Goal: Task Accomplishment & Management: Use online tool/utility

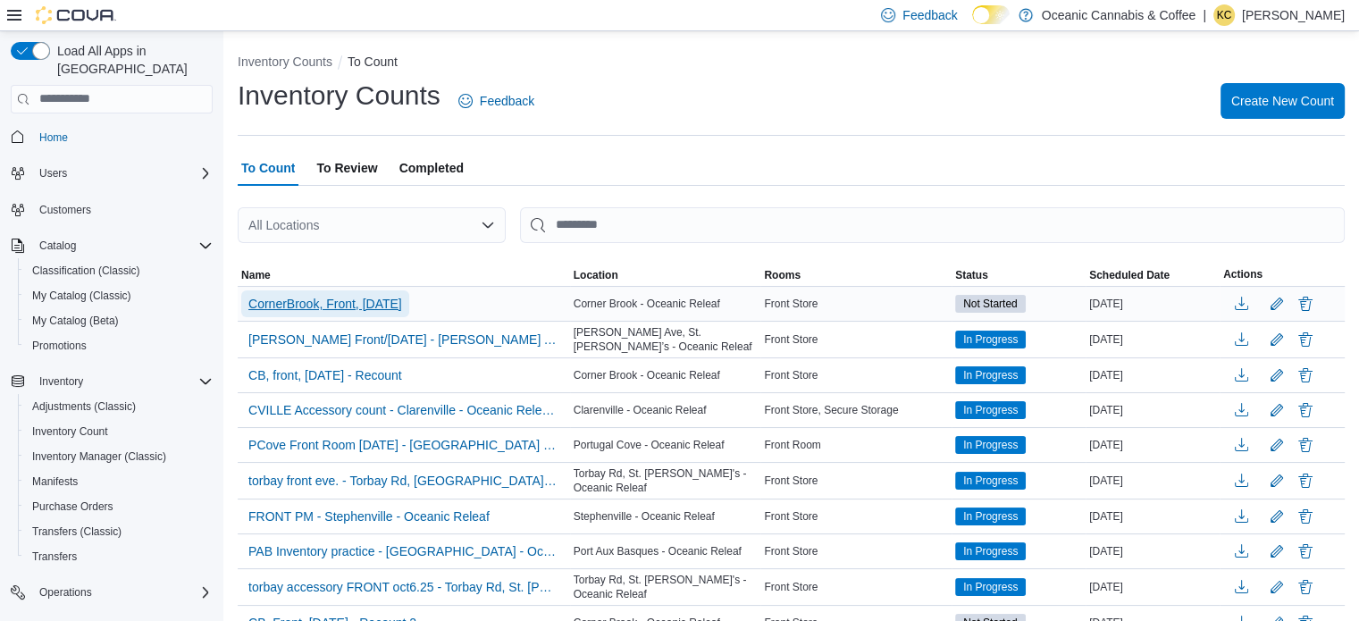
click at [294, 311] on span "CornerBrook, Front, [DATE]" at bounding box center [325, 304] width 154 height 18
click at [300, 302] on span "CornerBrook, Front, [DATE]" at bounding box center [325, 304] width 154 height 18
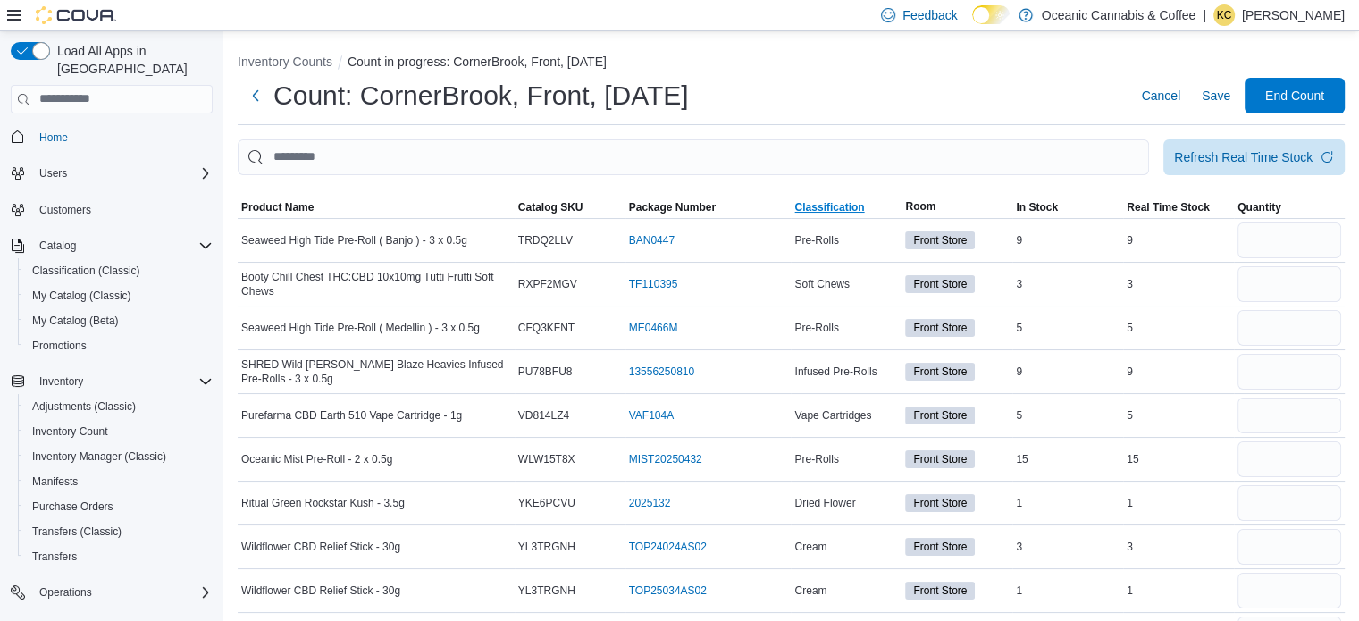
click at [841, 205] on span "Classification" at bounding box center [829, 207] width 70 height 14
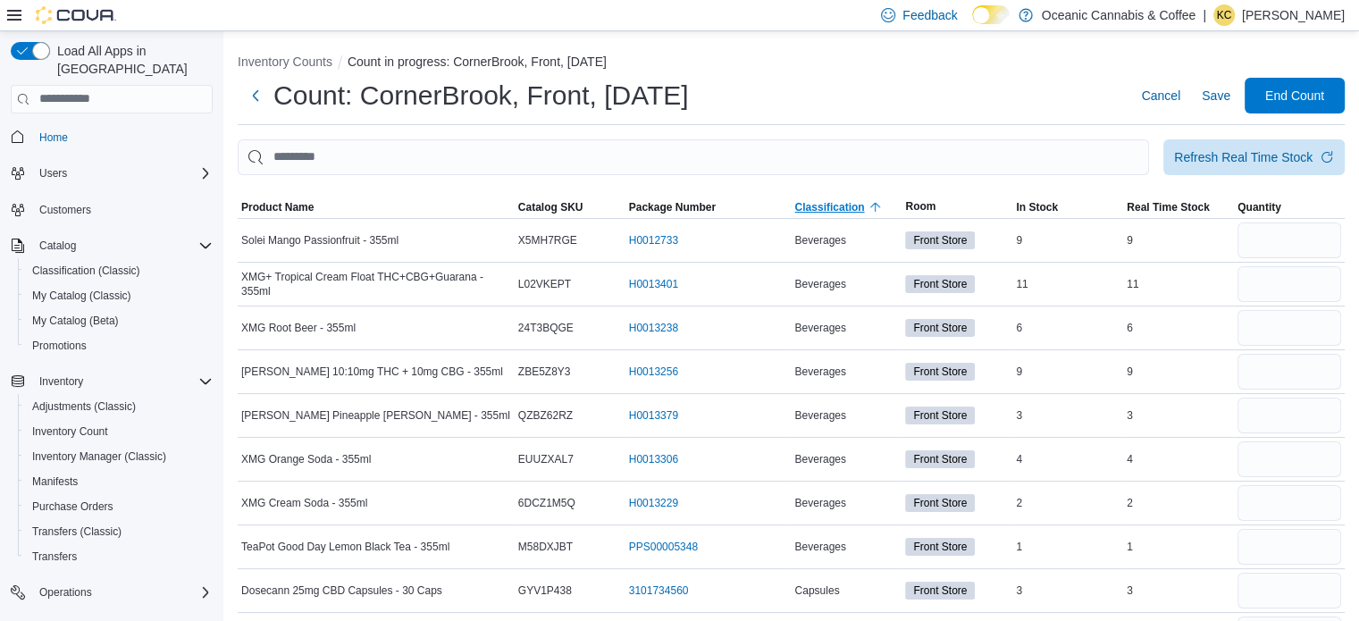
click at [841, 205] on span "Classification" at bounding box center [829, 207] width 70 height 14
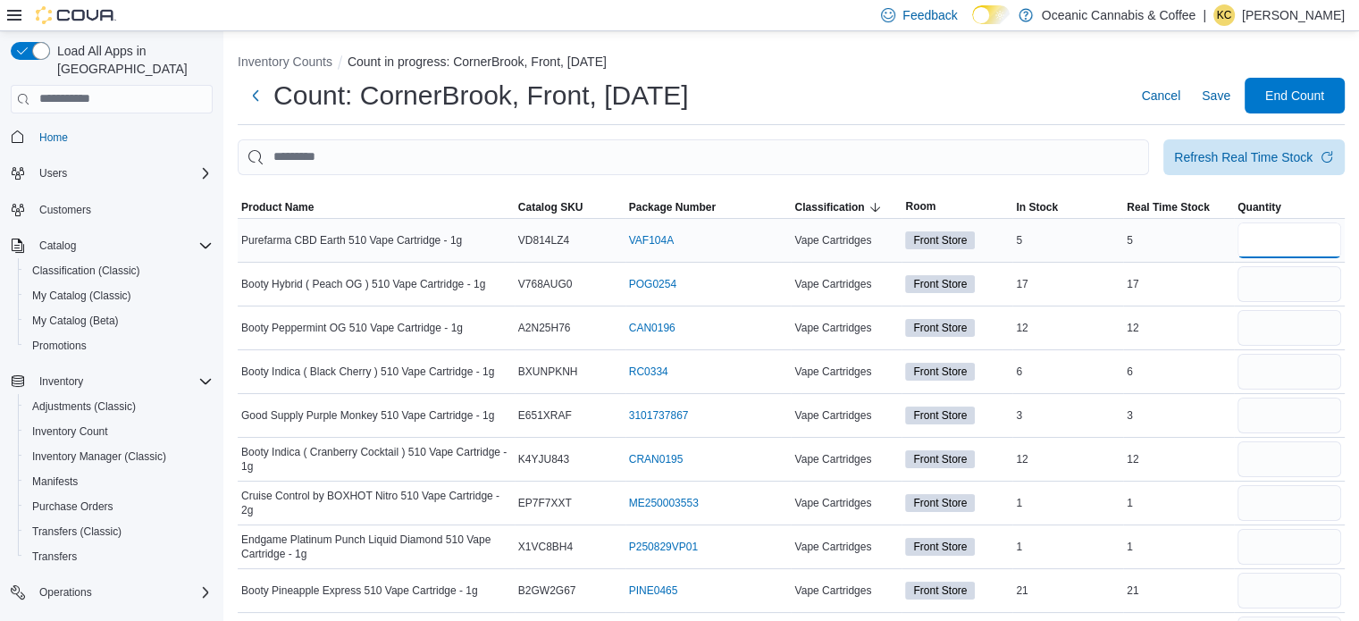
click at [1282, 246] on input "number" at bounding box center [1289, 240] width 104 height 36
type input "*"
click at [1292, 281] on input "number" at bounding box center [1289, 284] width 104 height 36
type input "**"
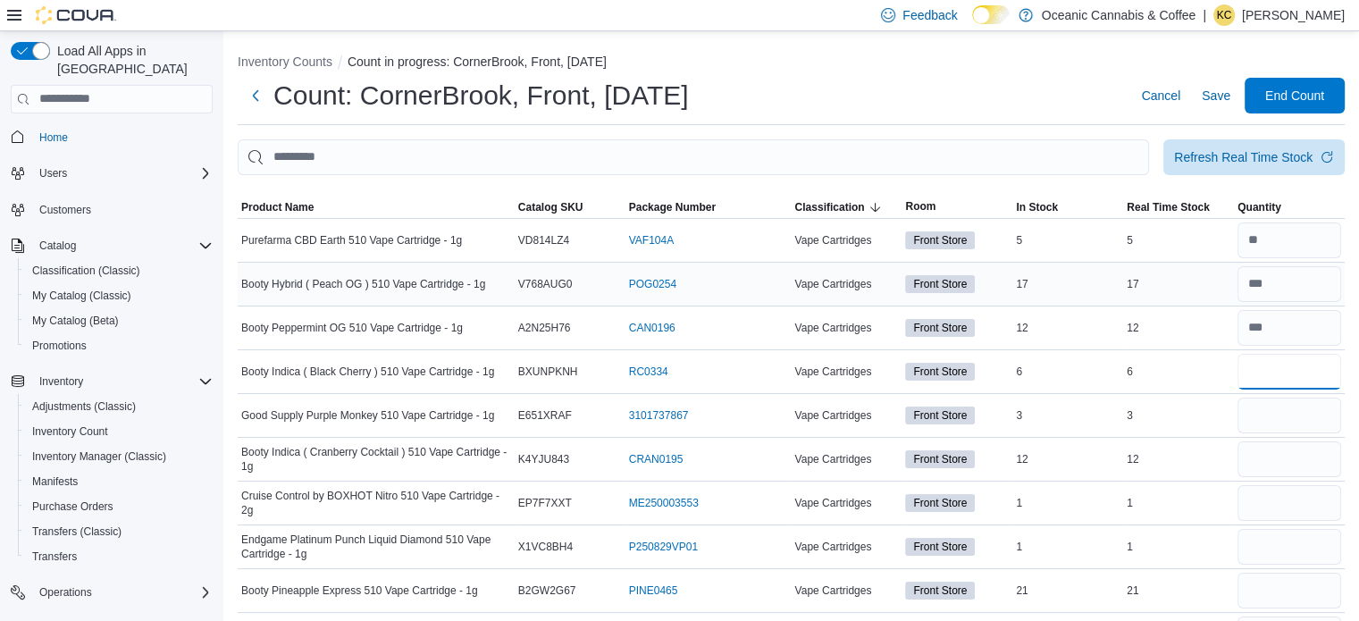
type input "*"
type input "**"
type input "*"
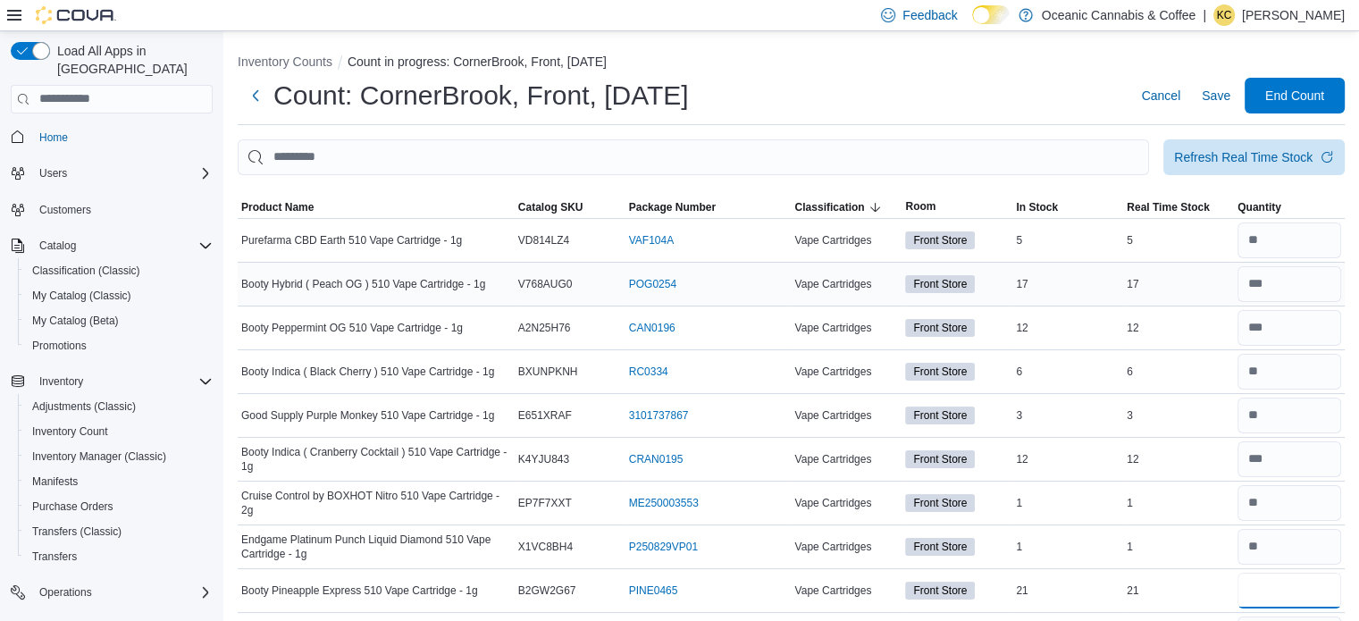
type input "**"
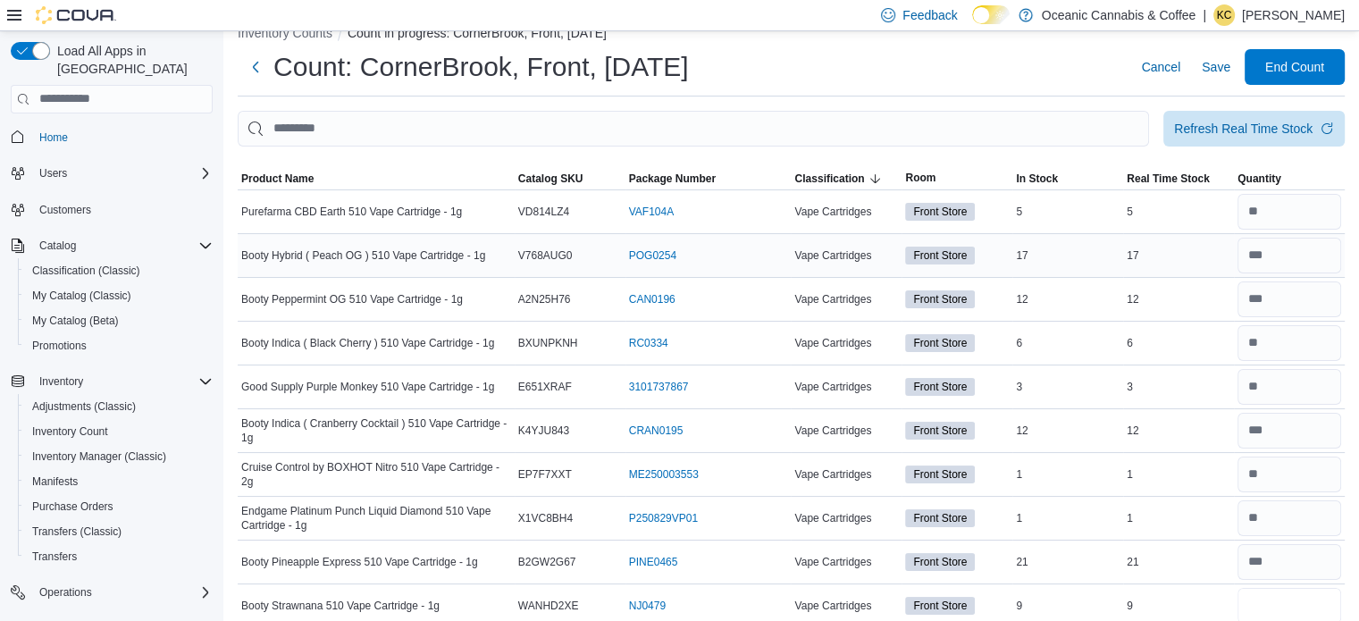
type input "*"
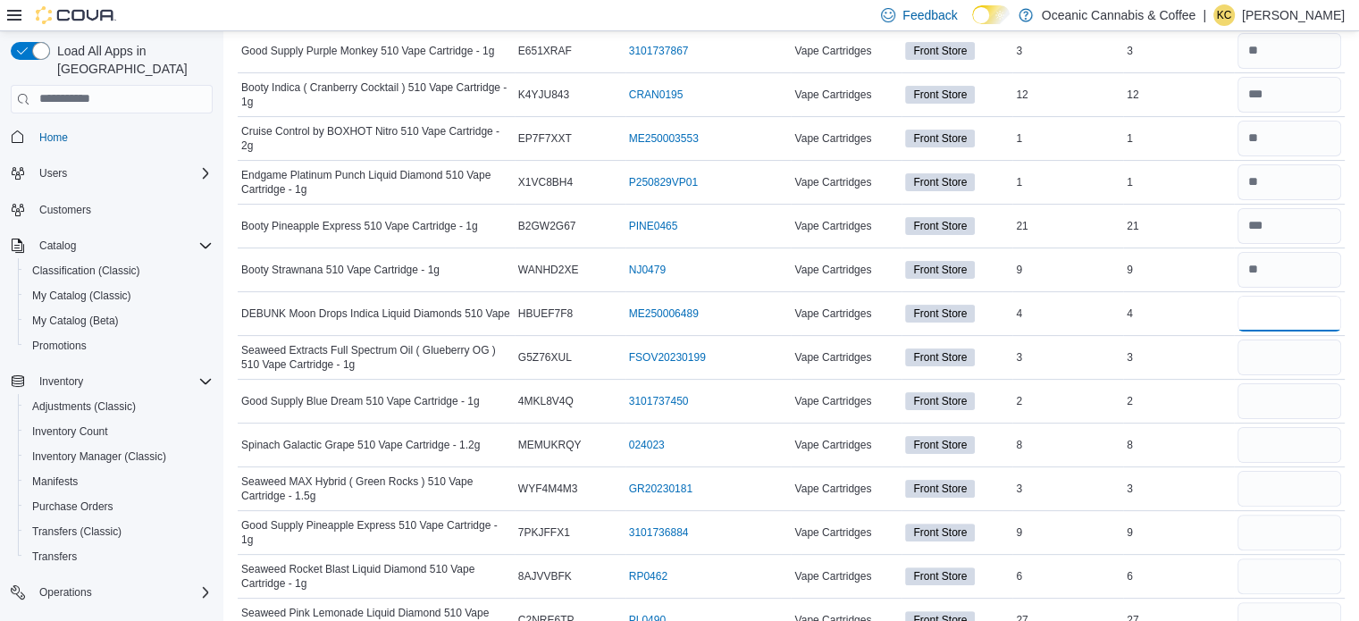
type input "*"
click at [1294, 442] on input "number" at bounding box center [1289, 445] width 104 height 36
type input "*"
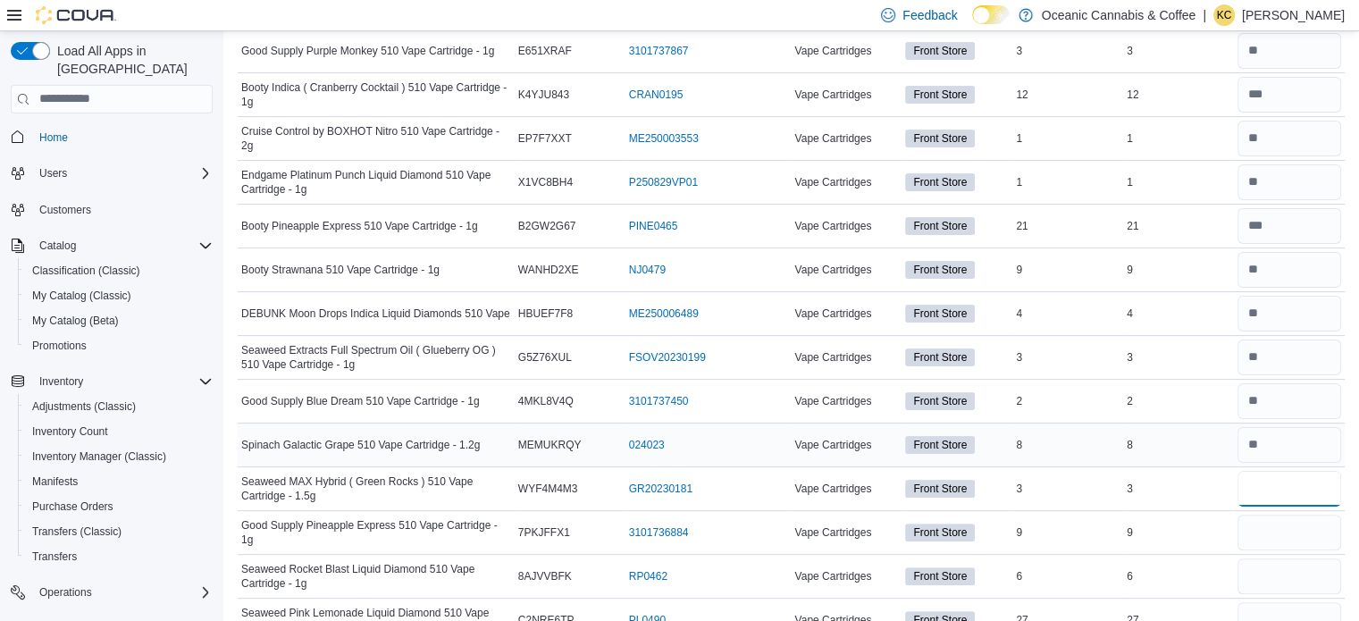
type input "*"
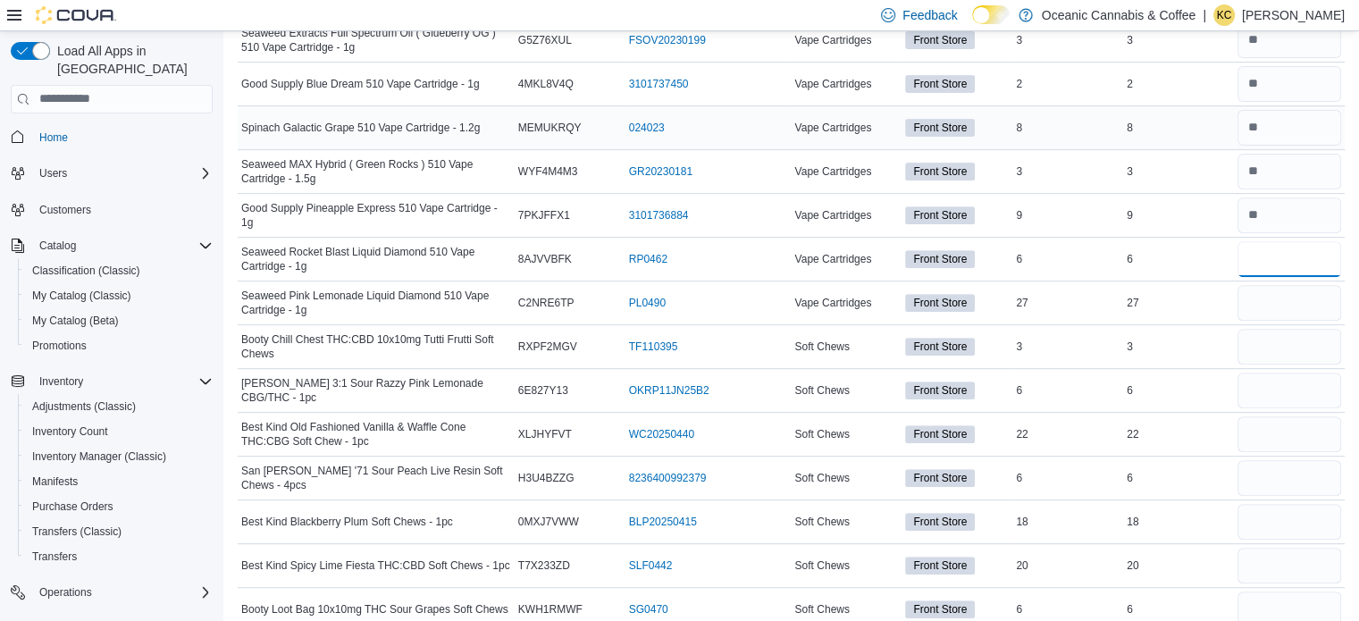
scroll to position [734, 0]
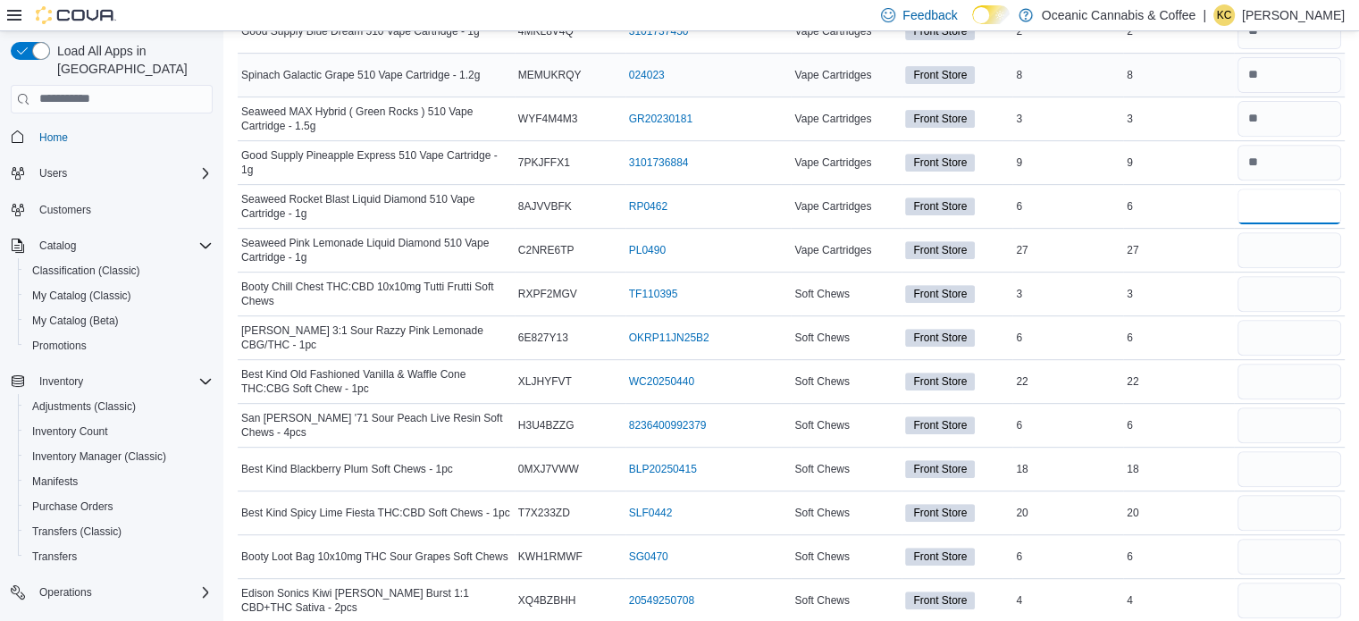
type input "*"
type input "**"
type input "*"
type input "**"
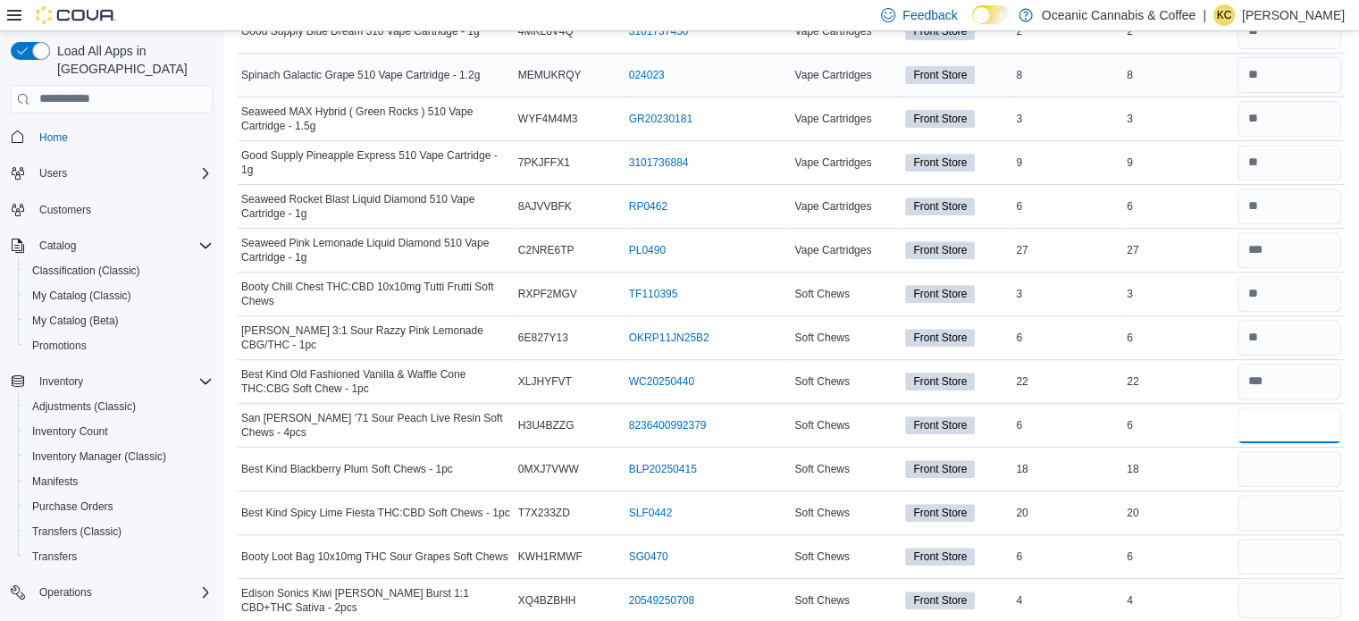
type input "*"
type input "**"
type input "*"
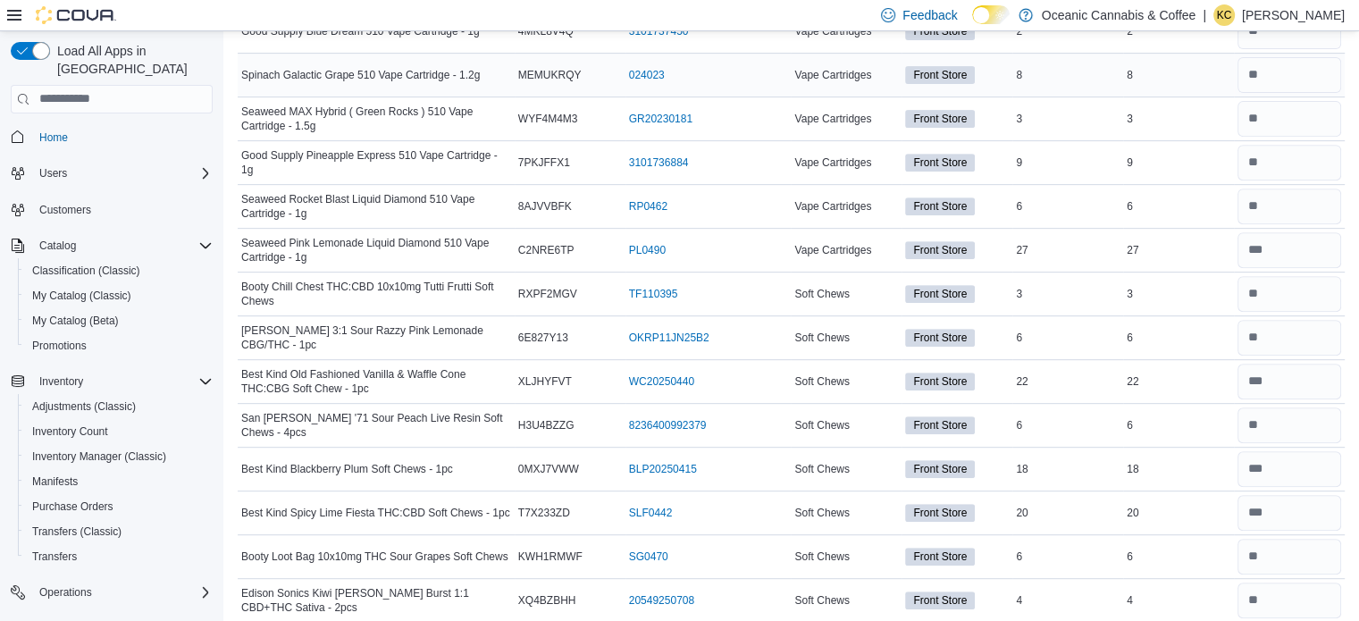
scroll to position [769, 0]
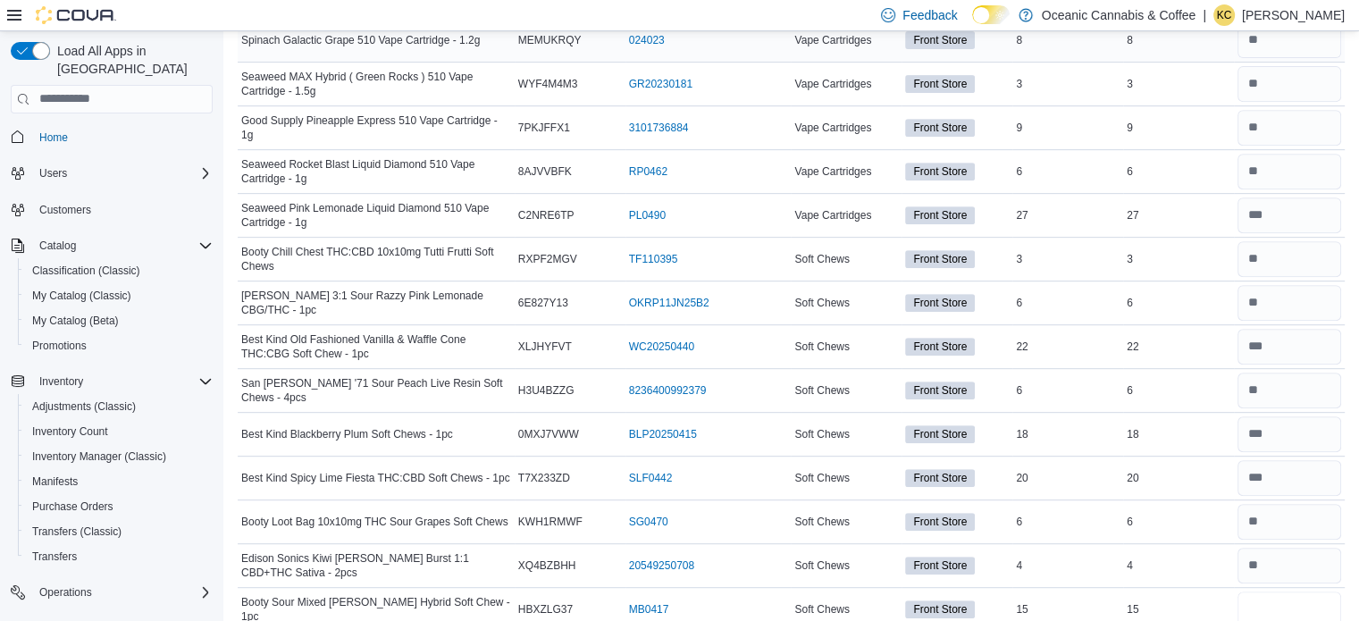
type input "**"
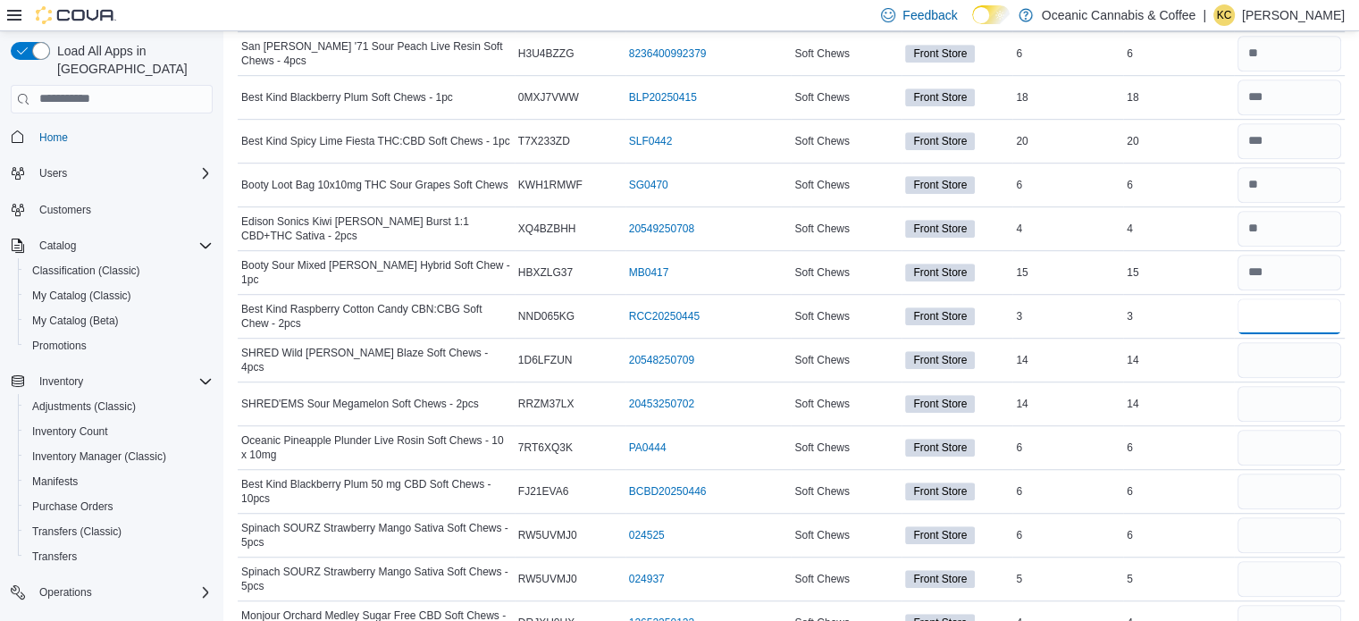
type input "*"
type input "**"
type input "*"
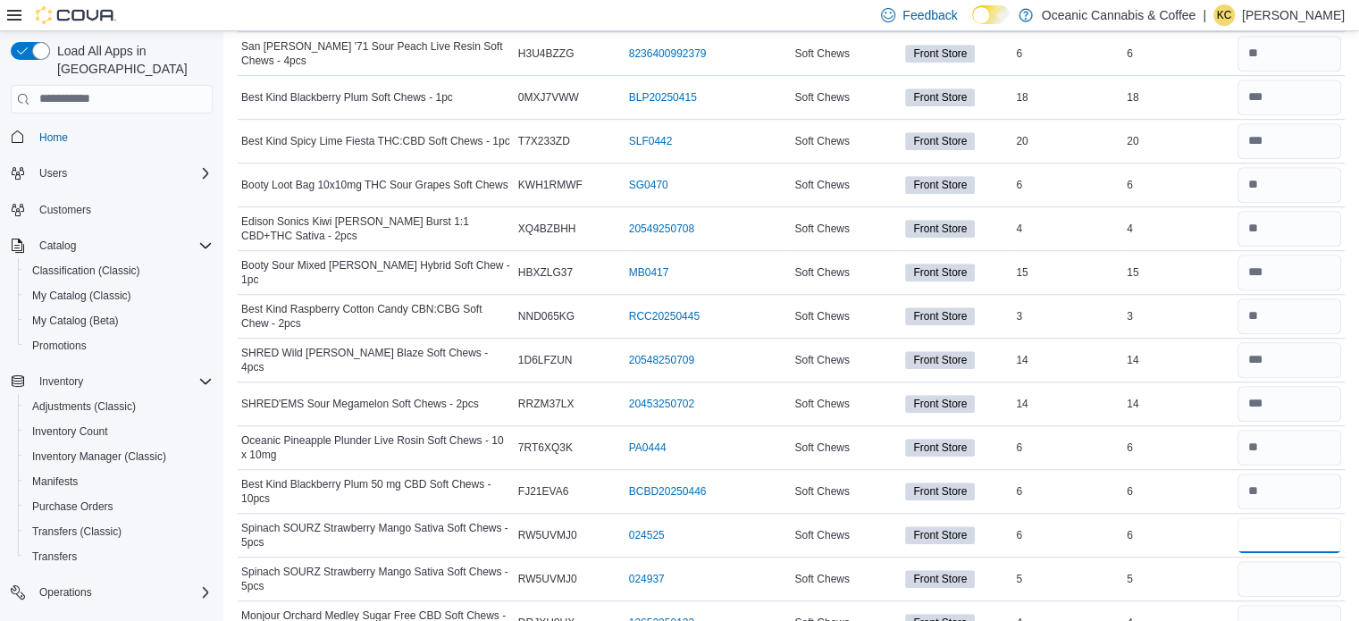
type input "*"
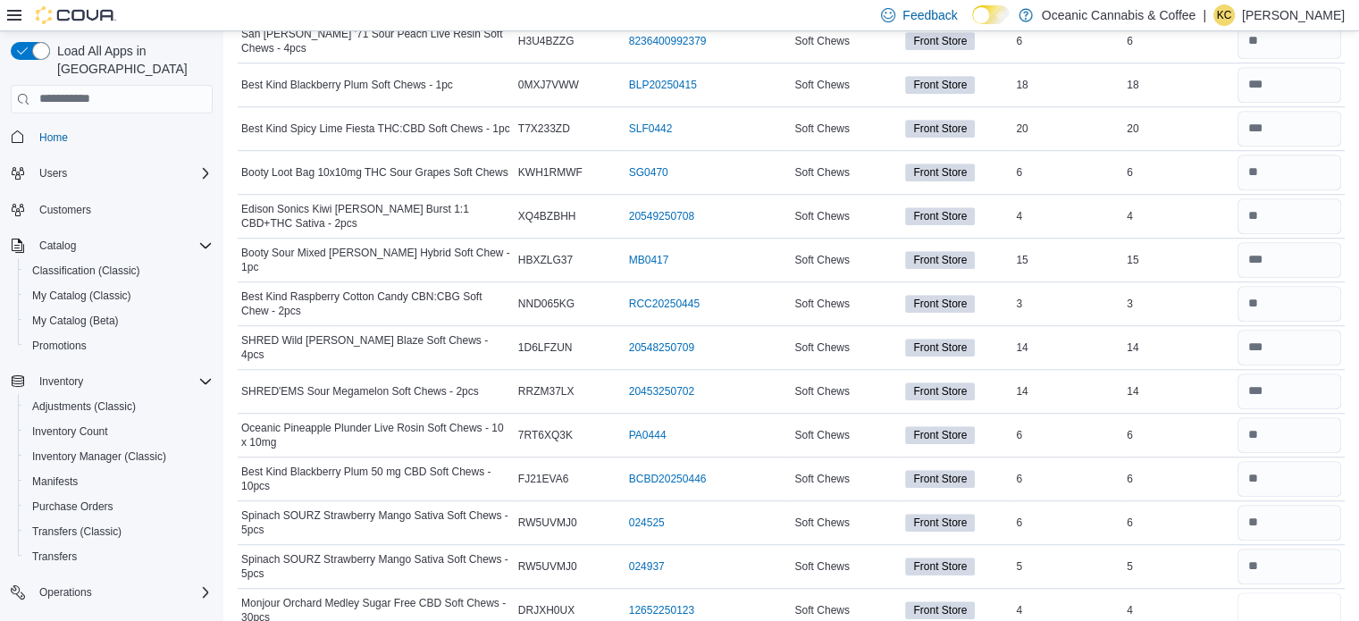
type input "*"
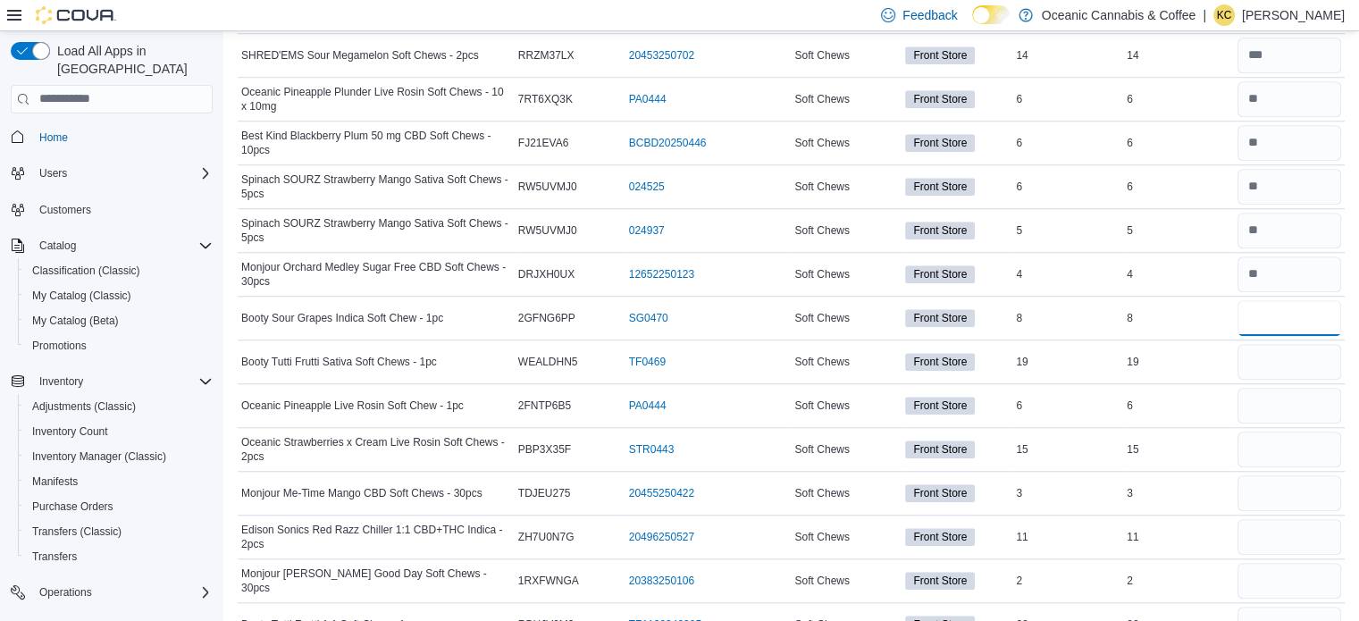
type input "*"
type input "**"
type input "*"
type input "**"
type input "*"
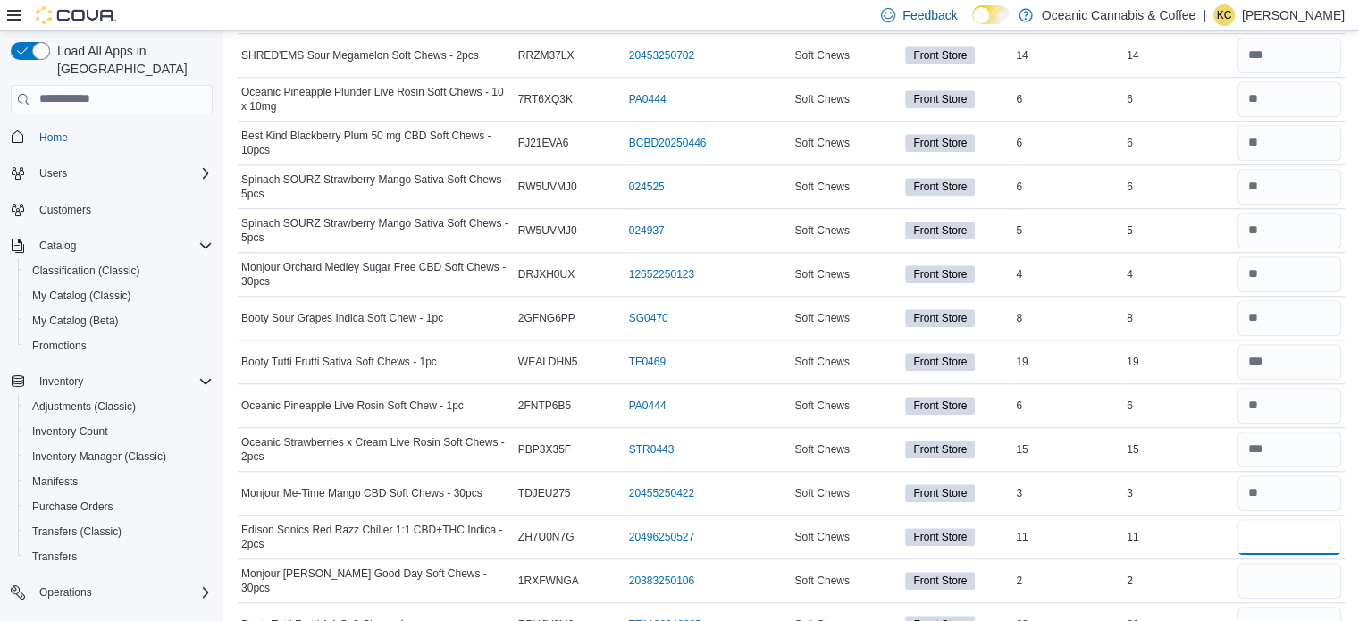
type input "**"
type input "*"
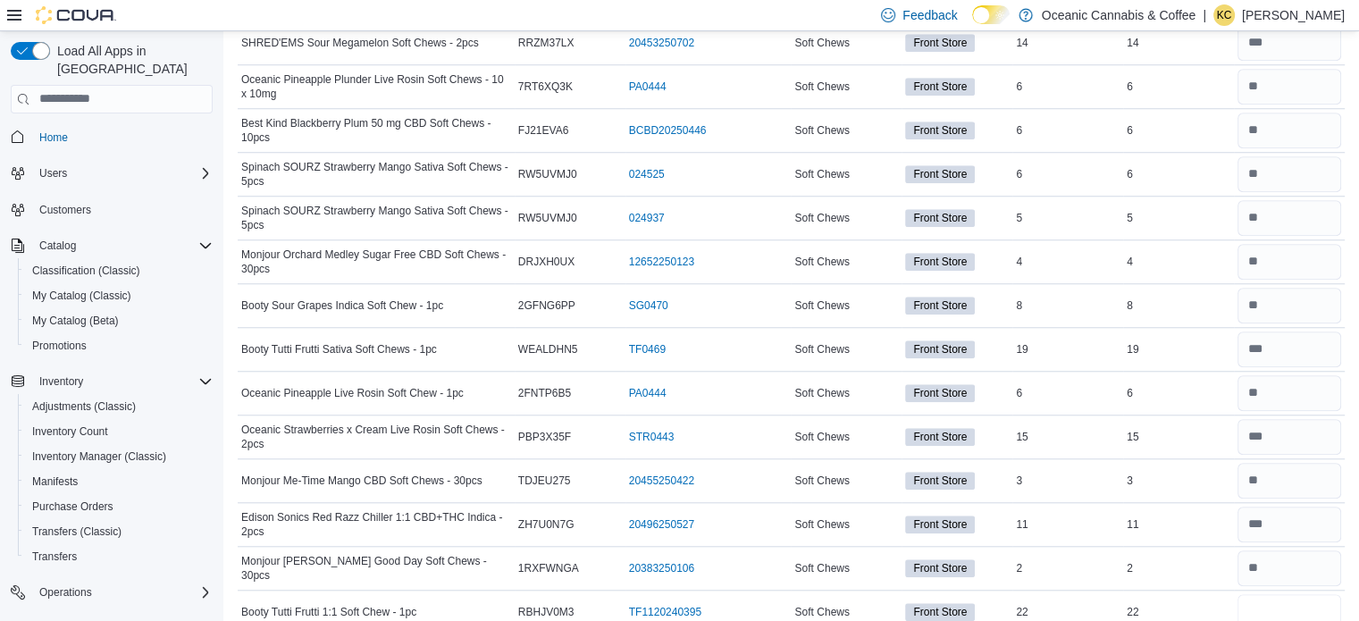
type input "**"
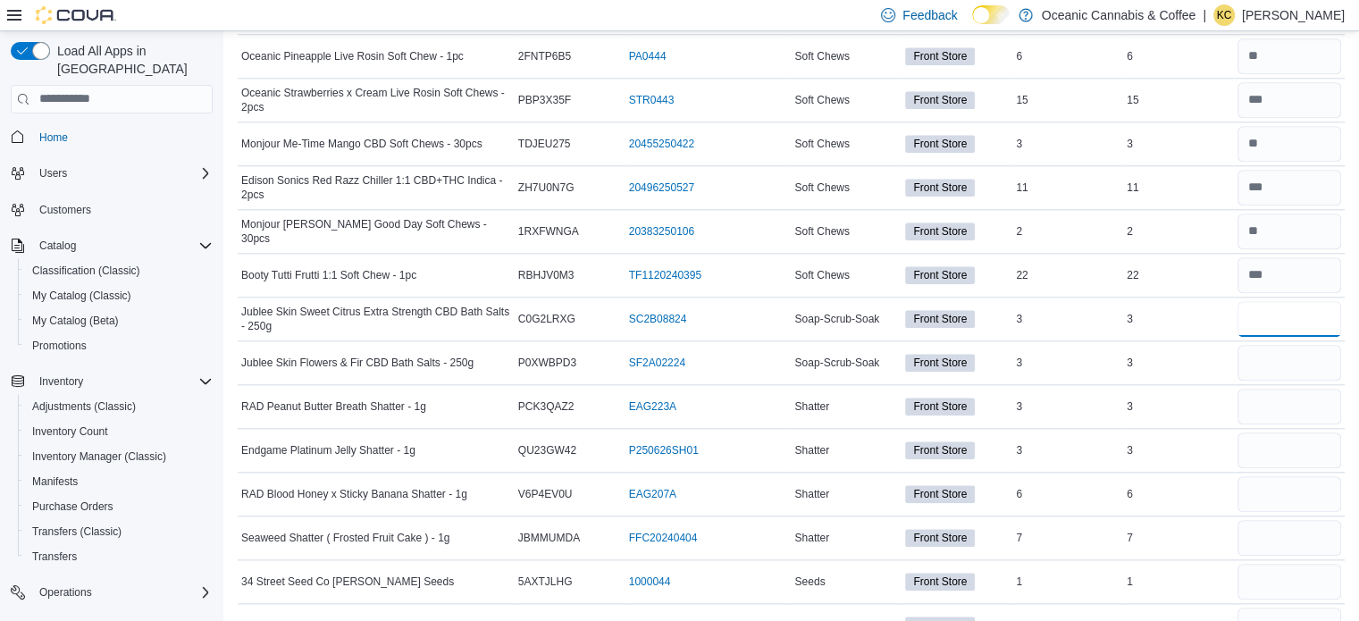
type input "*"
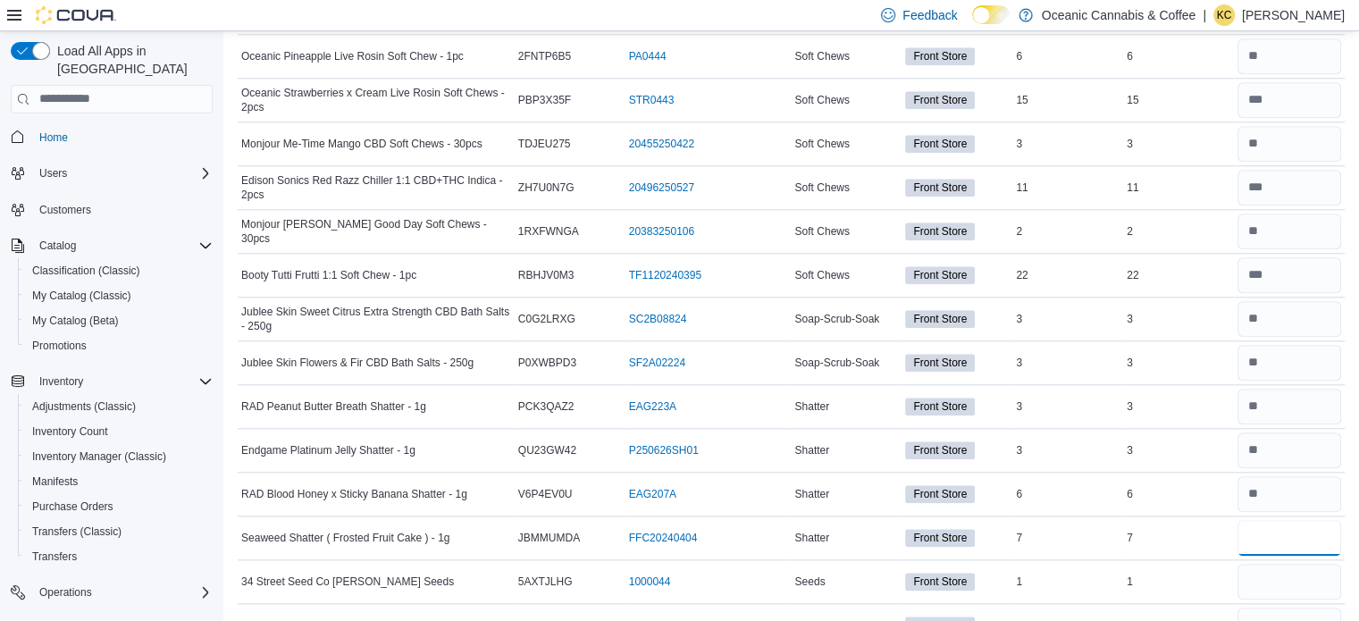
type input "*"
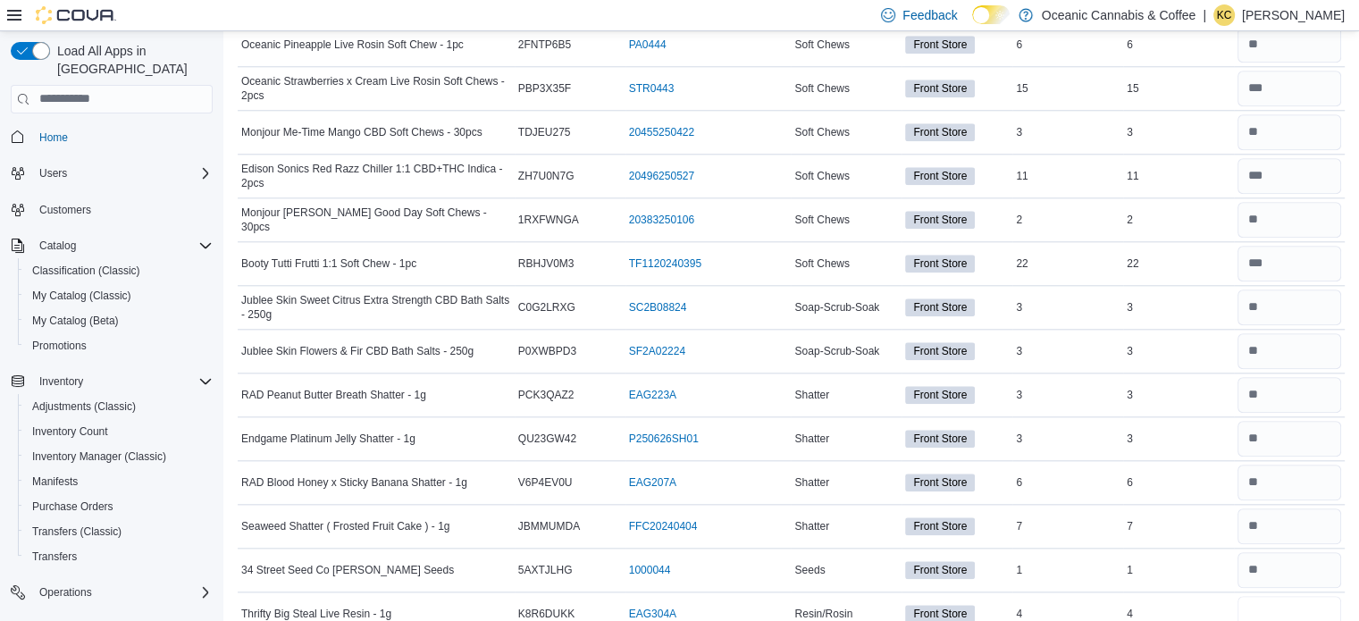
type input "*"
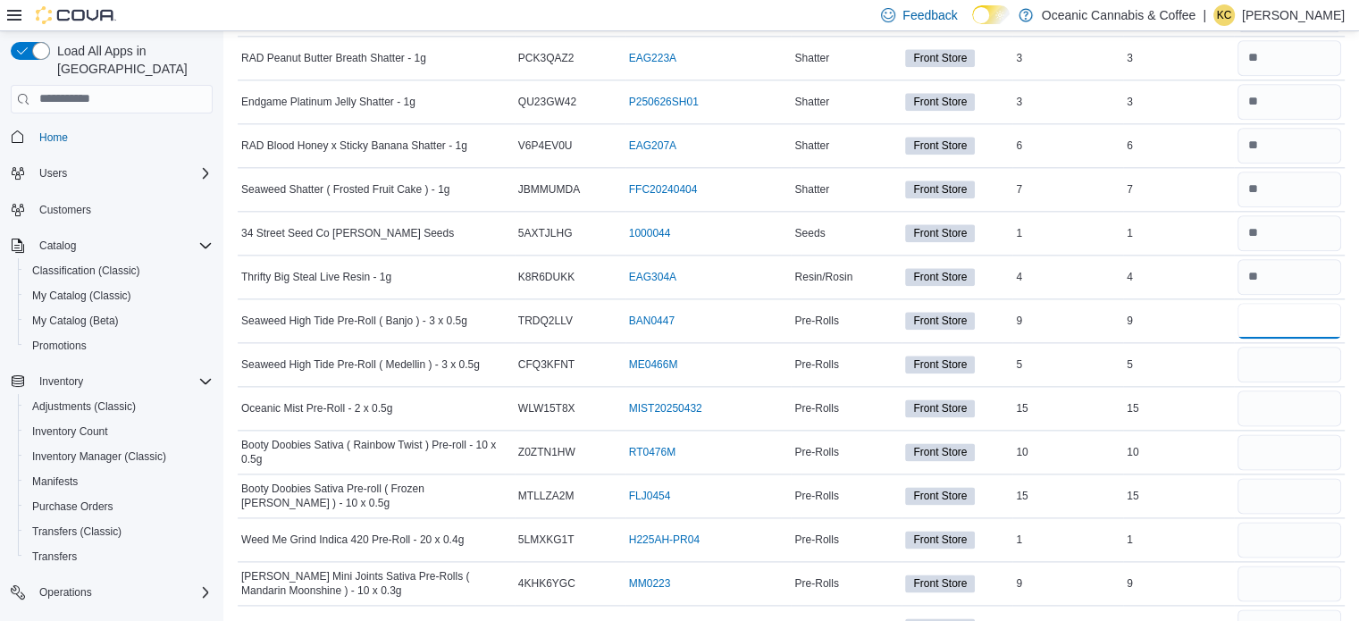
type input "*"
type input "**"
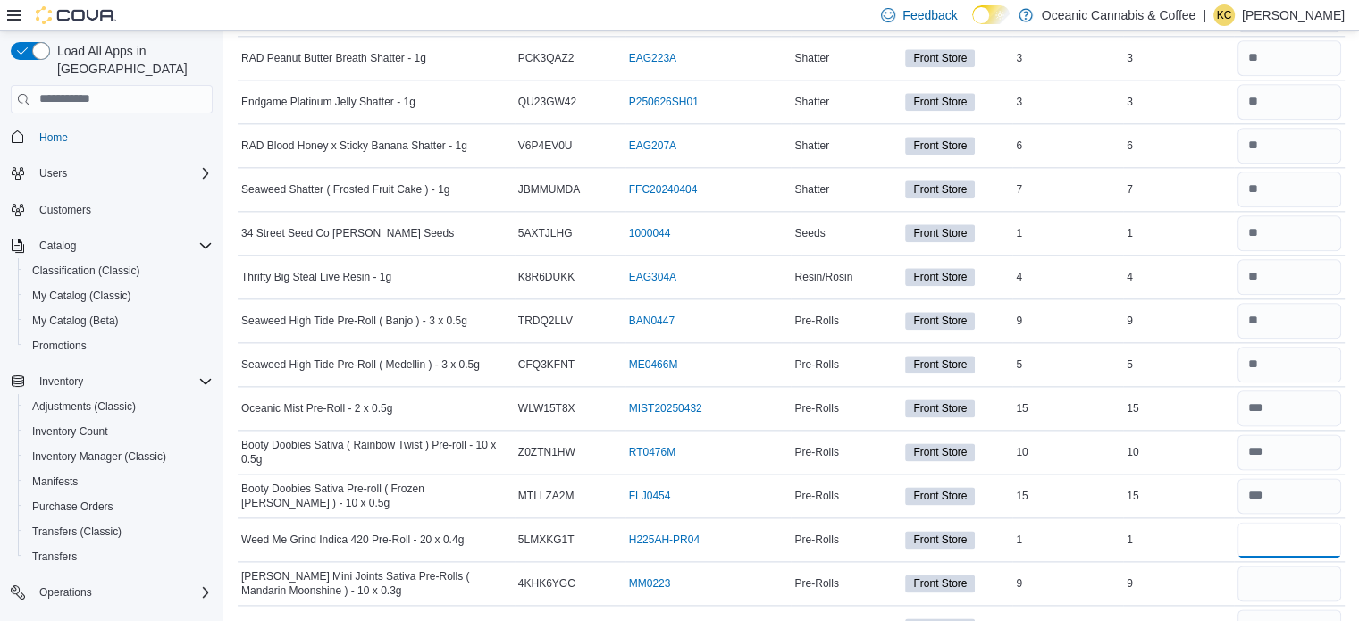
type input "*"
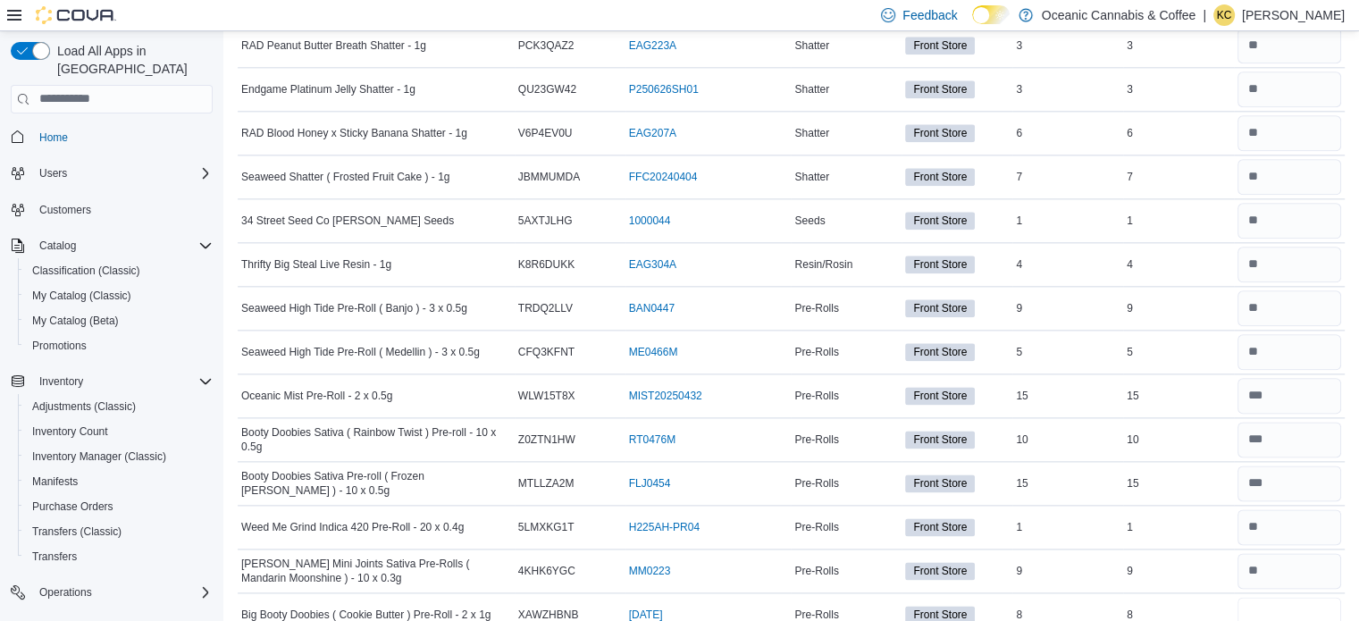
type input "*"
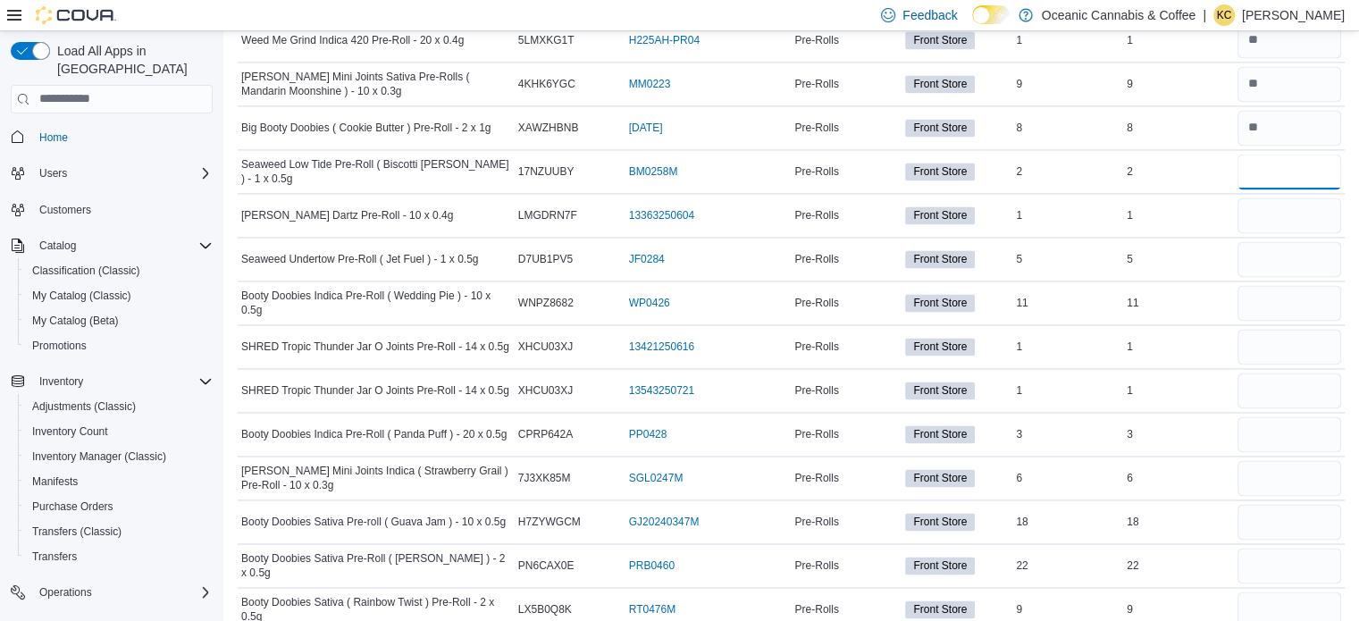
scroll to position [2652, 0]
type input "*"
type input "**"
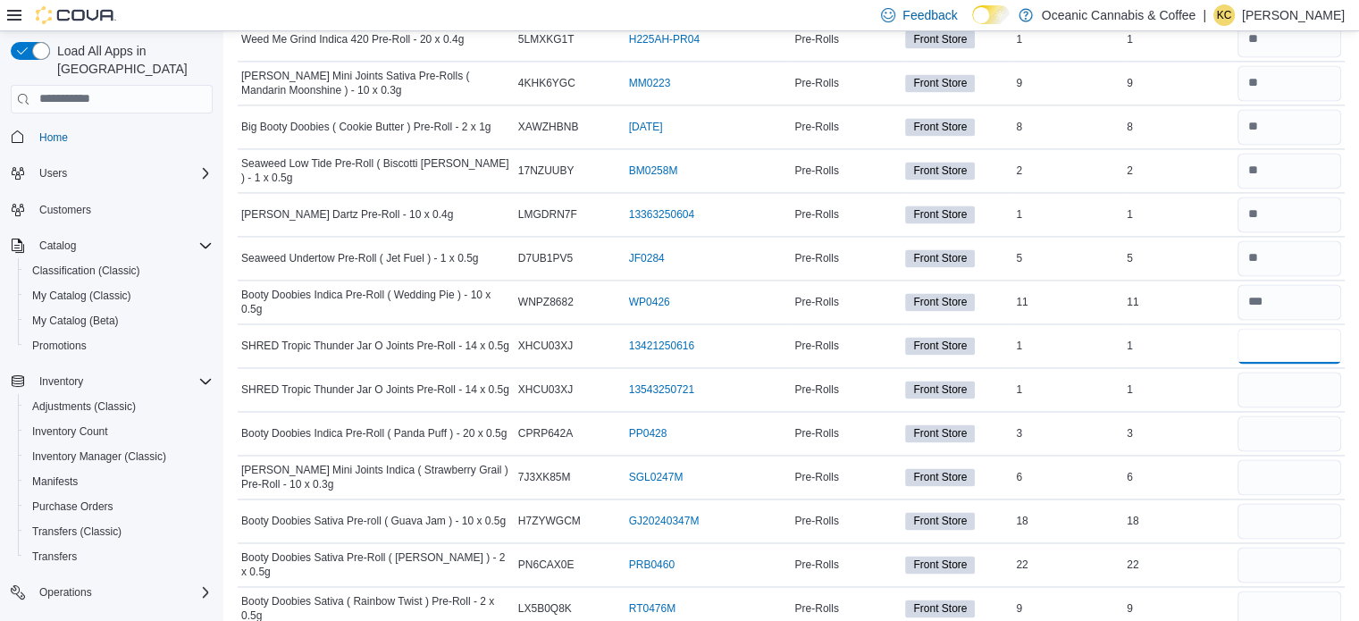
type input "*"
type input "**"
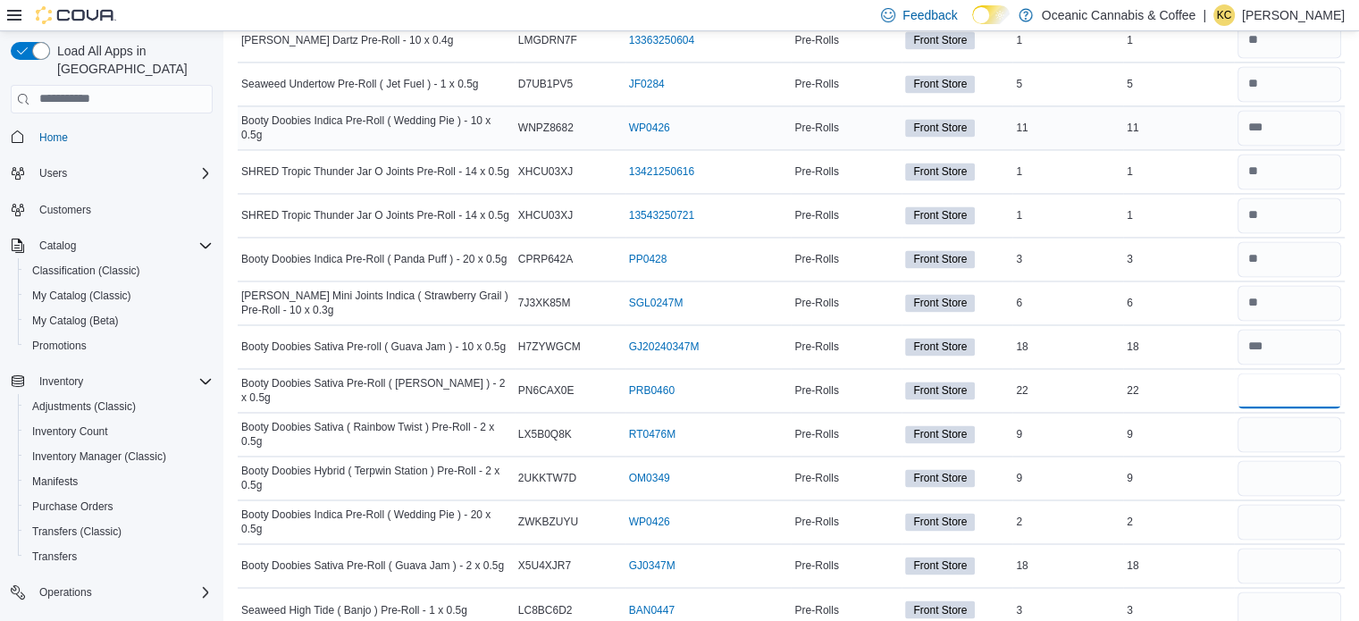
scroll to position [2832, 0]
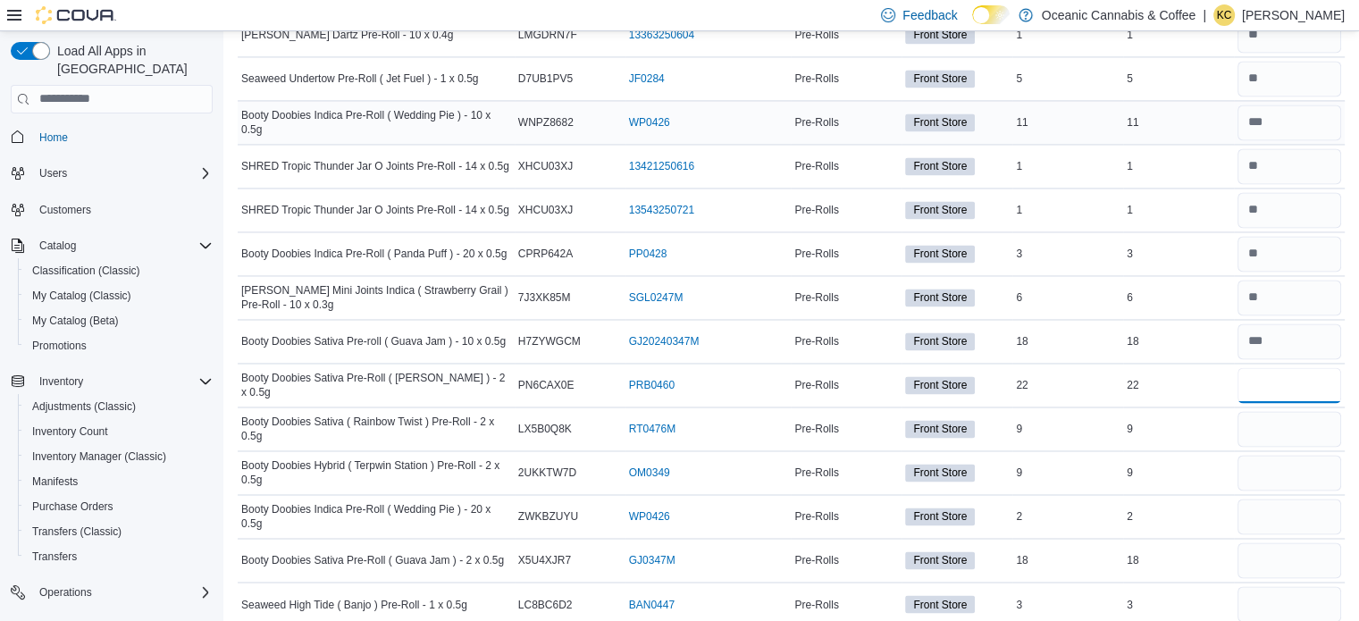
type input "**"
type input "*"
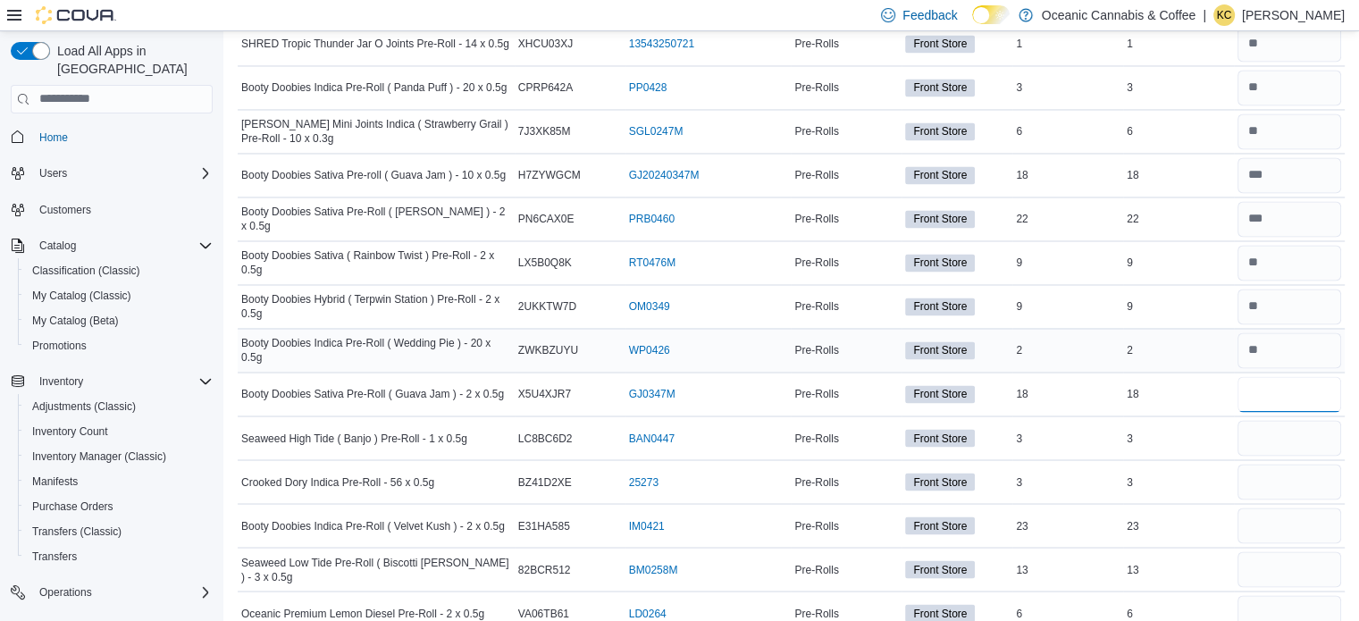
scroll to position [2999, 0]
type input "**"
type input "*"
type input "**"
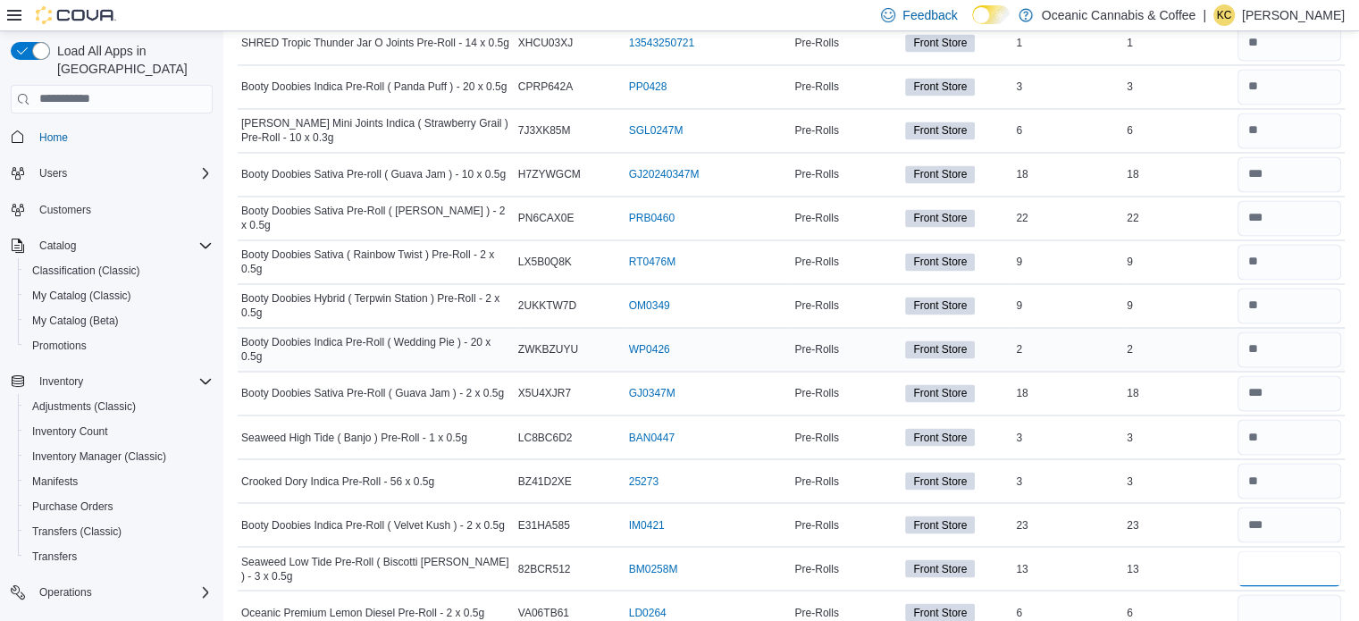
type input "**"
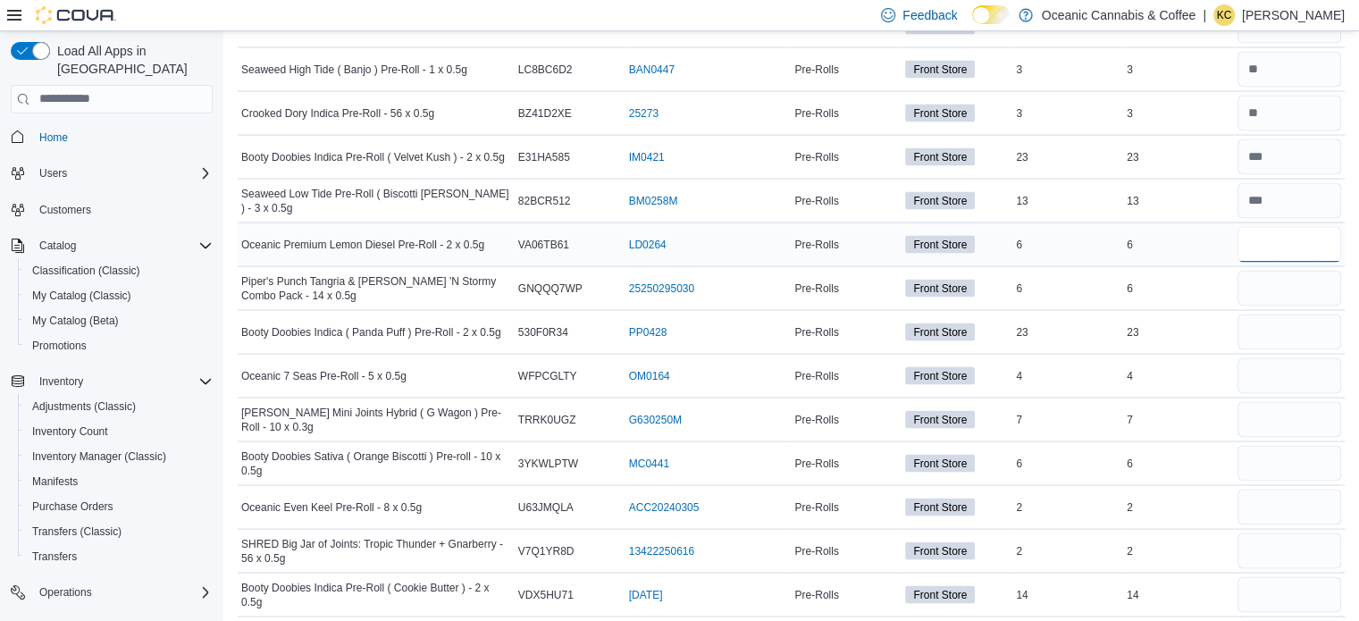
scroll to position [3368, 0]
type input "*"
type input "**"
type input "*"
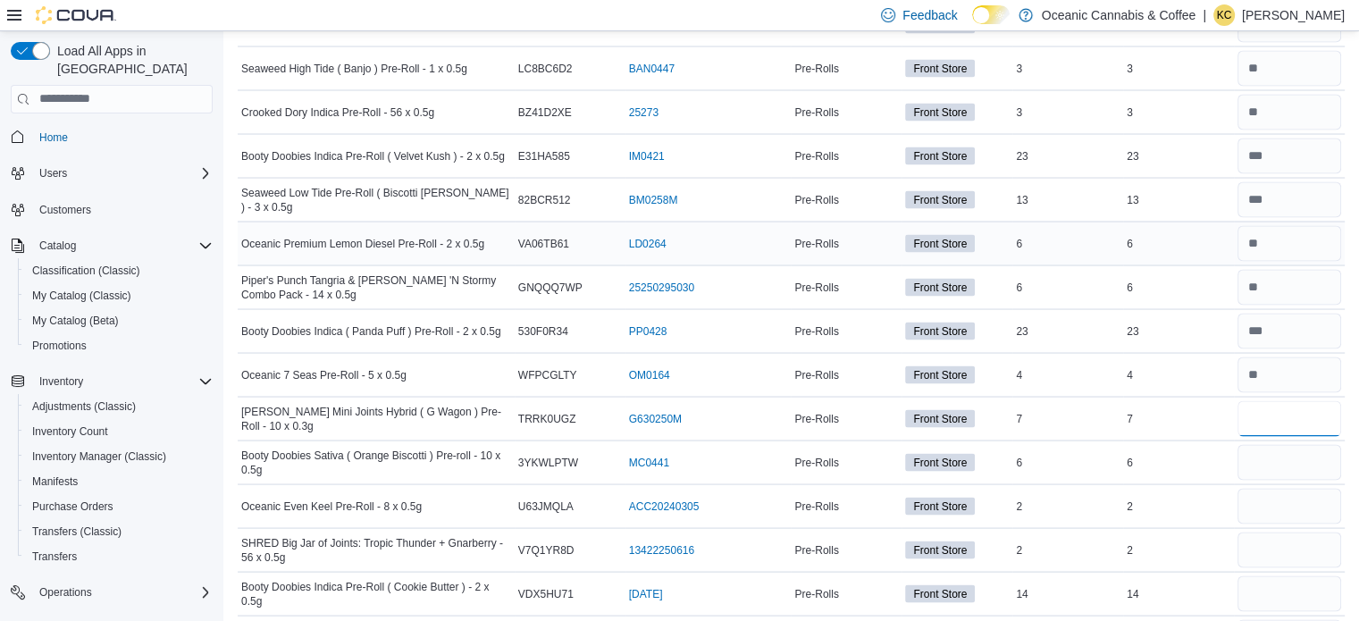
type input "*"
type input "**"
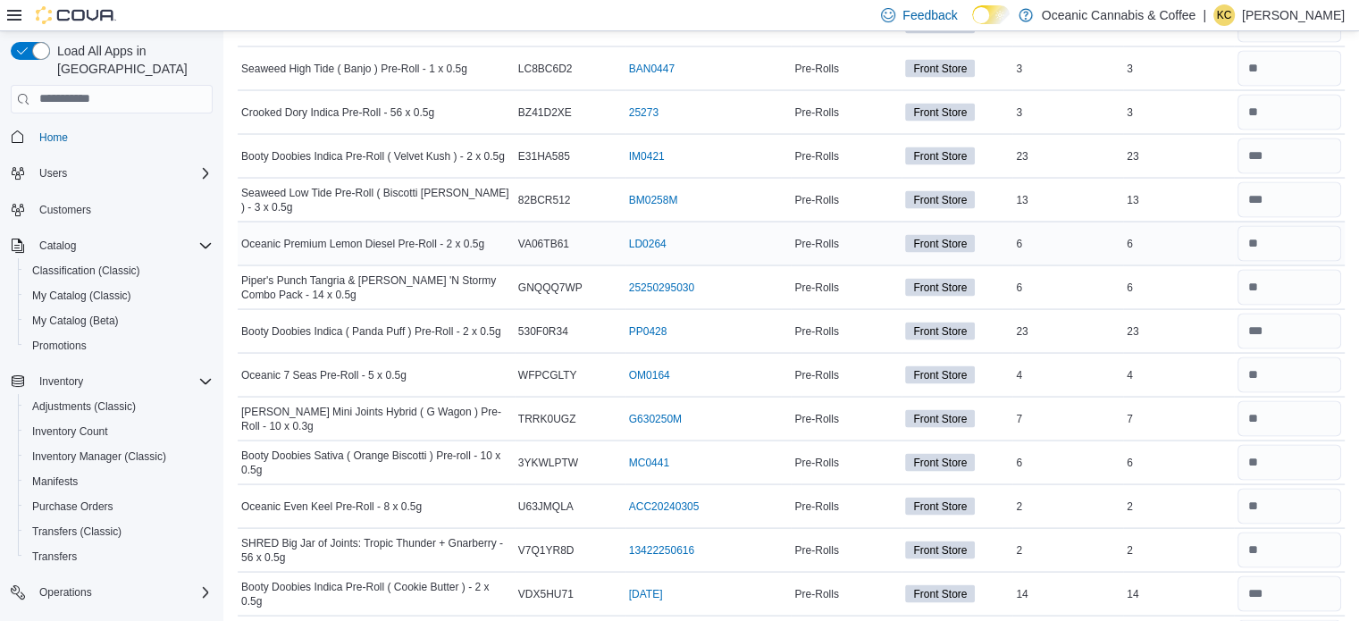
scroll to position [3385, 0]
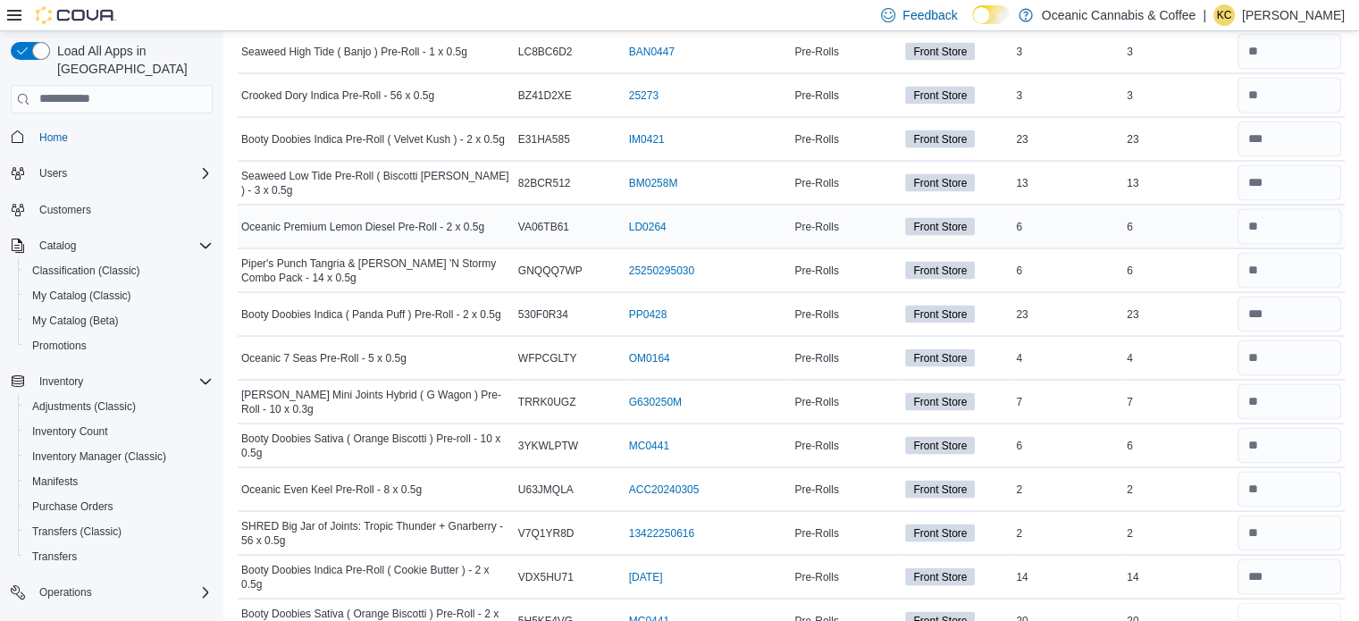
type input "**"
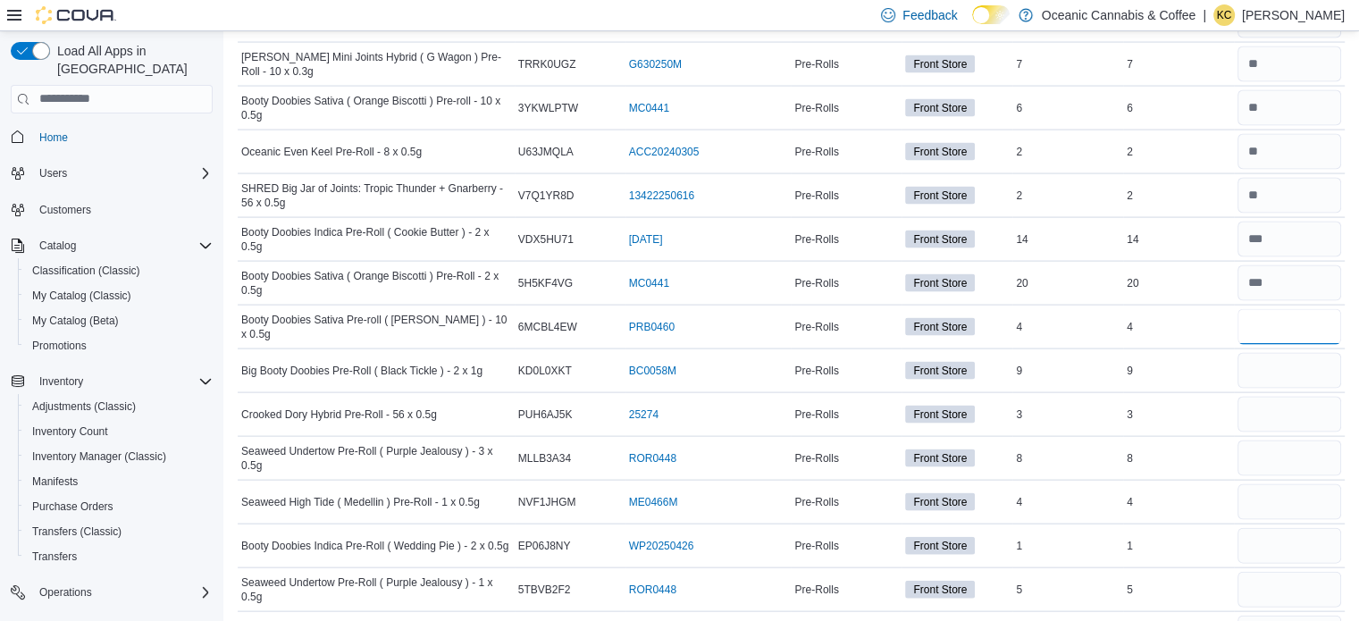
type input "*"
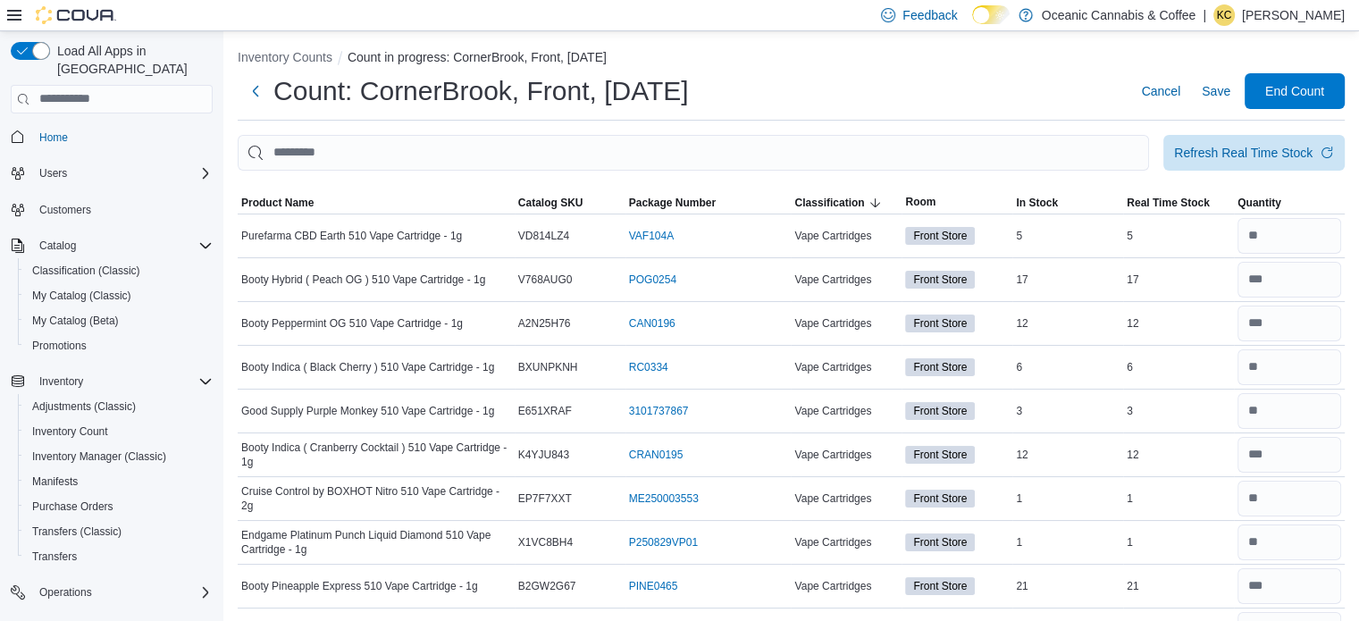
scroll to position [0, 0]
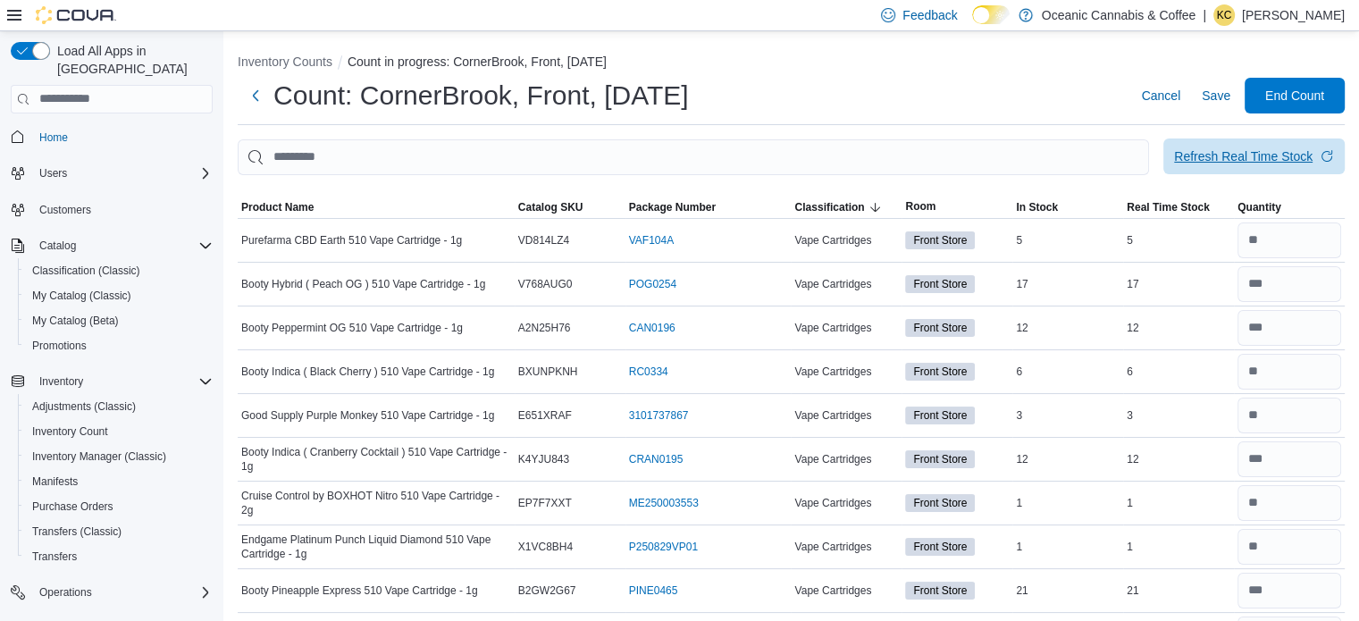
type input "*"
click at [1251, 156] on div "Refresh Real Time Stock" at bounding box center [1243, 156] width 138 height 18
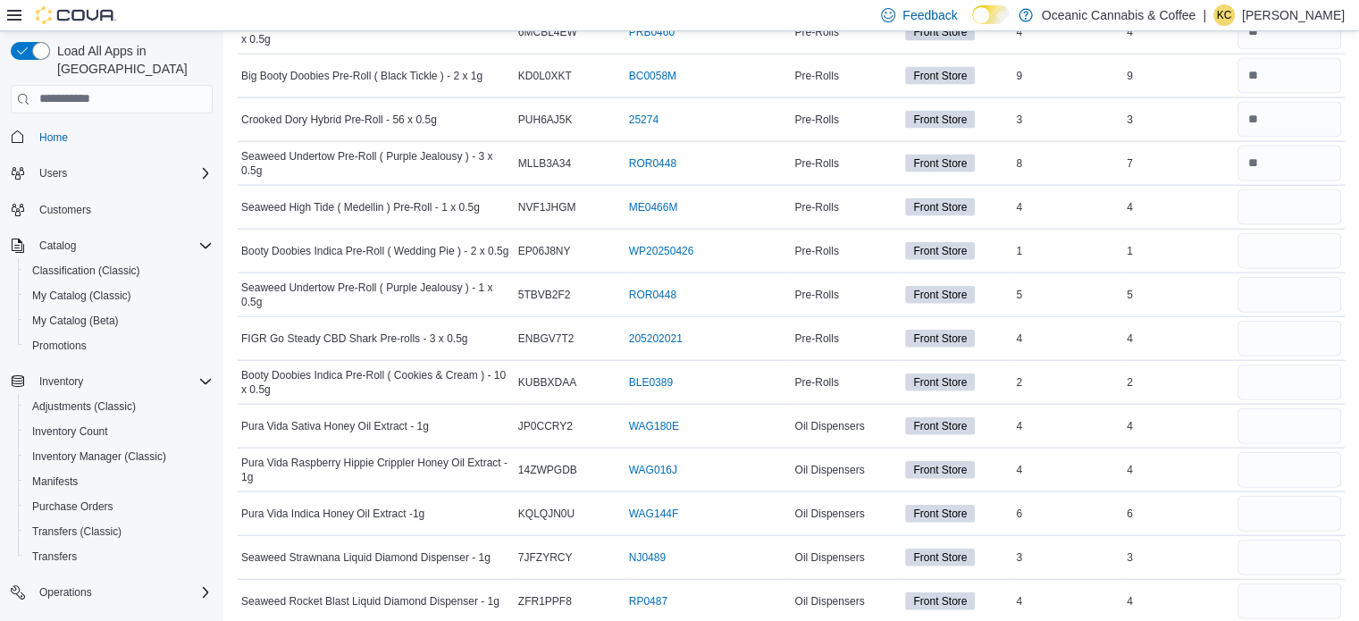
scroll to position [4018, 0]
click at [1295, 151] on input "number" at bounding box center [1289, 162] width 104 height 36
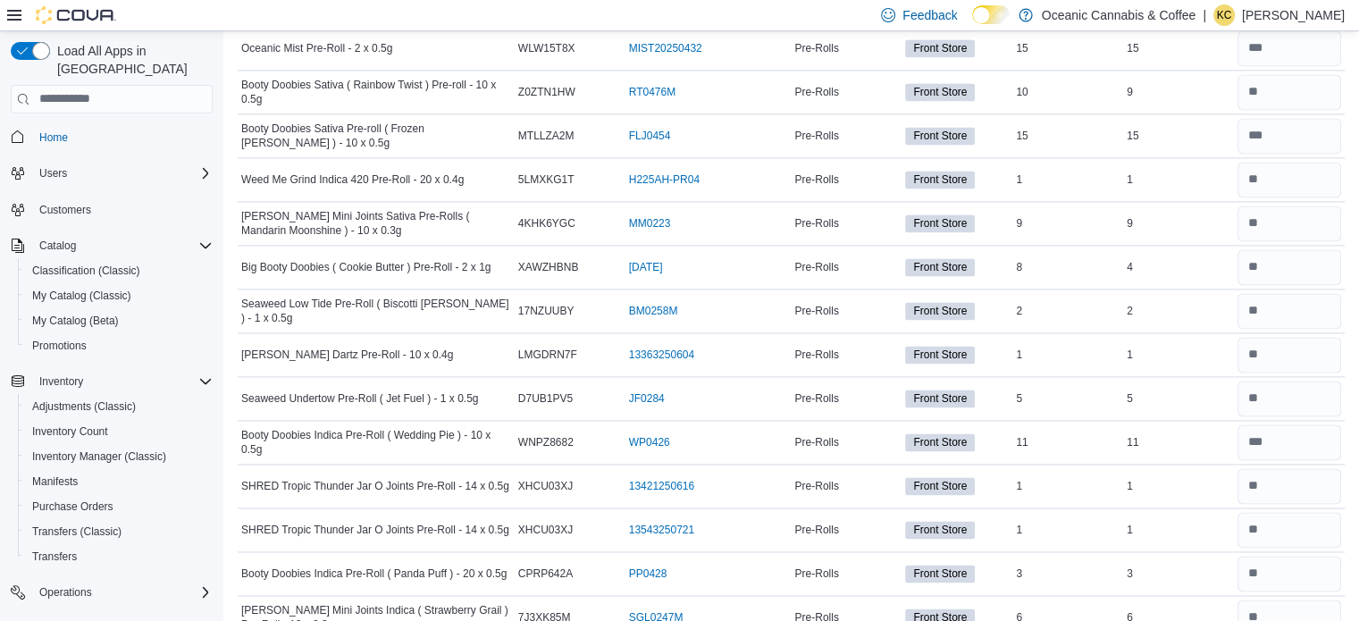
scroll to position [2514, 0]
type input "*"
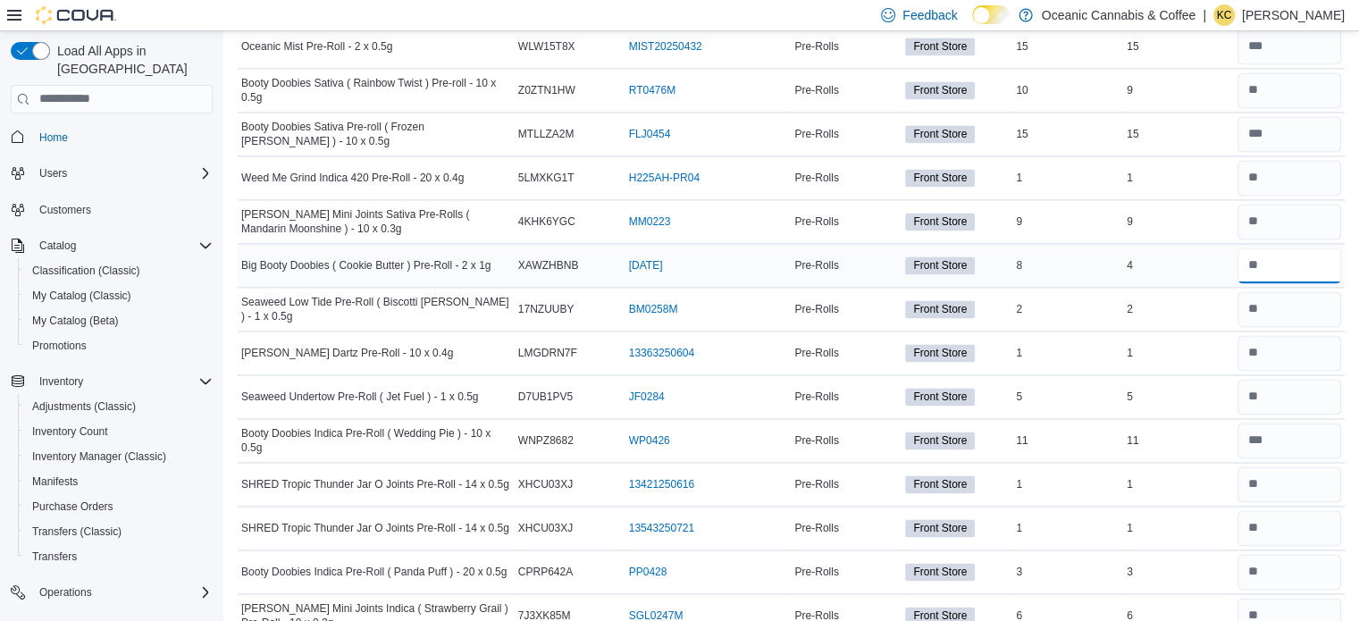
click at [1296, 255] on input "number" at bounding box center [1289, 265] width 104 height 36
type input "*"
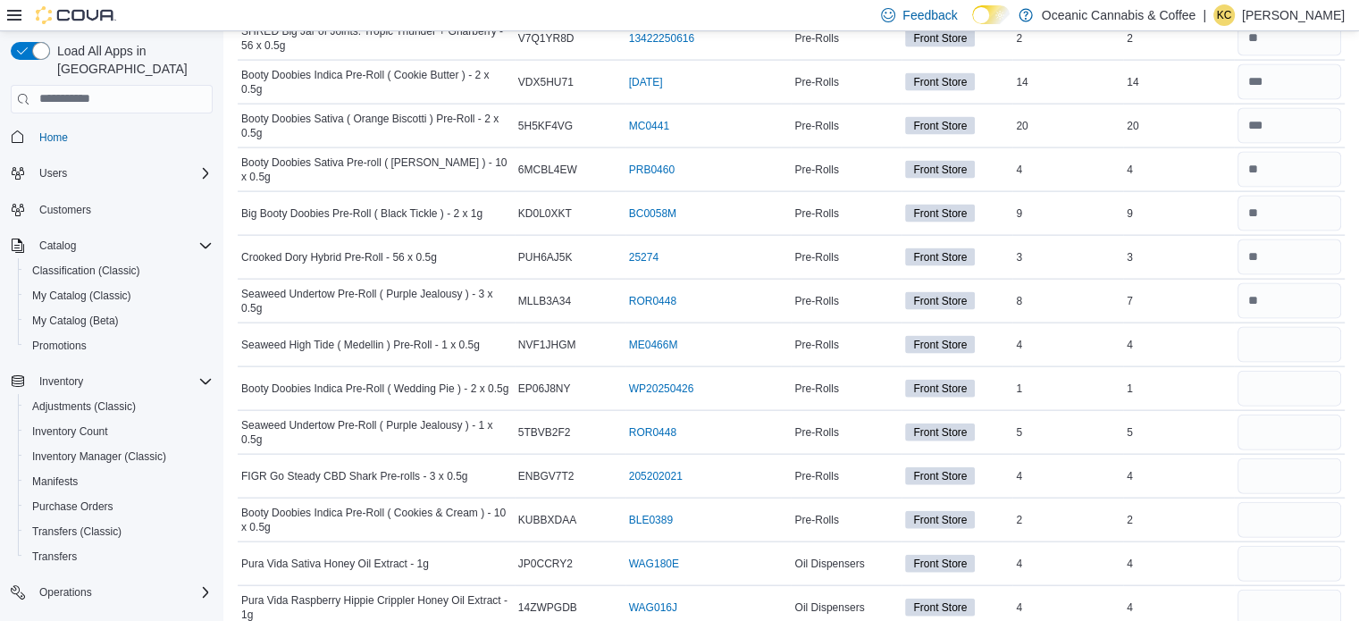
scroll to position [3877, 0]
click at [1282, 336] on input "number" at bounding box center [1289, 347] width 104 height 36
type input "*"
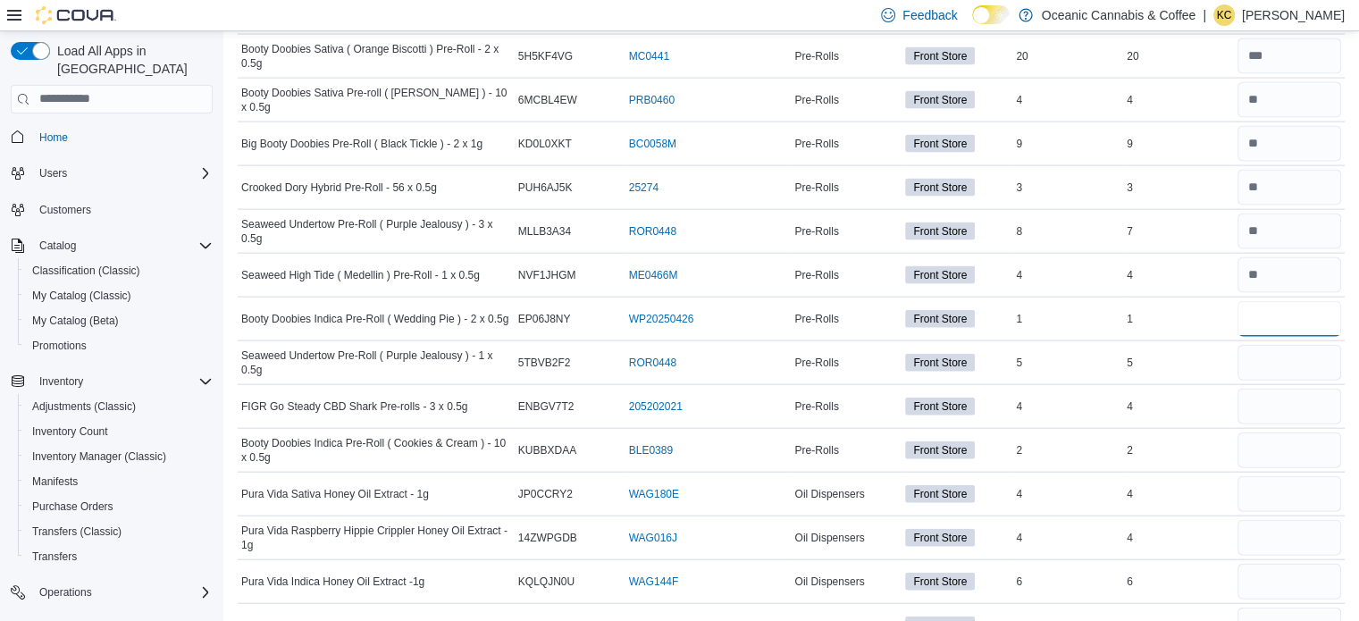
scroll to position [3994, 0]
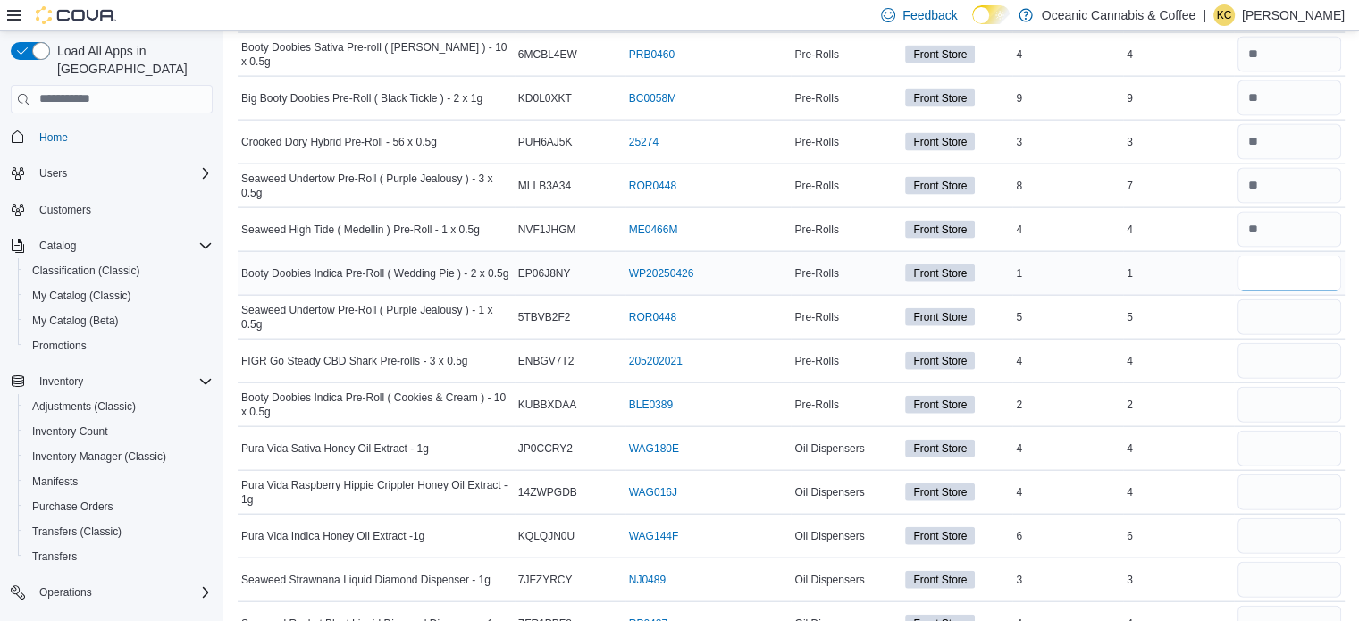
type input "*"
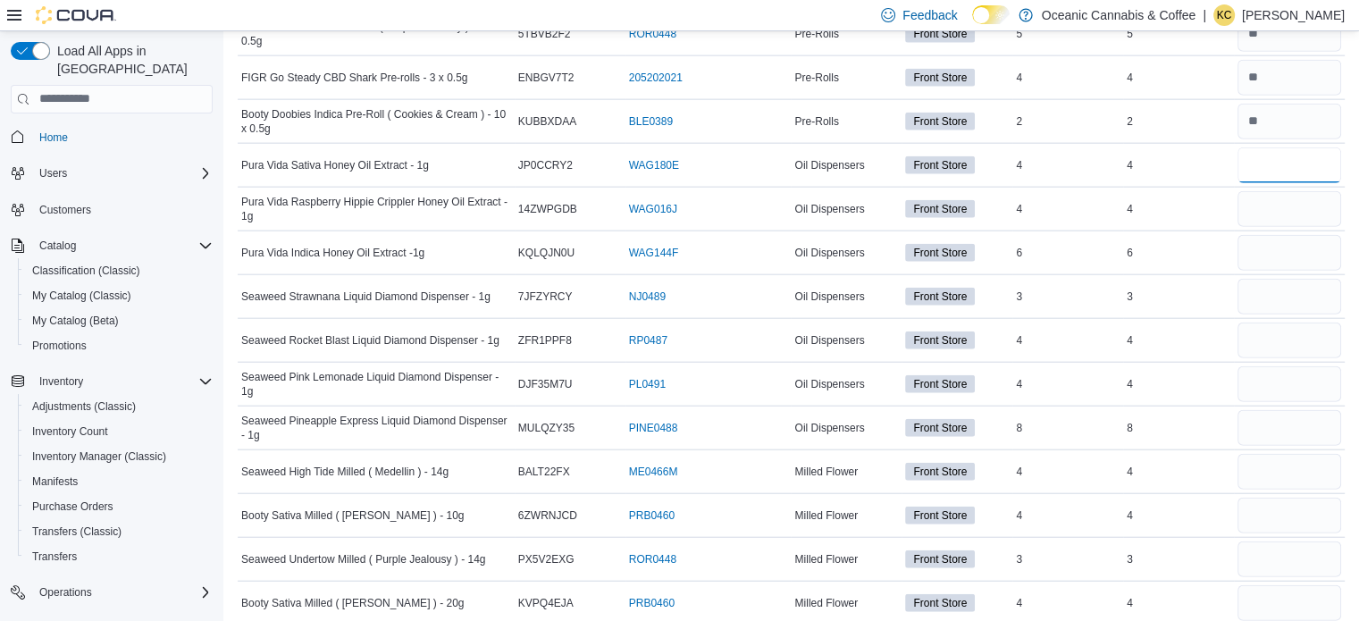
scroll to position [4277, 0]
type input "*"
click at [1281, 191] on input "number" at bounding box center [1289, 209] width 104 height 36
type input "*"
click at [1283, 235] on input "number" at bounding box center [1289, 253] width 104 height 36
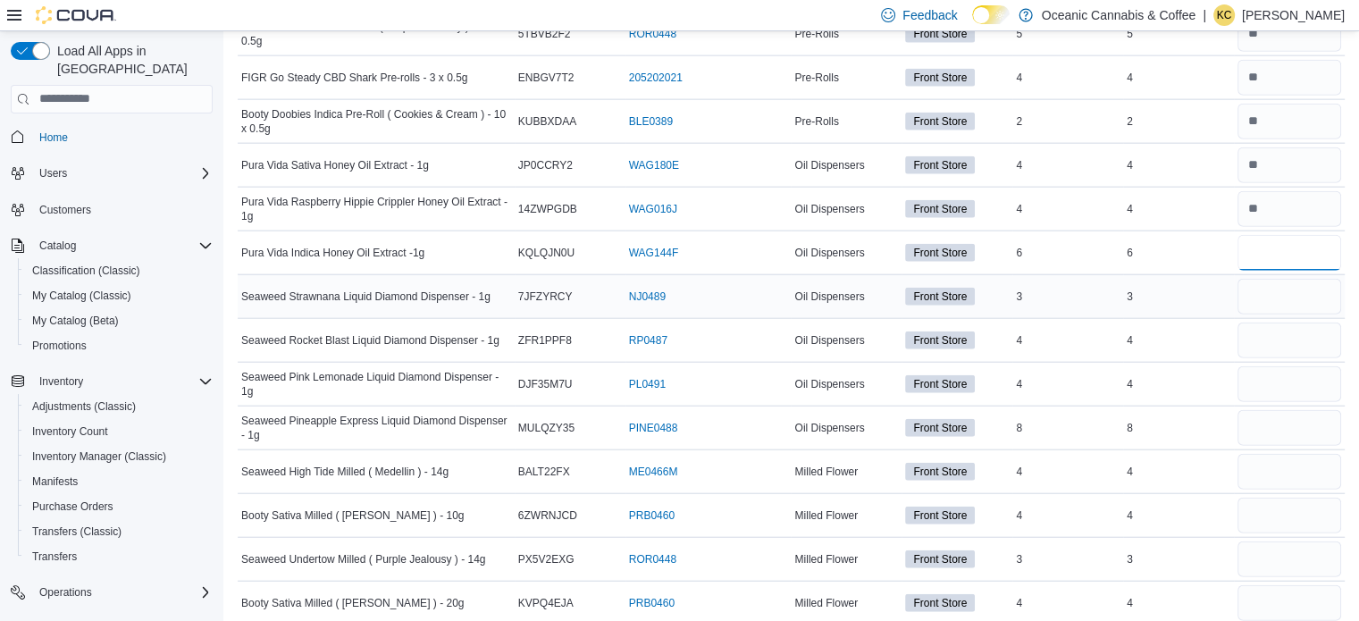
type input "*"
click at [1294, 279] on input "number" at bounding box center [1289, 297] width 104 height 36
click at [1290, 410] on input "number" at bounding box center [1289, 428] width 104 height 36
click at [1283, 279] on input "number" at bounding box center [1289, 297] width 104 height 36
click at [1283, 323] on input "number" at bounding box center [1289, 340] width 104 height 36
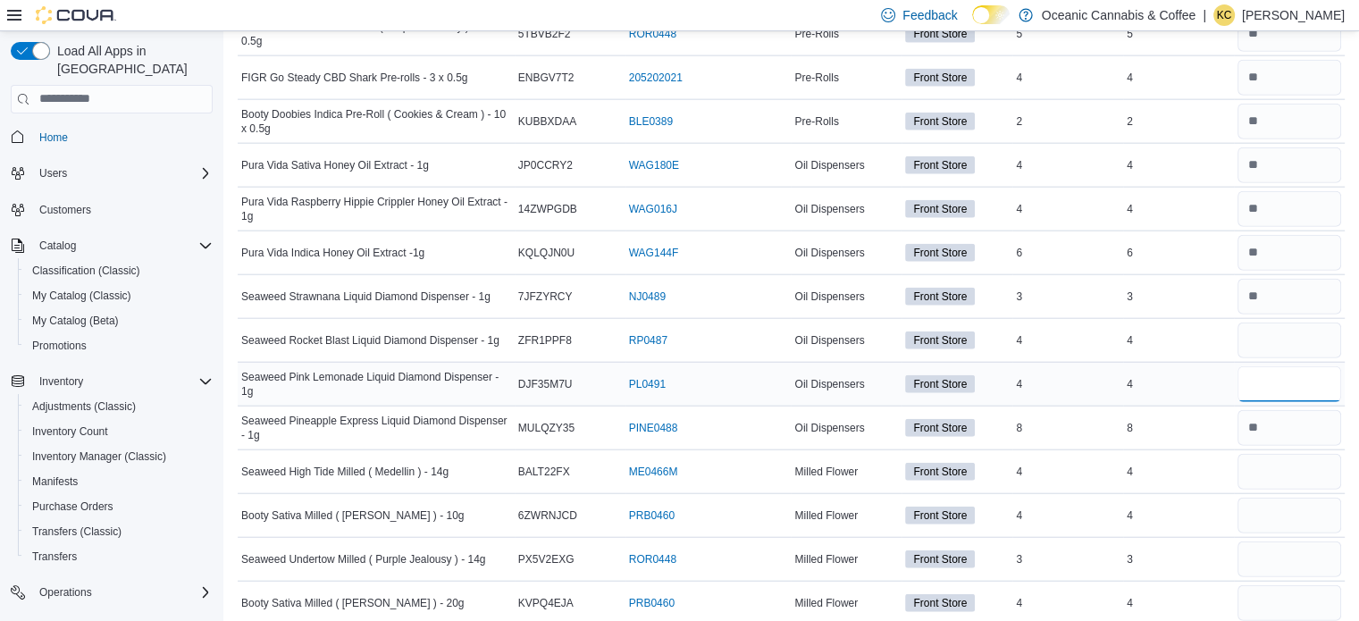
click at [1283, 375] on input "number" at bounding box center [1289, 384] width 104 height 36
click at [1280, 454] on input "number" at bounding box center [1289, 472] width 104 height 36
click at [1288, 498] on input "number" at bounding box center [1289, 516] width 104 height 36
click at [1291, 548] on input "number" at bounding box center [1289, 559] width 104 height 36
click at [1294, 585] on input "number" at bounding box center [1289, 603] width 104 height 36
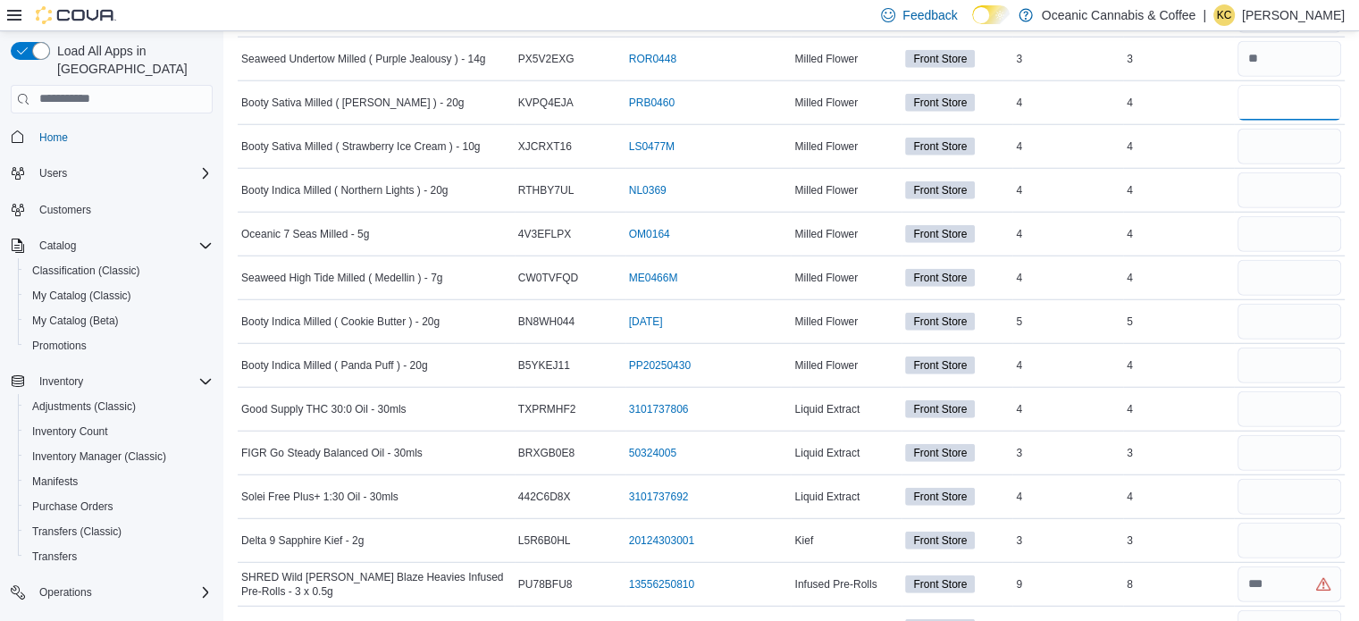
scroll to position [4826, 0]
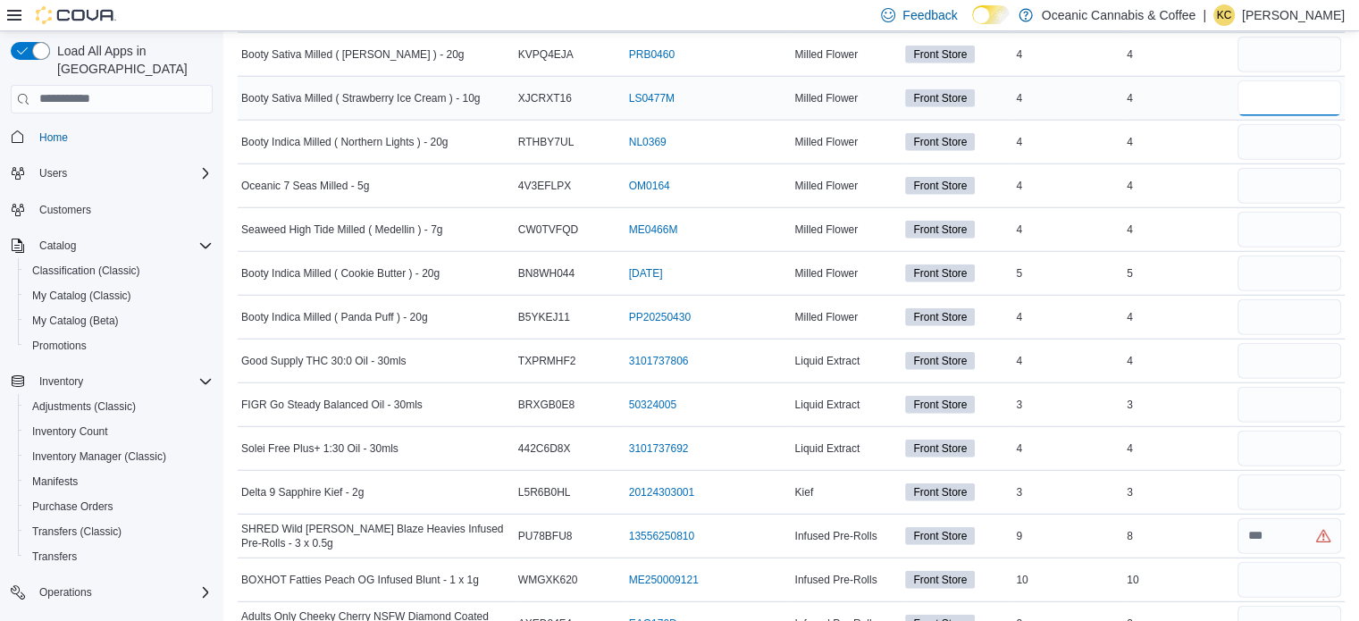
click at [1291, 84] on input "number" at bounding box center [1289, 98] width 104 height 36
click at [1296, 124] on input "number" at bounding box center [1289, 142] width 104 height 36
click at [1309, 168] on input "number" at bounding box center [1289, 186] width 104 height 36
click at [1312, 212] on input "number" at bounding box center [1289, 230] width 104 height 36
click at [1314, 255] on input "number" at bounding box center [1289, 273] width 104 height 36
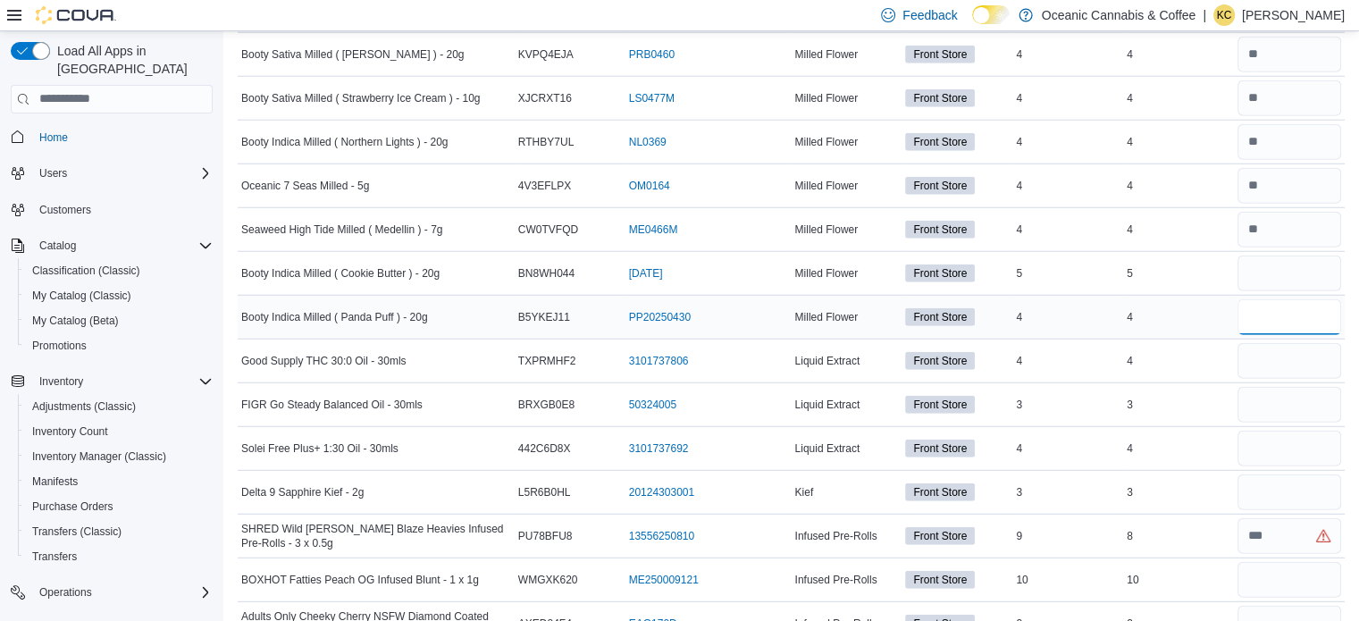
click at [1311, 299] on input "number" at bounding box center [1289, 317] width 104 height 36
click at [1285, 518] on input "number" at bounding box center [1289, 536] width 104 height 36
click at [1290, 303] on input "number" at bounding box center [1289, 317] width 104 height 36
click at [1293, 343] on input "number" at bounding box center [1289, 361] width 104 height 36
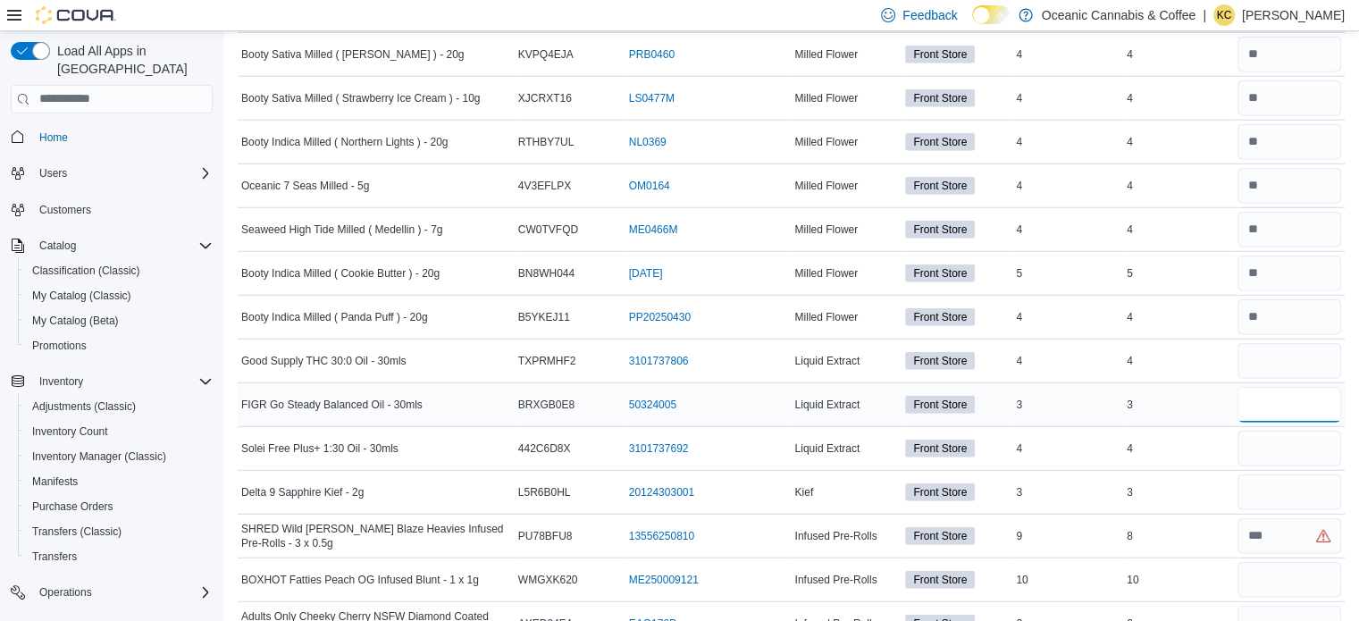
click at [1289, 387] on input "number" at bounding box center [1289, 405] width 104 height 36
click at [1293, 431] on input "number" at bounding box center [1289, 449] width 104 height 36
click at [1297, 474] on input "number" at bounding box center [1289, 492] width 104 height 36
click at [1285, 529] on input "number" at bounding box center [1289, 536] width 104 height 36
click at [1279, 567] on input "number" at bounding box center [1289, 580] width 104 height 36
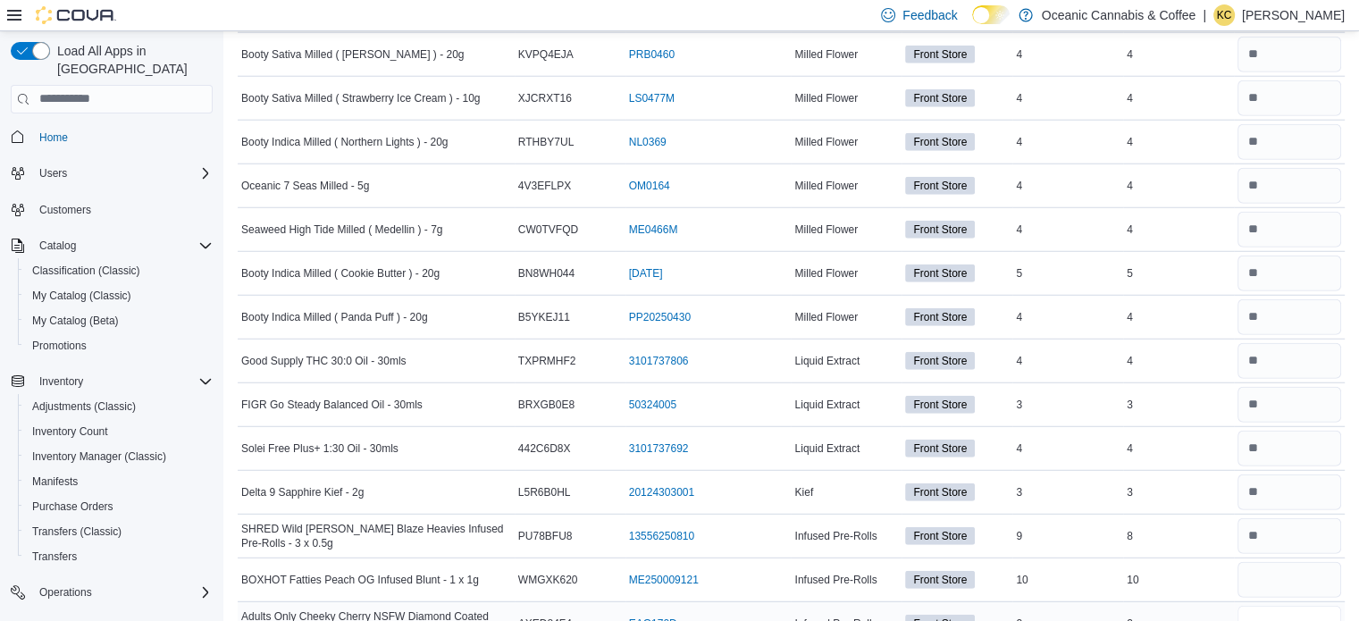
click at [1285, 606] on input "number" at bounding box center [1289, 624] width 104 height 36
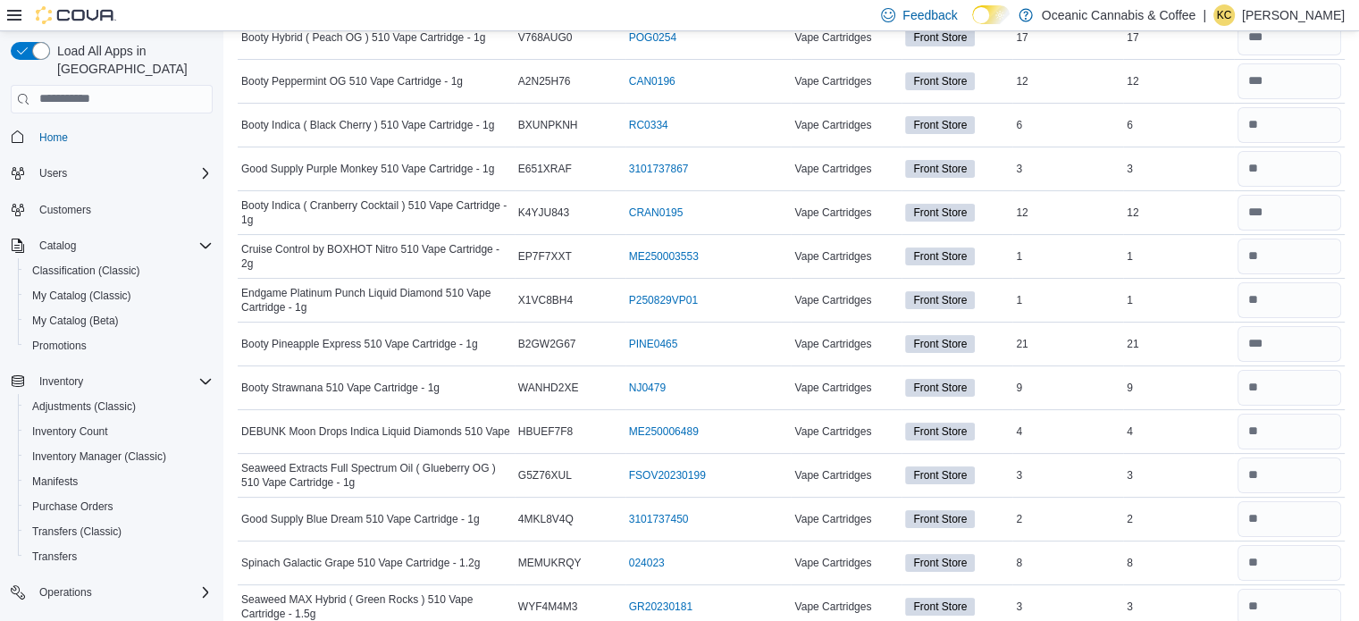
scroll to position [0, 0]
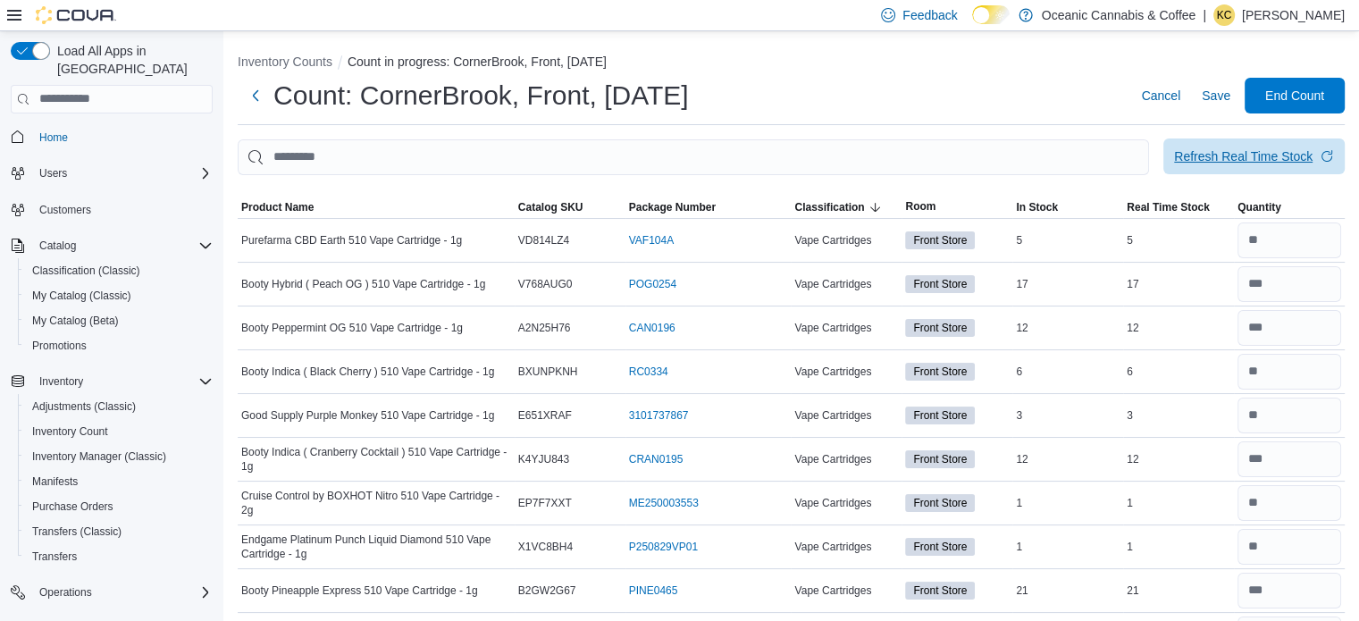
click at [1272, 153] on div "Refresh Real Time Stock" at bounding box center [1243, 156] width 138 height 18
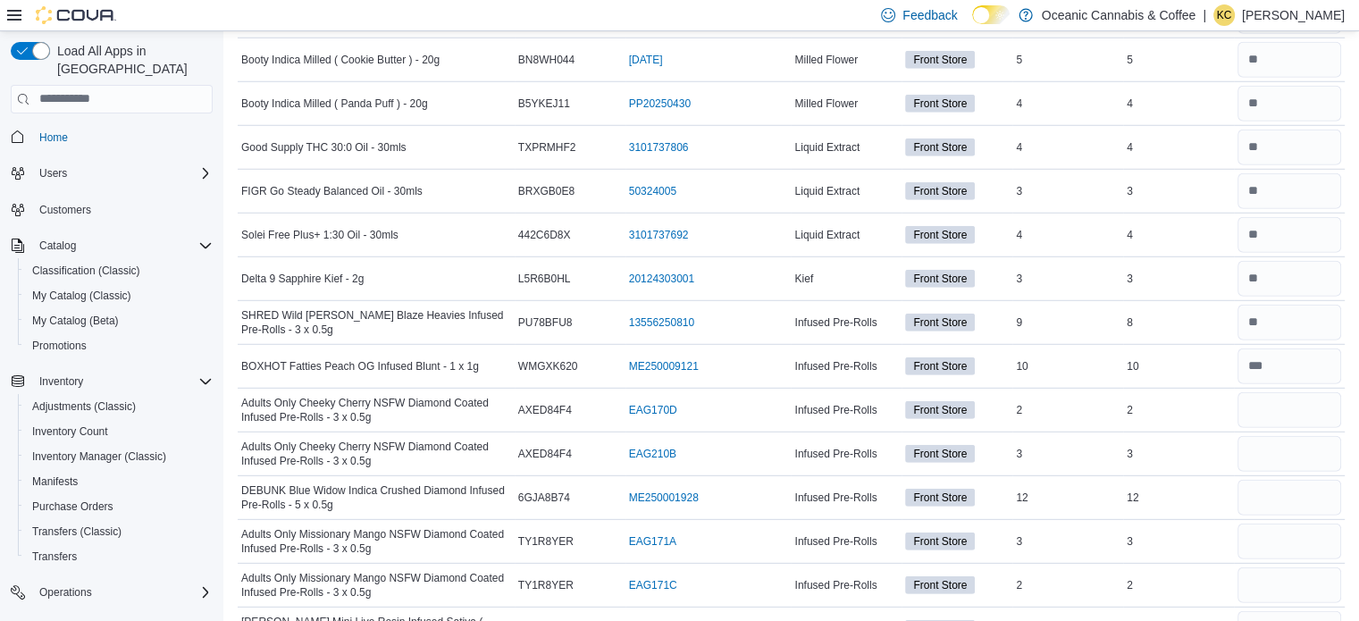
scroll to position [5028, 0]
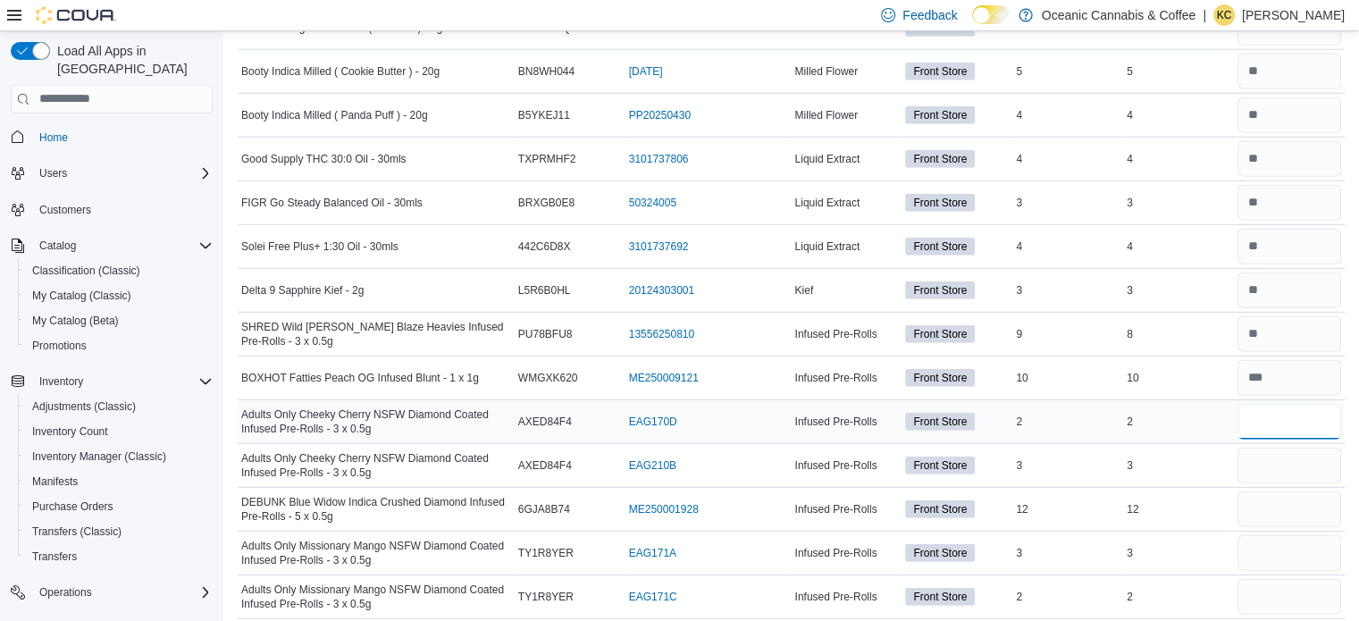
click at [1304, 404] on input "number" at bounding box center [1289, 422] width 104 height 36
click at [1304, 448] on input "number" at bounding box center [1289, 466] width 104 height 36
click at [1301, 493] on input "number" at bounding box center [1289, 509] width 104 height 36
click at [1301, 535] on input "number" at bounding box center [1289, 553] width 104 height 36
click at [1298, 579] on input "number" at bounding box center [1289, 597] width 104 height 36
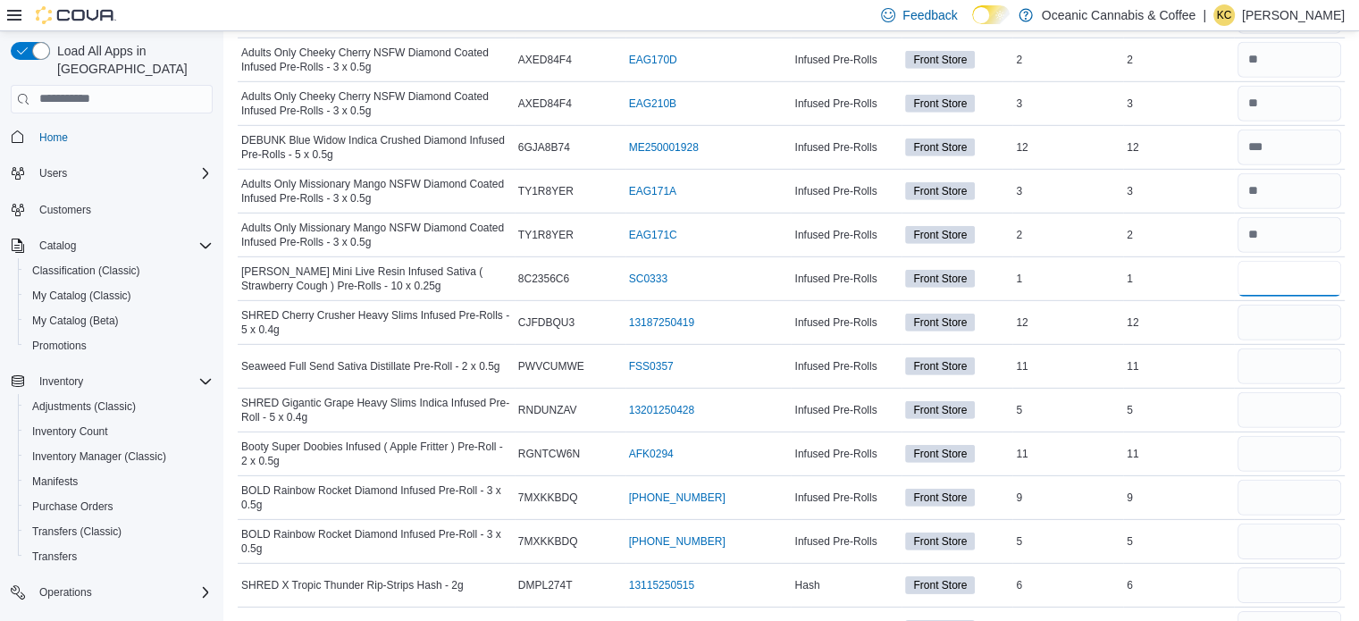
scroll to position [5461, 0]
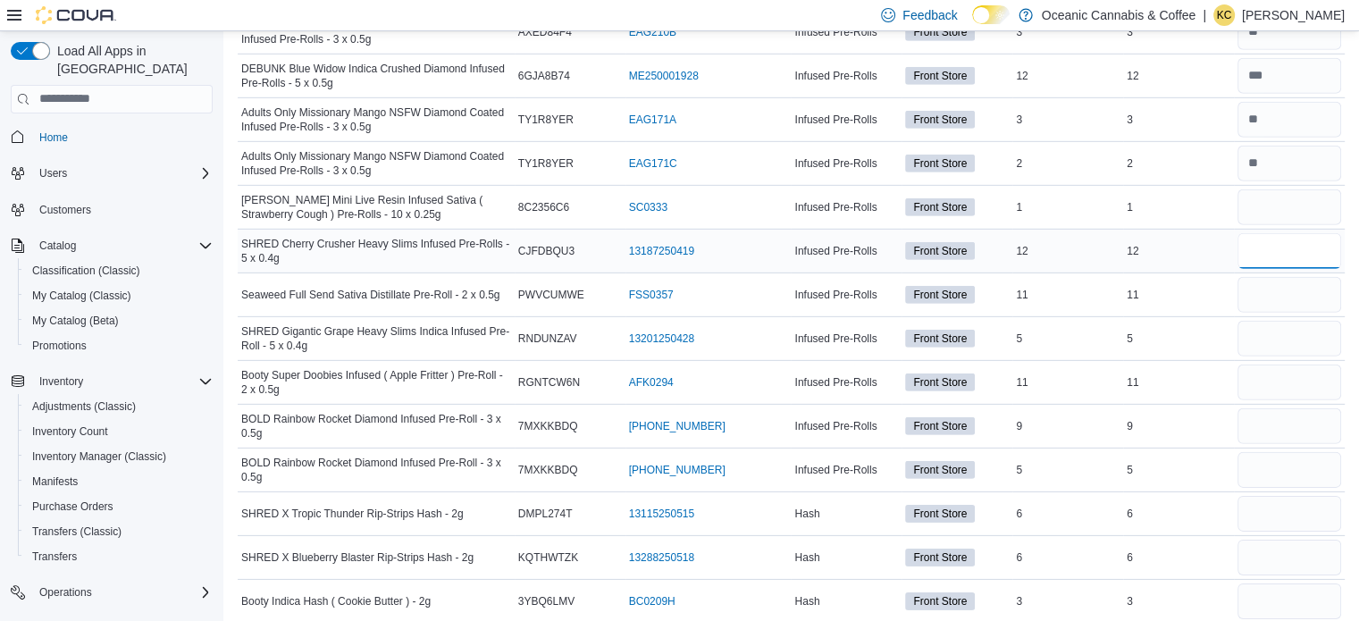
click at [1270, 233] on input "number" at bounding box center [1289, 251] width 104 height 36
click at [1271, 277] on input "number" at bounding box center [1289, 295] width 104 height 36
click at [1272, 321] on input "number" at bounding box center [1289, 339] width 104 height 36
click at [1277, 365] on input "number" at bounding box center [1289, 382] width 104 height 36
click at [1283, 408] on input "number" at bounding box center [1289, 426] width 104 height 36
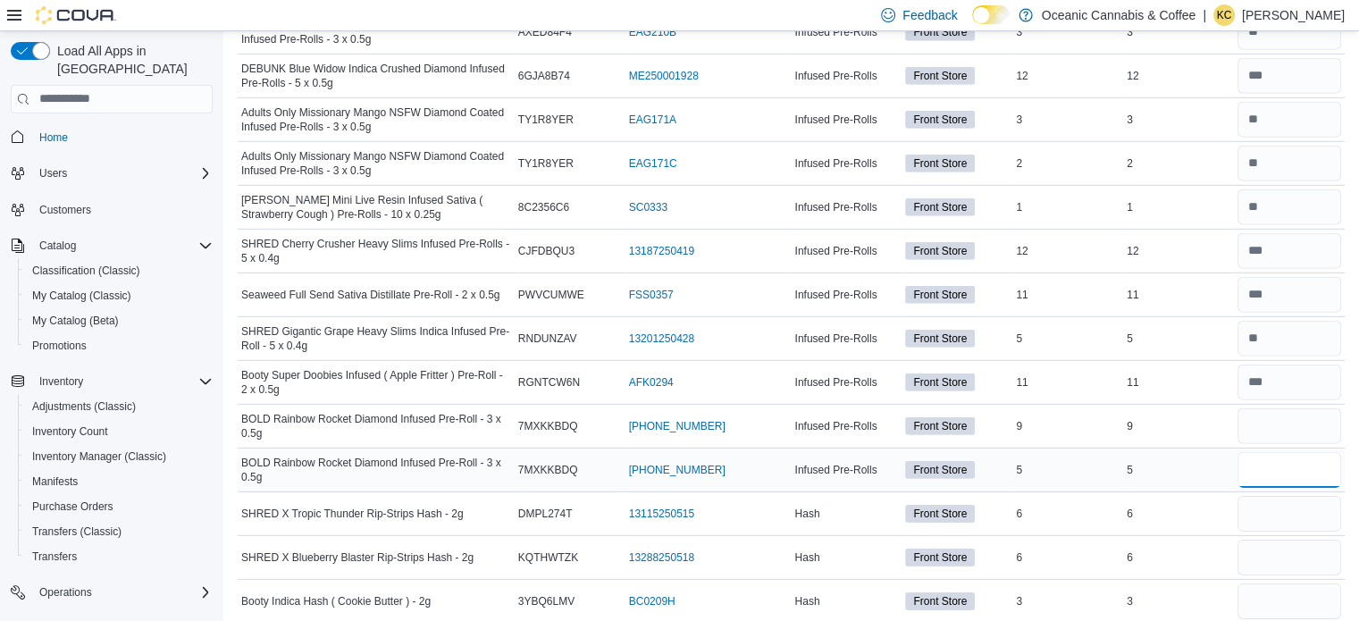
click at [1294, 452] on input "number" at bounding box center [1289, 470] width 104 height 36
click at [1302, 496] on input "number" at bounding box center [1289, 514] width 104 height 36
click at [1310, 540] on input "number" at bounding box center [1289, 558] width 104 height 36
click at [1314, 583] on input "number" at bounding box center [1289, 601] width 104 height 36
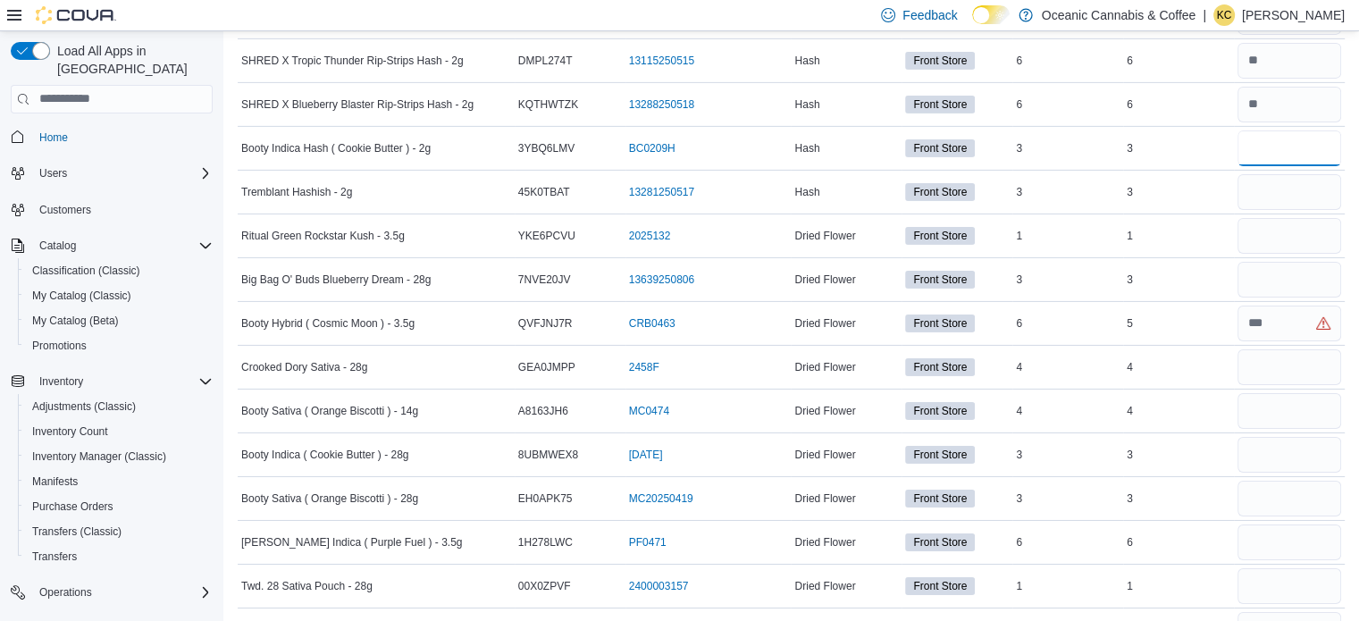
scroll to position [5949, 0]
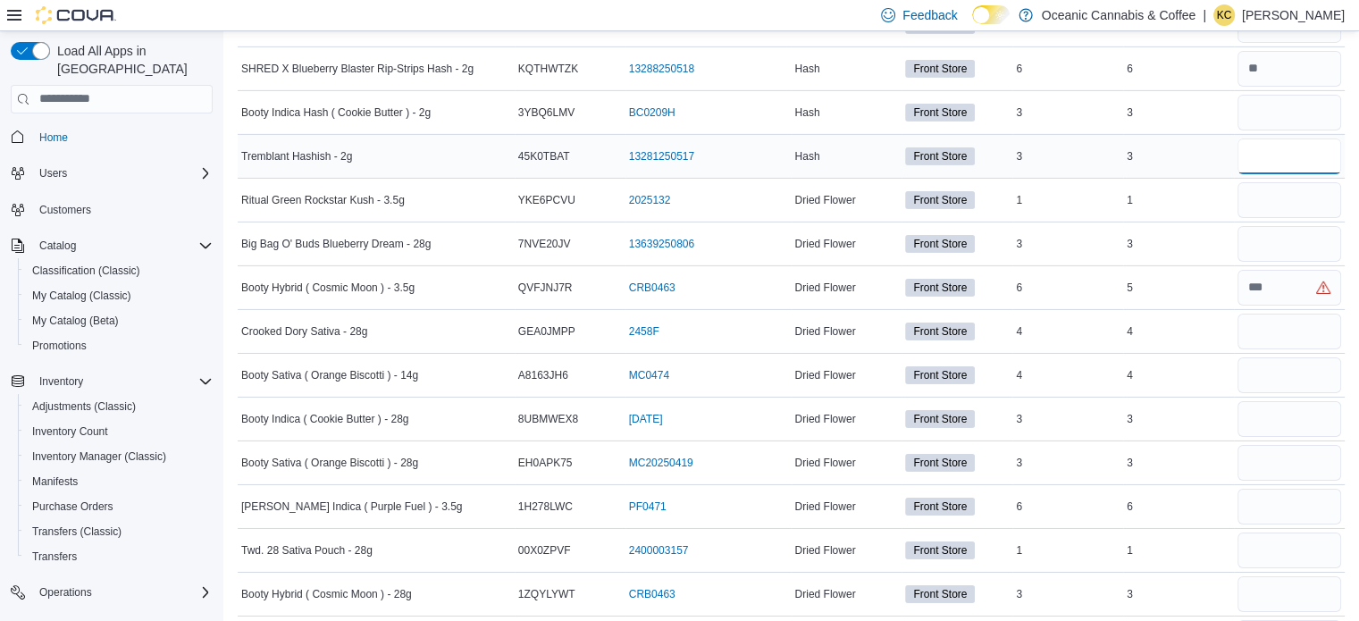
click at [1264, 138] on input "number" at bounding box center [1289, 156] width 104 height 36
click at [1273, 182] on input "number" at bounding box center [1289, 200] width 104 height 36
click at [1276, 226] on input "number" at bounding box center [1289, 244] width 104 height 36
click at [1276, 270] on input "number" at bounding box center [1289, 288] width 104 height 36
click at [1284, 314] on input "number" at bounding box center [1289, 332] width 104 height 36
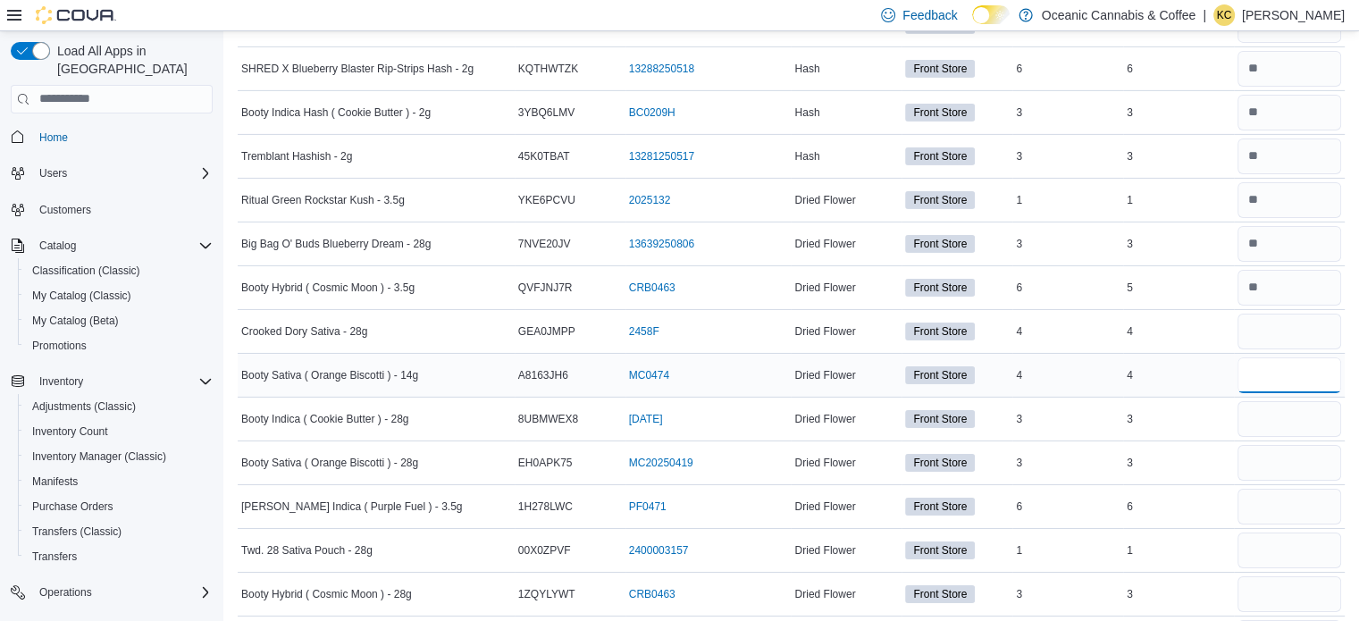
click at [1277, 357] on input "number" at bounding box center [1289, 375] width 104 height 36
click at [1290, 401] on input "number" at bounding box center [1289, 419] width 104 height 36
click at [1288, 445] on input "number" at bounding box center [1289, 463] width 104 height 36
click at [1290, 489] on input "number" at bounding box center [1289, 507] width 104 height 36
click at [1292, 532] on input "number" at bounding box center [1289, 550] width 104 height 36
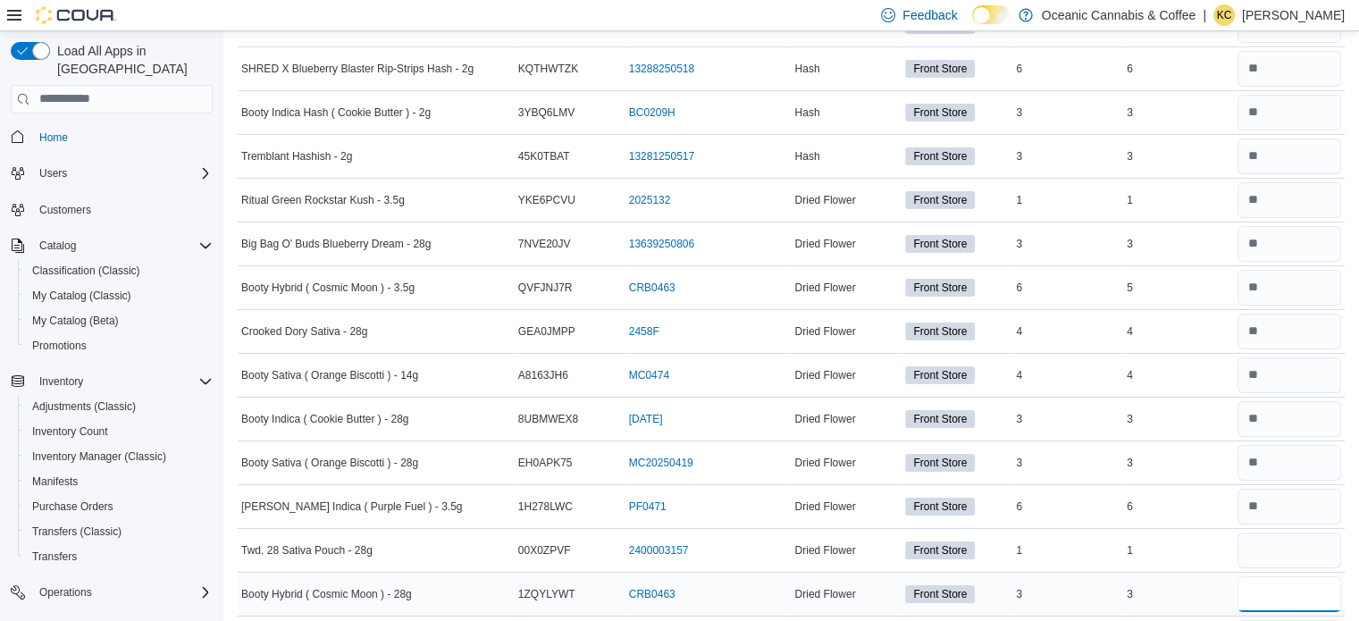
click at [1290, 576] on input "number" at bounding box center [1289, 594] width 104 height 36
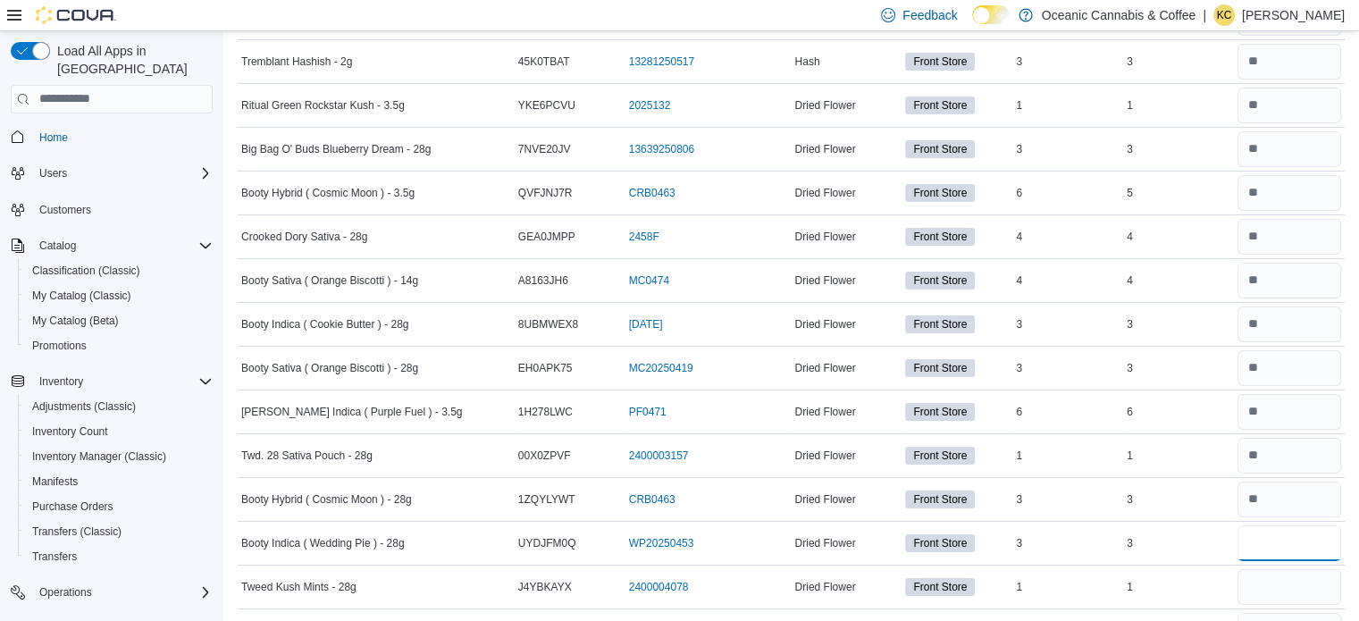
scroll to position [6057, 0]
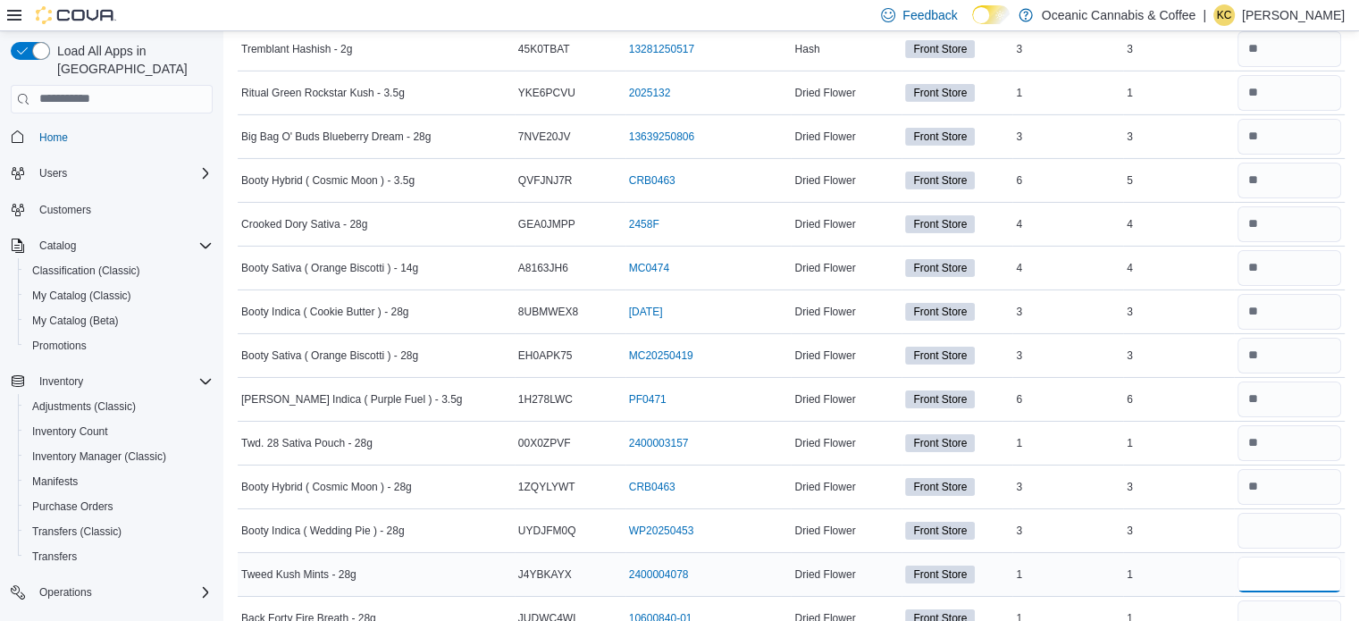
click at [1311, 557] on input "number" at bounding box center [1289, 575] width 104 height 36
click at [1306, 600] on input "number" at bounding box center [1289, 618] width 104 height 36
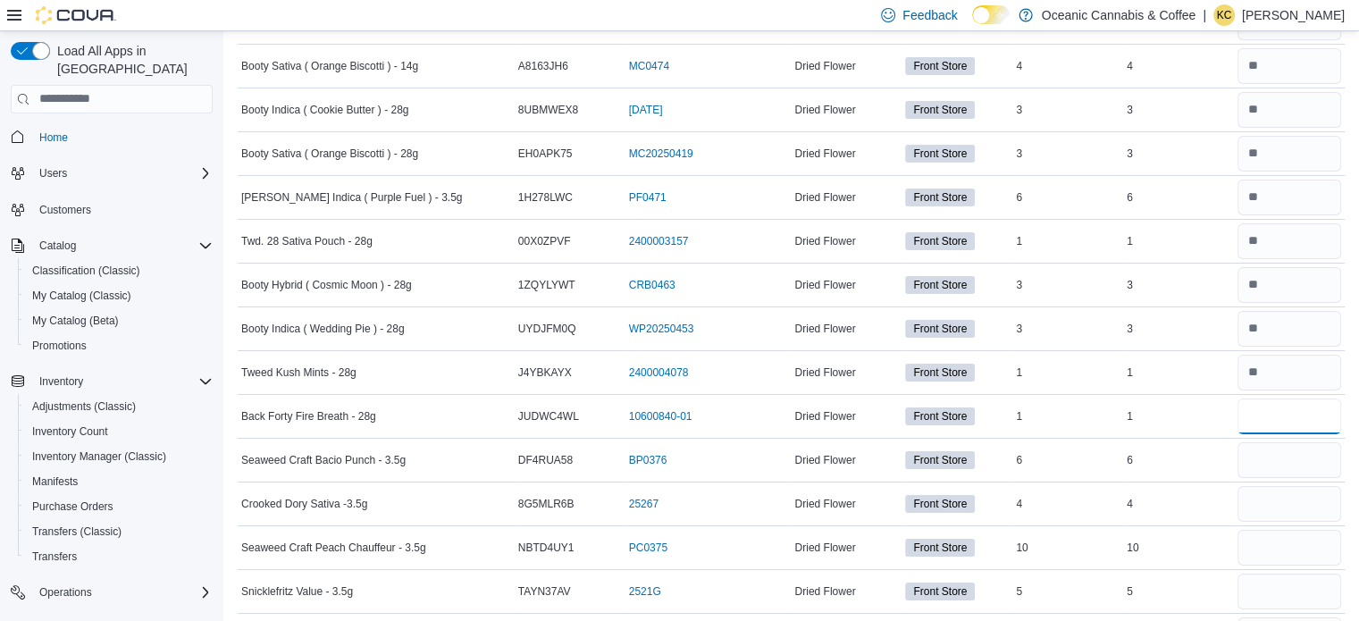
scroll to position [6307, 0]
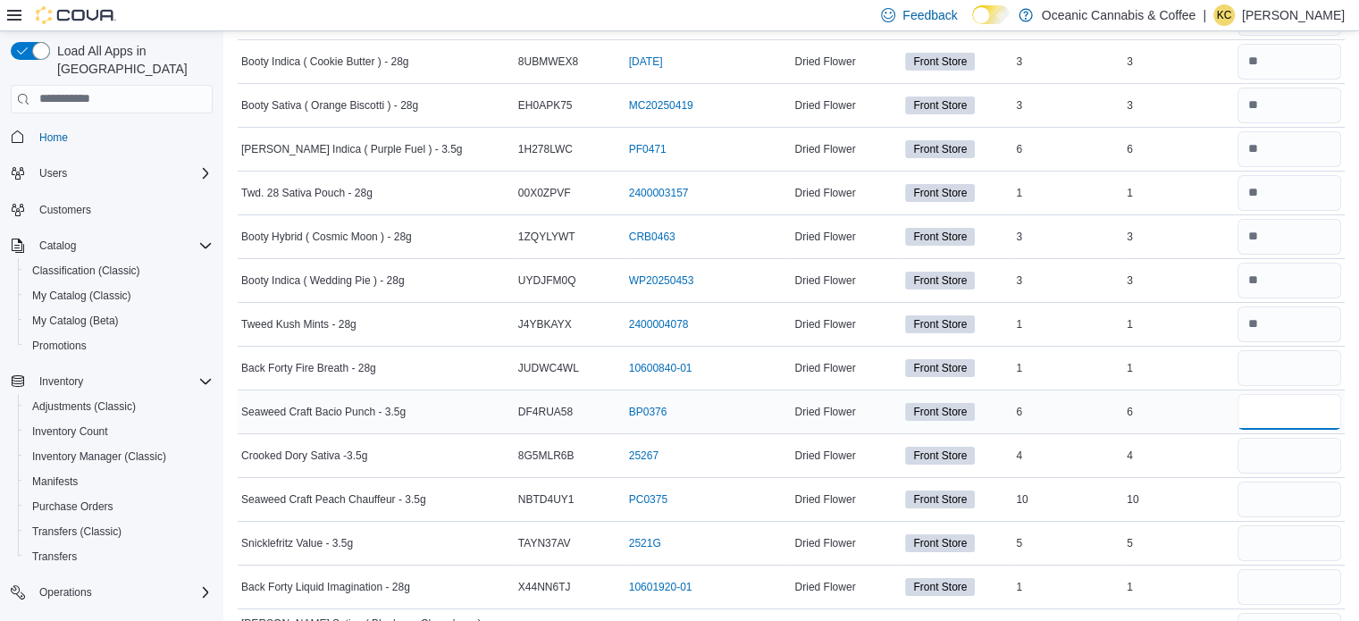
click at [1291, 397] on input "number" at bounding box center [1289, 412] width 104 height 36
click at [1289, 481] on input "number" at bounding box center [1289, 499] width 104 height 36
click at [1269, 394] on input "number" at bounding box center [1289, 412] width 104 height 36
click at [1294, 438] on input "number" at bounding box center [1289, 456] width 104 height 36
click at [1284, 525] on input "number" at bounding box center [1289, 543] width 104 height 36
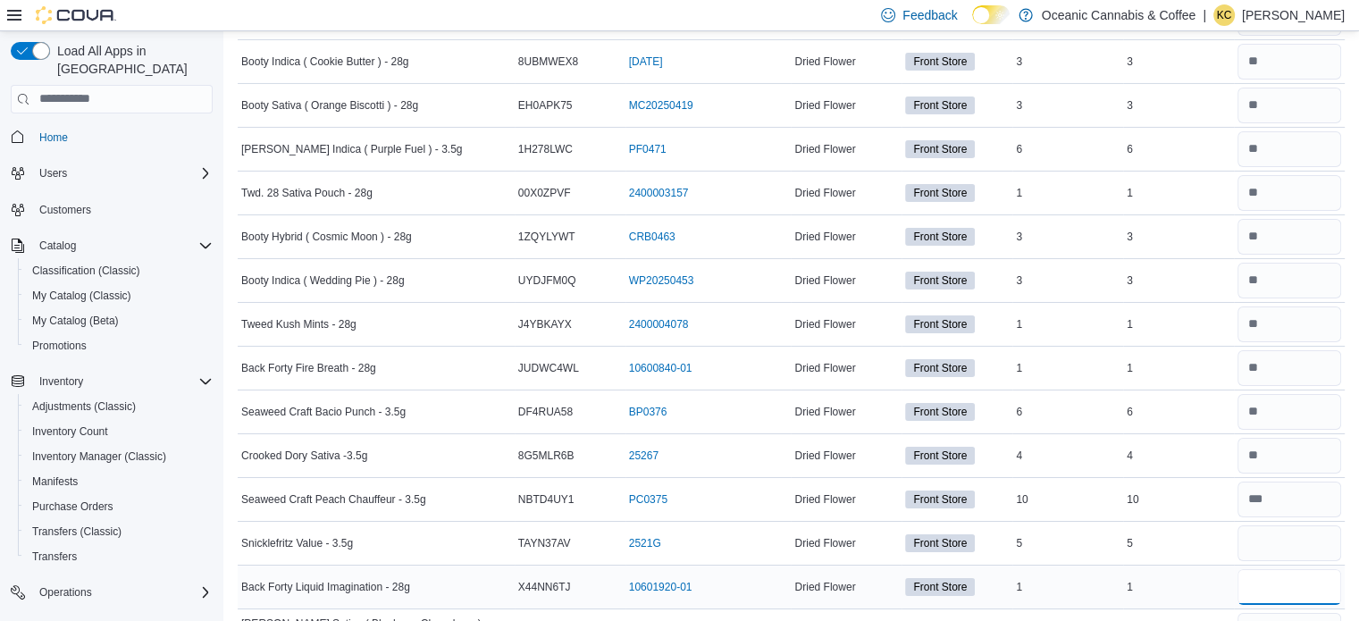
click at [1287, 569] on input "number" at bounding box center [1289, 587] width 104 height 36
click at [1292, 613] on input "number" at bounding box center [1289, 631] width 104 height 36
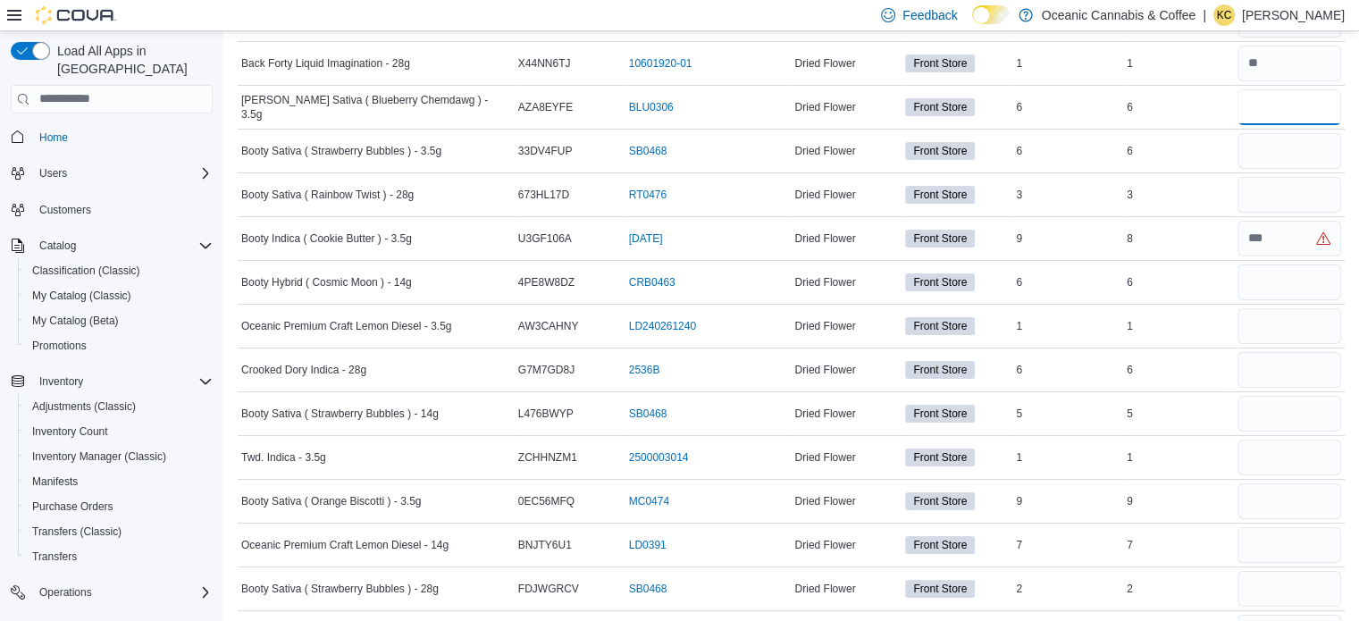
scroll to position [6842, 0]
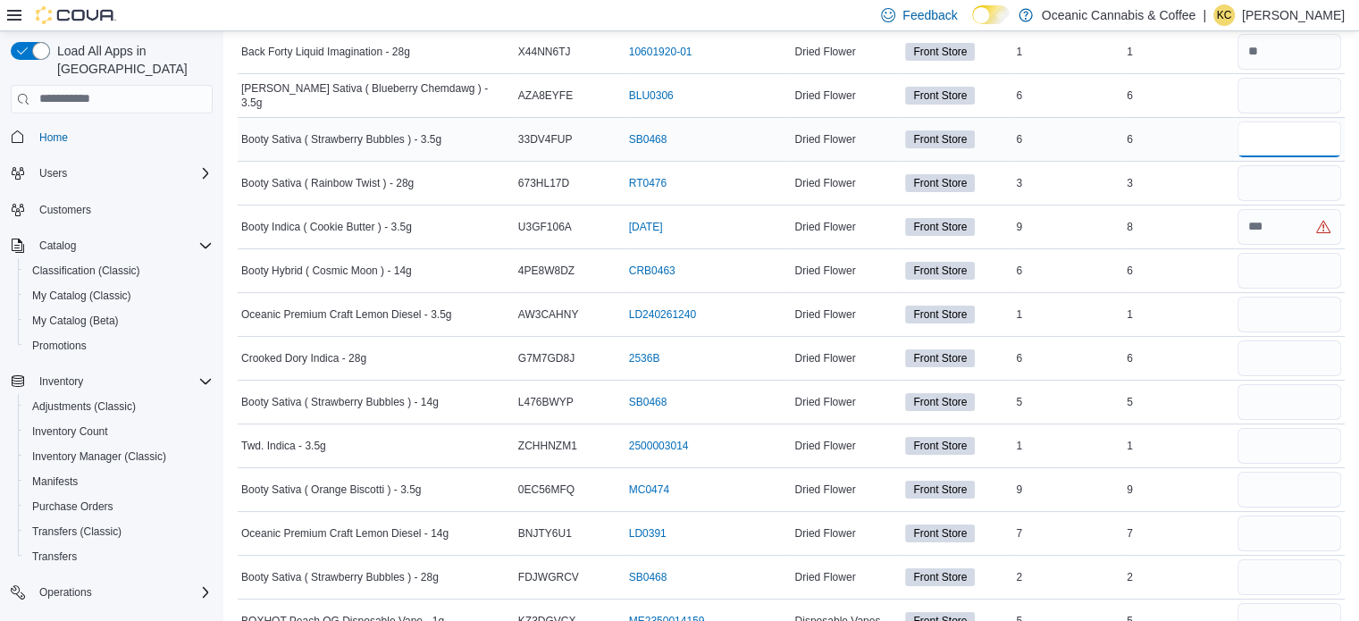
click at [1264, 121] on input "number" at bounding box center [1289, 139] width 104 height 36
click at [1301, 165] on input "number" at bounding box center [1289, 183] width 104 height 36
click at [1294, 209] on input "number" at bounding box center [1289, 227] width 104 height 36
click at [1268, 253] on input "number" at bounding box center [1289, 271] width 104 height 36
click at [1274, 297] on input "number" at bounding box center [1289, 315] width 104 height 36
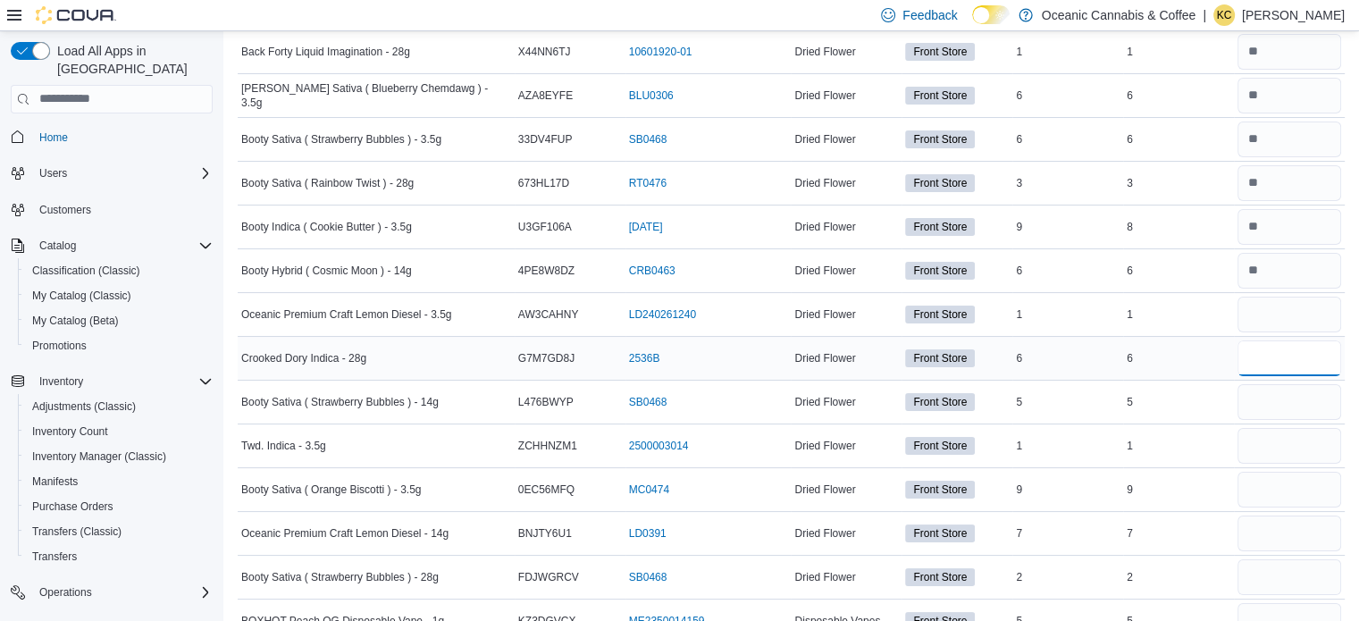
click at [1276, 340] on input "number" at bounding box center [1289, 358] width 104 height 36
click at [1279, 384] on input "number" at bounding box center [1289, 402] width 104 height 36
click at [1286, 428] on input "number" at bounding box center [1289, 446] width 104 height 36
click at [1296, 472] on input "number" at bounding box center [1289, 490] width 104 height 36
click at [1310, 515] on input "number" at bounding box center [1289, 533] width 104 height 36
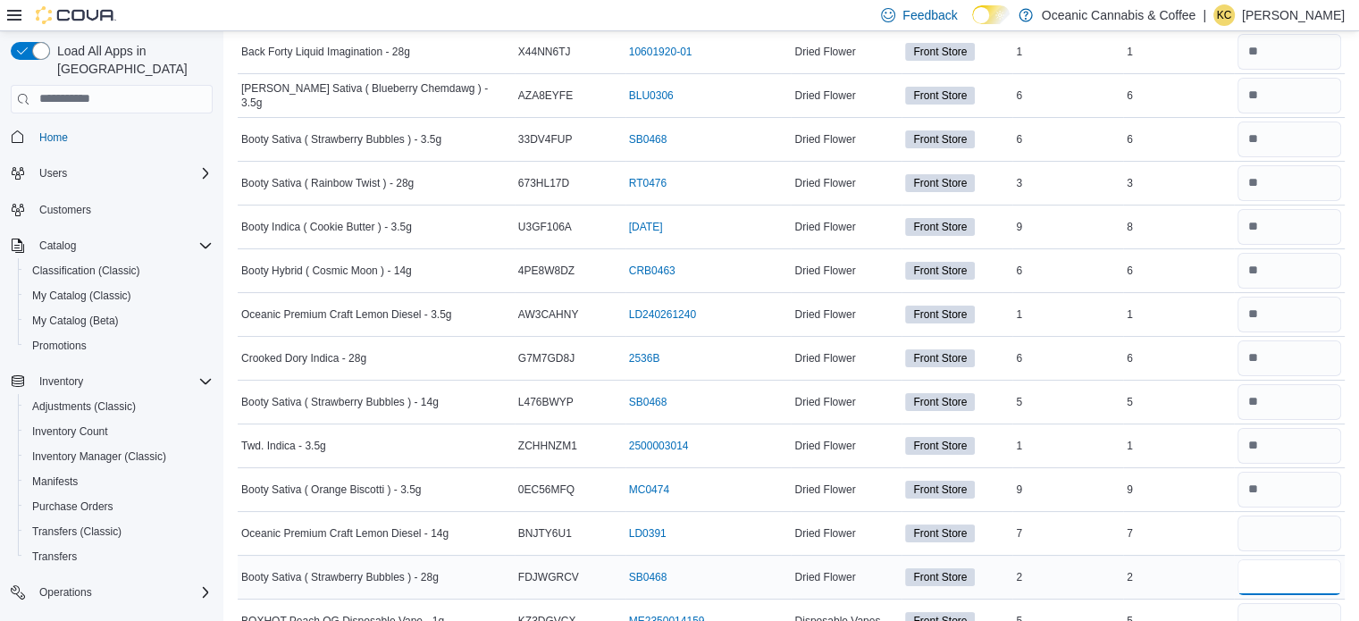
click at [1298, 559] on input "number" at bounding box center [1289, 577] width 104 height 36
click at [1295, 603] on input "number" at bounding box center [1289, 621] width 104 height 36
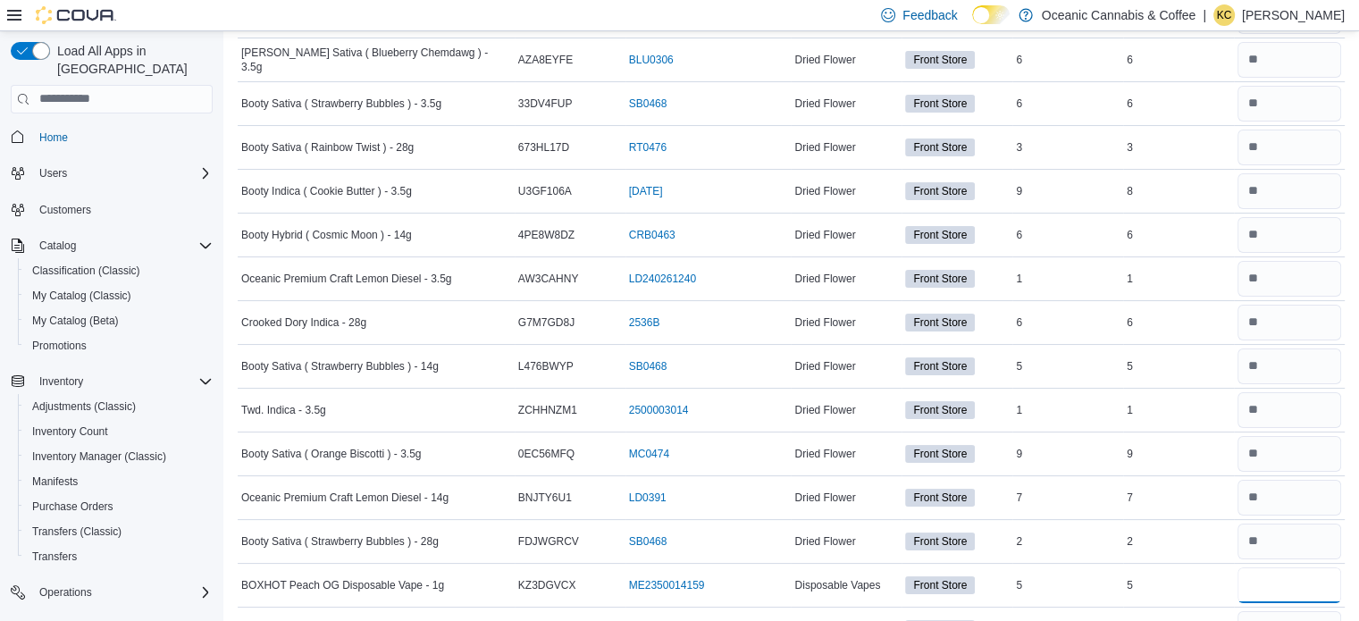
scroll to position [6961, 0]
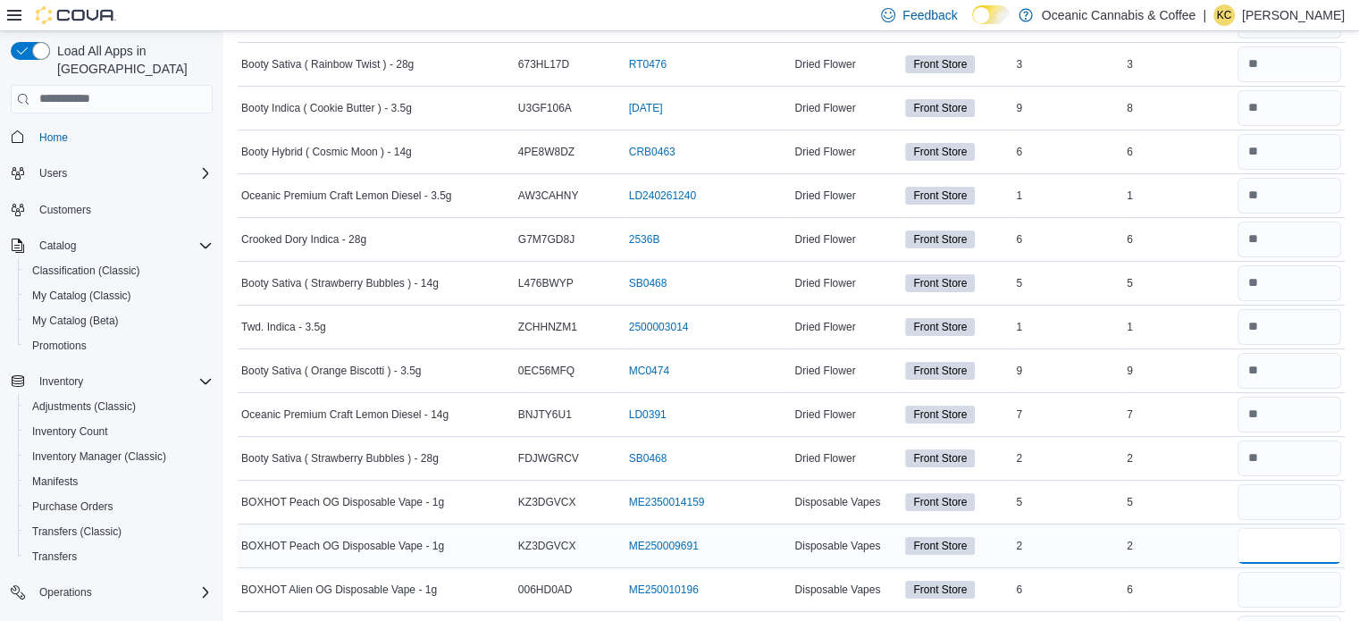
click at [1312, 528] on input "number" at bounding box center [1289, 546] width 104 height 36
click at [1276, 484] on input "number" at bounding box center [1289, 502] width 104 height 36
click at [1276, 528] on input "number" at bounding box center [1289, 546] width 104 height 36
click at [1272, 572] on input "number" at bounding box center [1289, 590] width 104 height 36
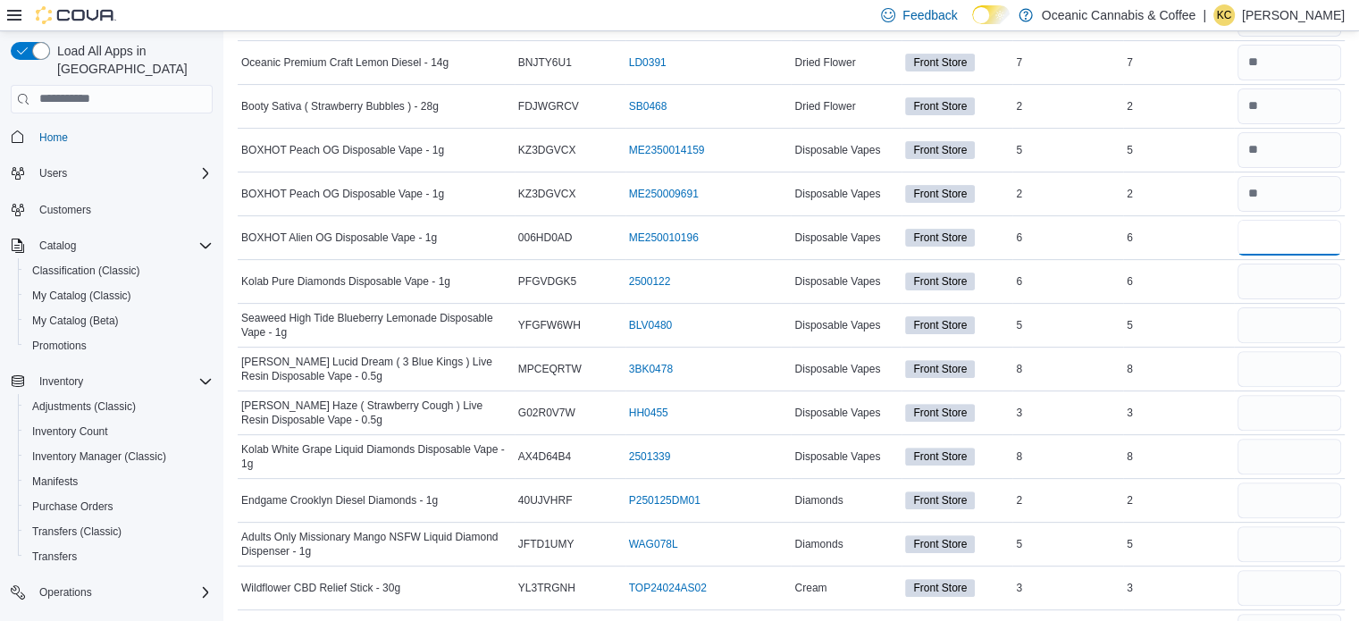
scroll to position [7330, 0]
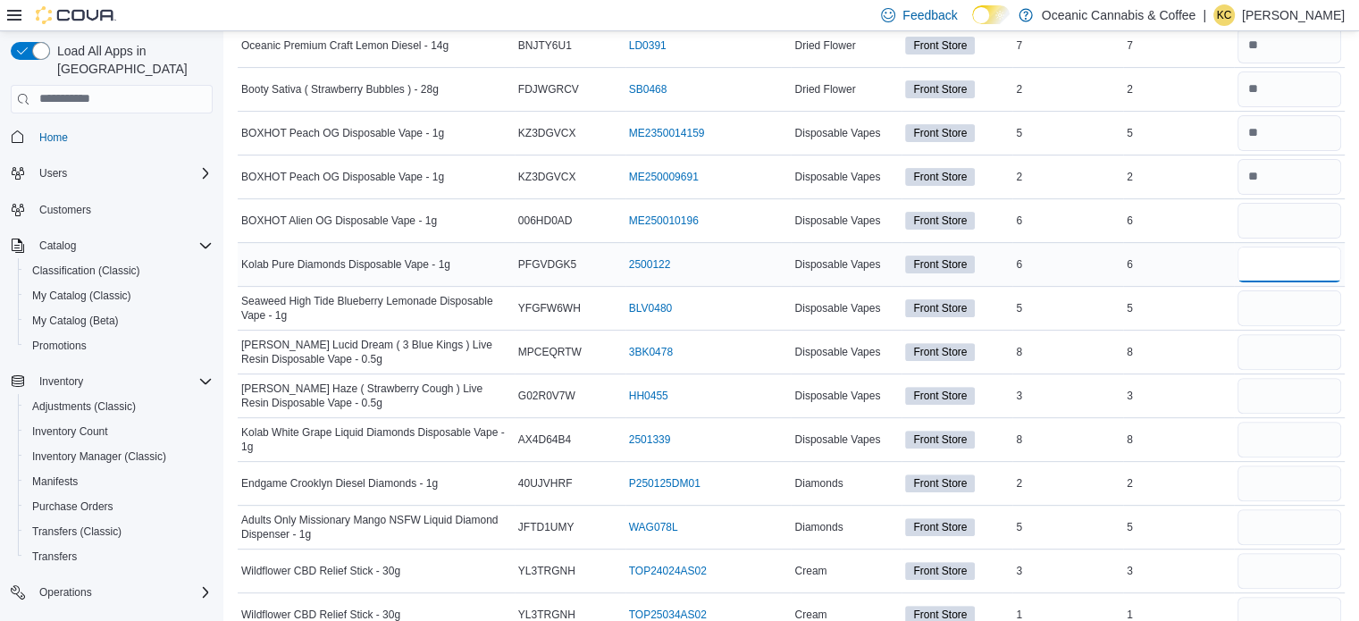
click at [1298, 247] on input "number" at bounding box center [1289, 265] width 104 height 36
drag, startPoint x: 1298, startPoint y: 230, endPoint x: 1288, endPoint y: 401, distance: 171.8
click at [1288, 422] on input "number" at bounding box center [1289, 440] width 104 height 36
click at [1284, 290] on input "number" at bounding box center [1289, 308] width 104 height 36
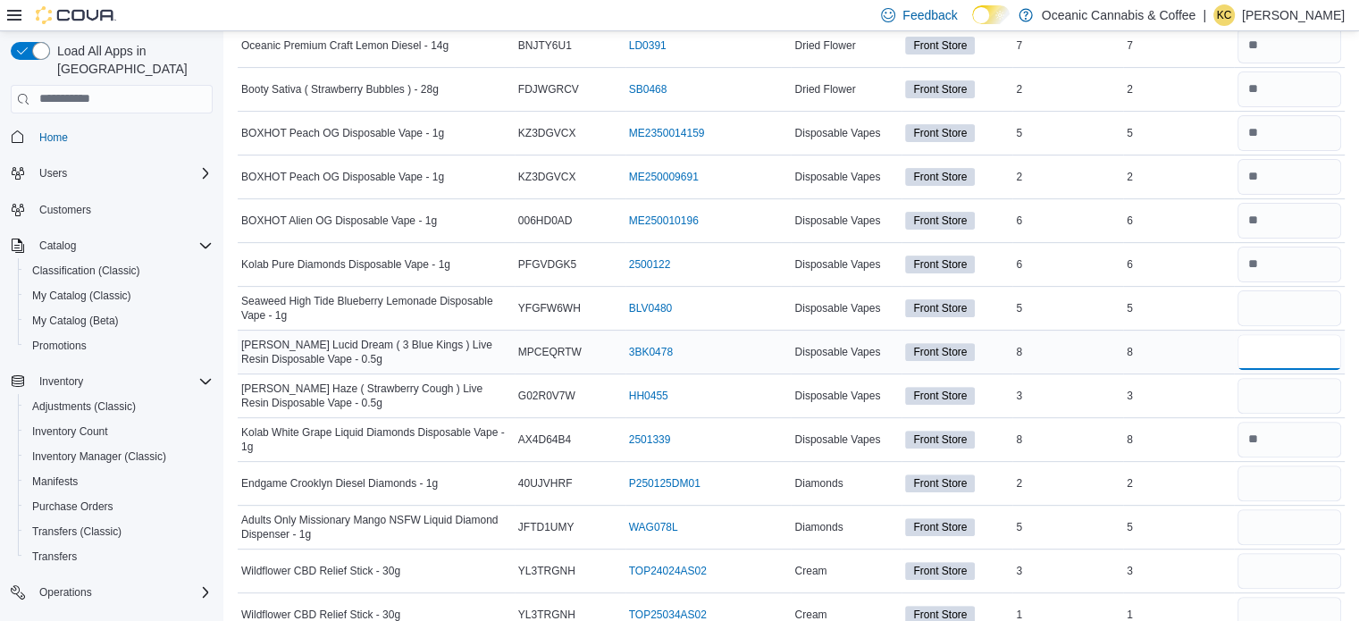
click at [1283, 334] on input "number" at bounding box center [1289, 352] width 104 height 36
click at [1272, 378] on input "number" at bounding box center [1289, 396] width 104 height 36
click at [1265, 465] on input "number" at bounding box center [1289, 483] width 104 height 36
click at [1264, 509] on input "number" at bounding box center [1289, 527] width 104 height 36
click at [1281, 553] on input "number" at bounding box center [1289, 571] width 104 height 36
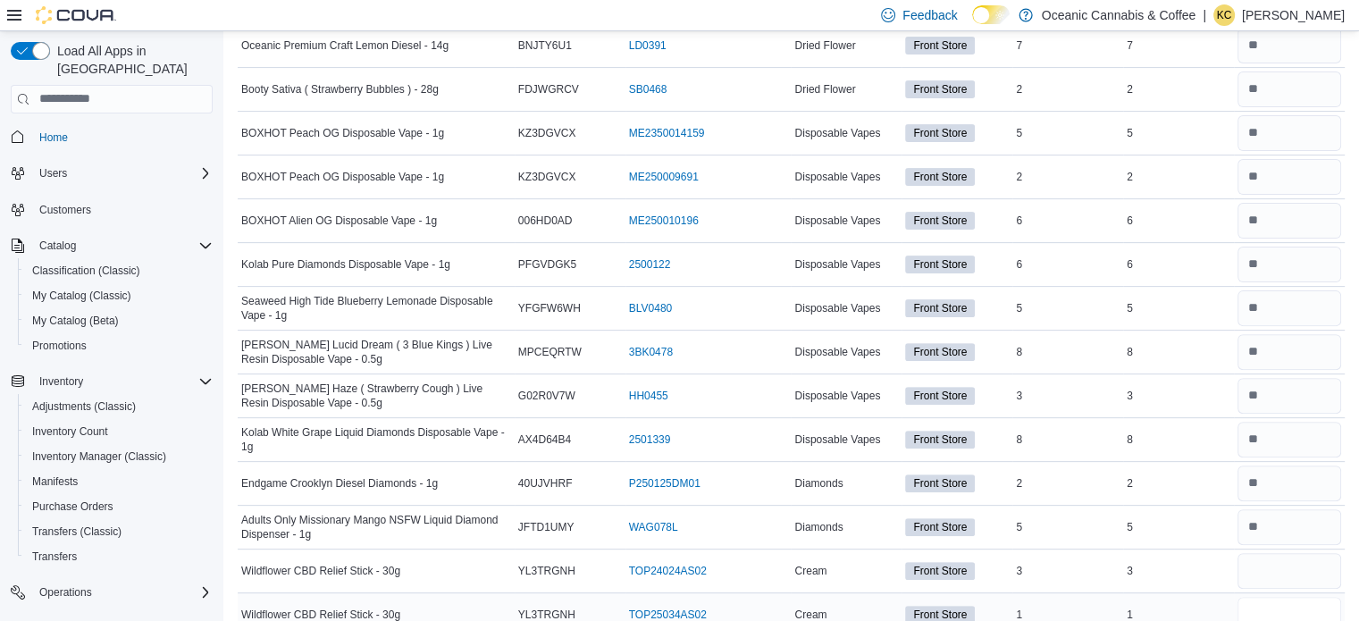
click at [1277, 597] on input "number" at bounding box center [1289, 615] width 104 height 36
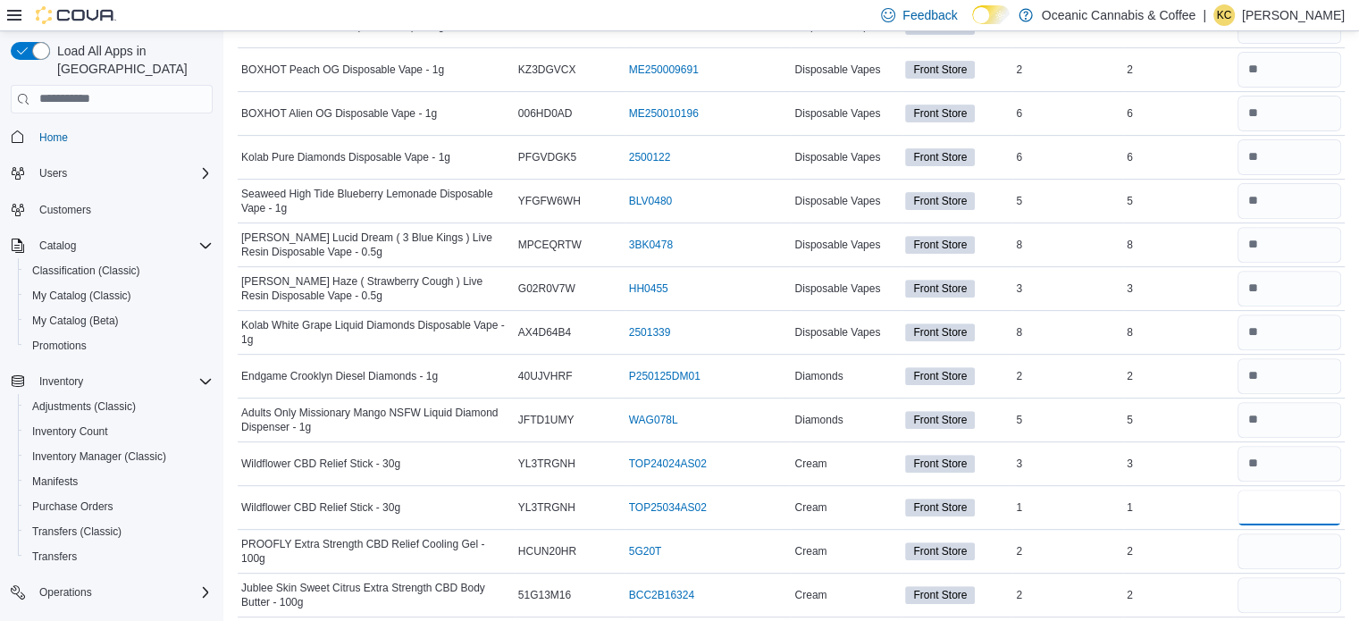
scroll to position [7473, 0]
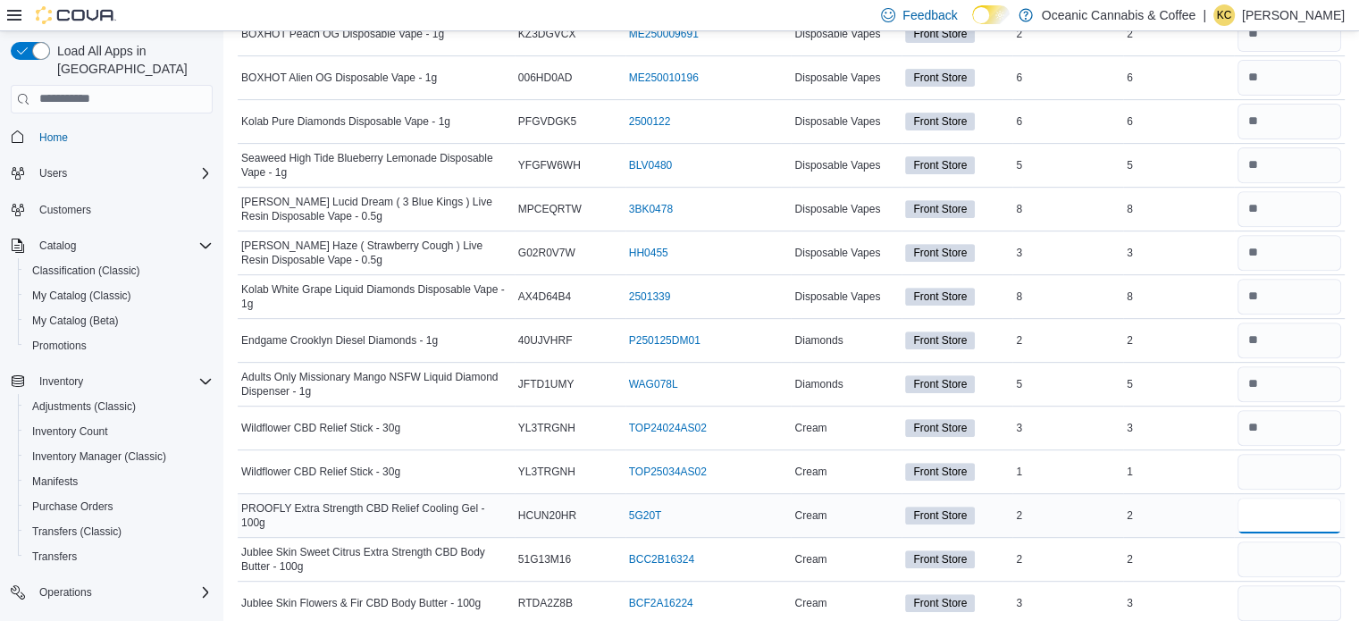
click at [1277, 498] on input "number" at bounding box center [1289, 516] width 104 height 36
click at [1287, 541] on input "number" at bounding box center [1289, 559] width 104 height 36
click at [1289, 585] on input "number" at bounding box center [1289, 603] width 104 height 36
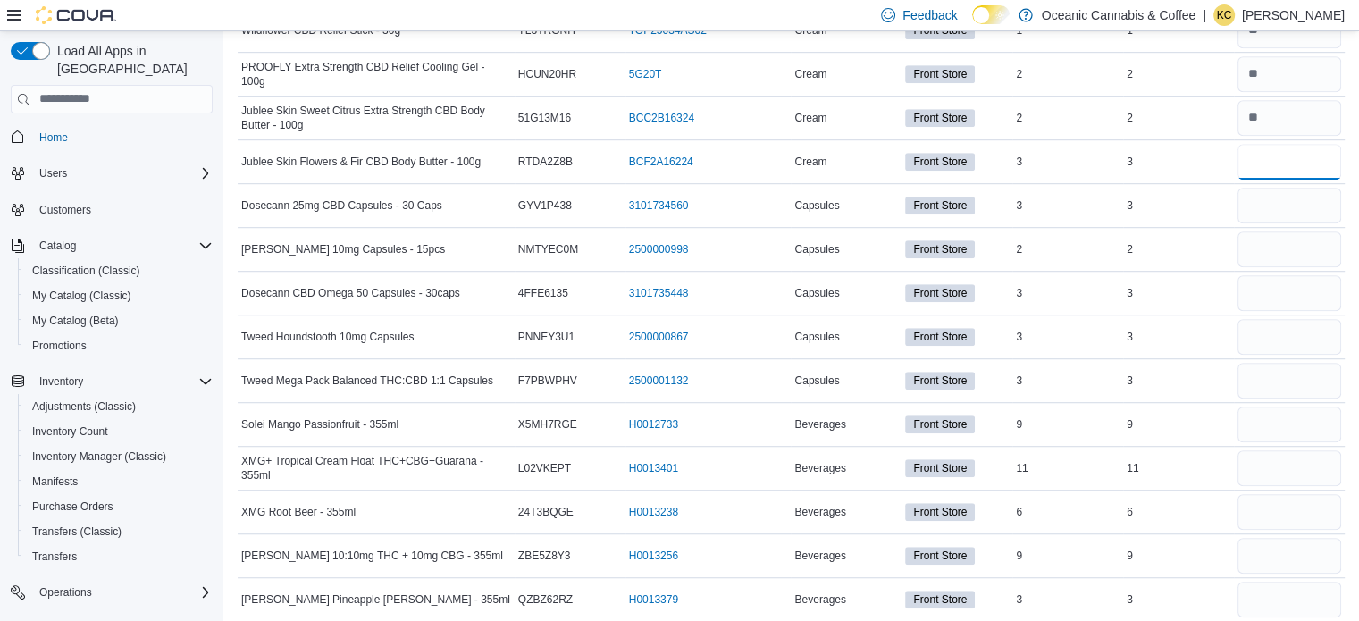
scroll to position [7950, 0]
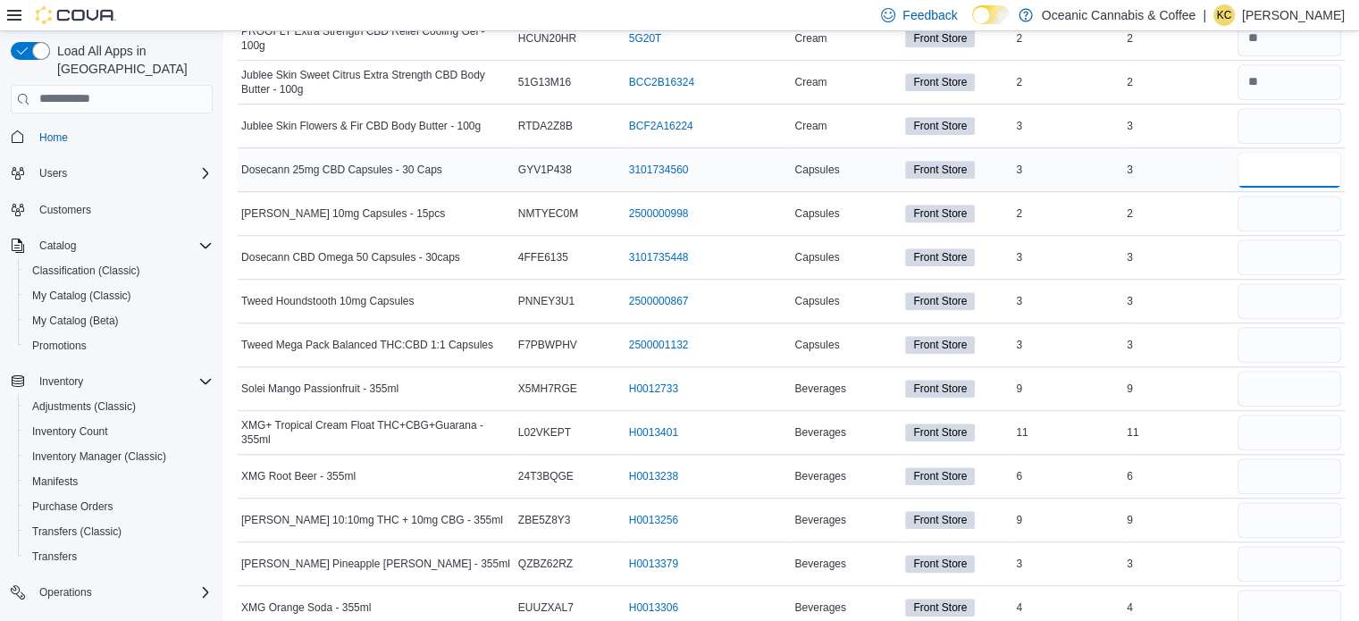
click at [1278, 152] on input "number" at bounding box center [1289, 170] width 104 height 36
click at [1284, 196] on input "number" at bounding box center [1289, 214] width 104 height 36
click at [1288, 239] on input "number" at bounding box center [1289, 257] width 104 height 36
click at [1290, 283] on input "number" at bounding box center [1289, 301] width 104 height 36
click at [1276, 327] on input "number" at bounding box center [1289, 345] width 104 height 36
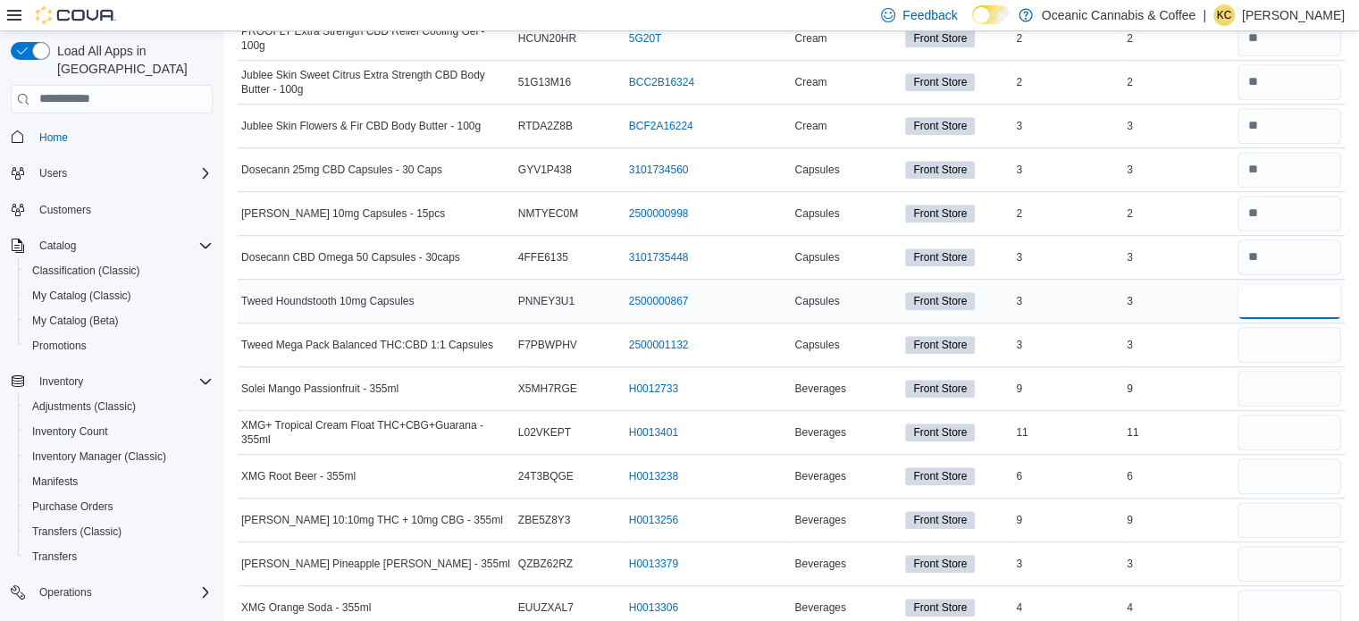
click at [1276, 283] on input "number" at bounding box center [1289, 301] width 104 height 36
click at [1277, 327] on input "number" at bounding box center [1289, 345] width 104 height 36
click at [1294, 371] on input "number" at bounding box center [1289, 389] width 104 height 36
click at [1303, 414] on input "number" at bounding box center [1289, 432] width 104 height 36
click at [1302, 458] on input "number" at bounding box center [1289, 476] width 104 height 36
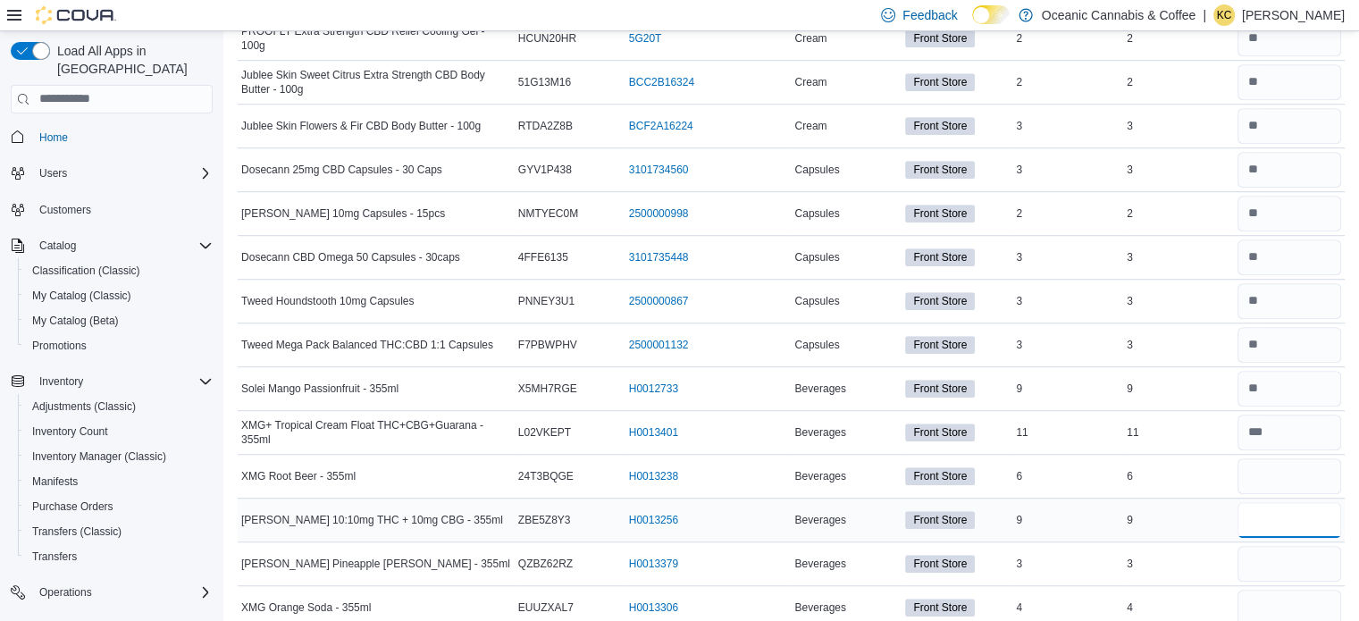
click at [1306, 502] on input "number" at bounding box center [1289, 520] width 104 height 36
click at [1294, 546] on input "number" at bounding box center [1289, 564] width 104 height 36
click at [1298, 590] on input "number" at bounding box center [1289, 608] width 104 height 36
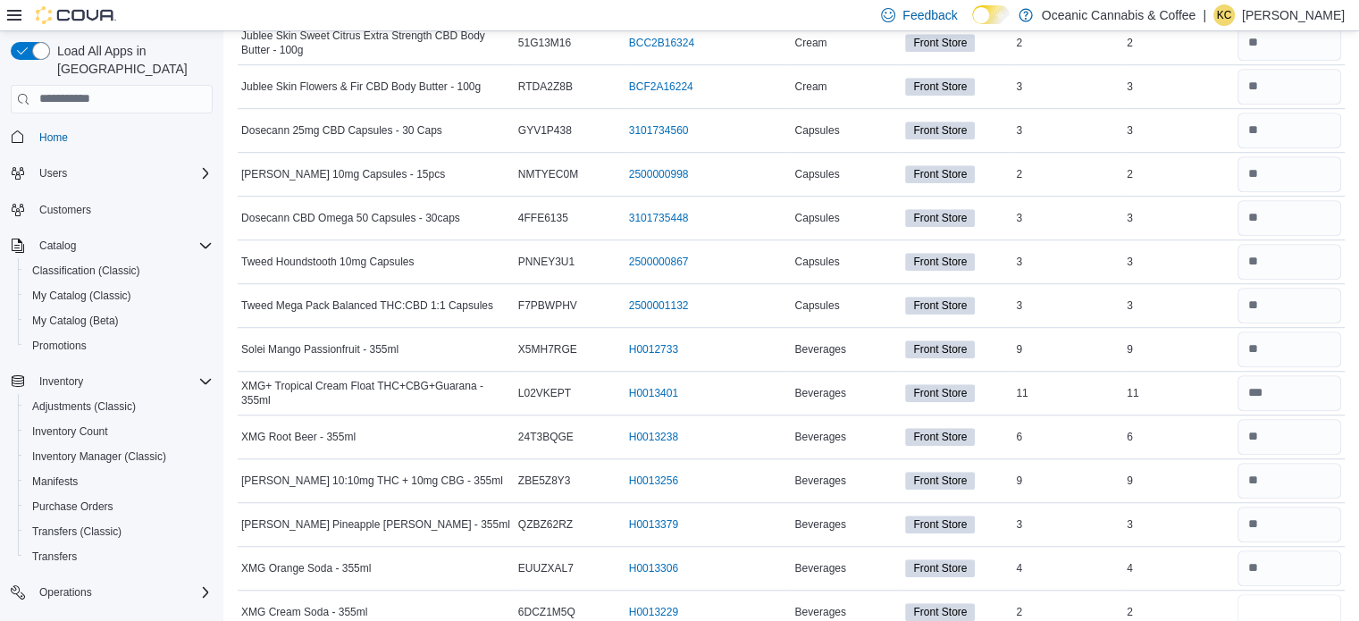
scroll to position [8025, 0]
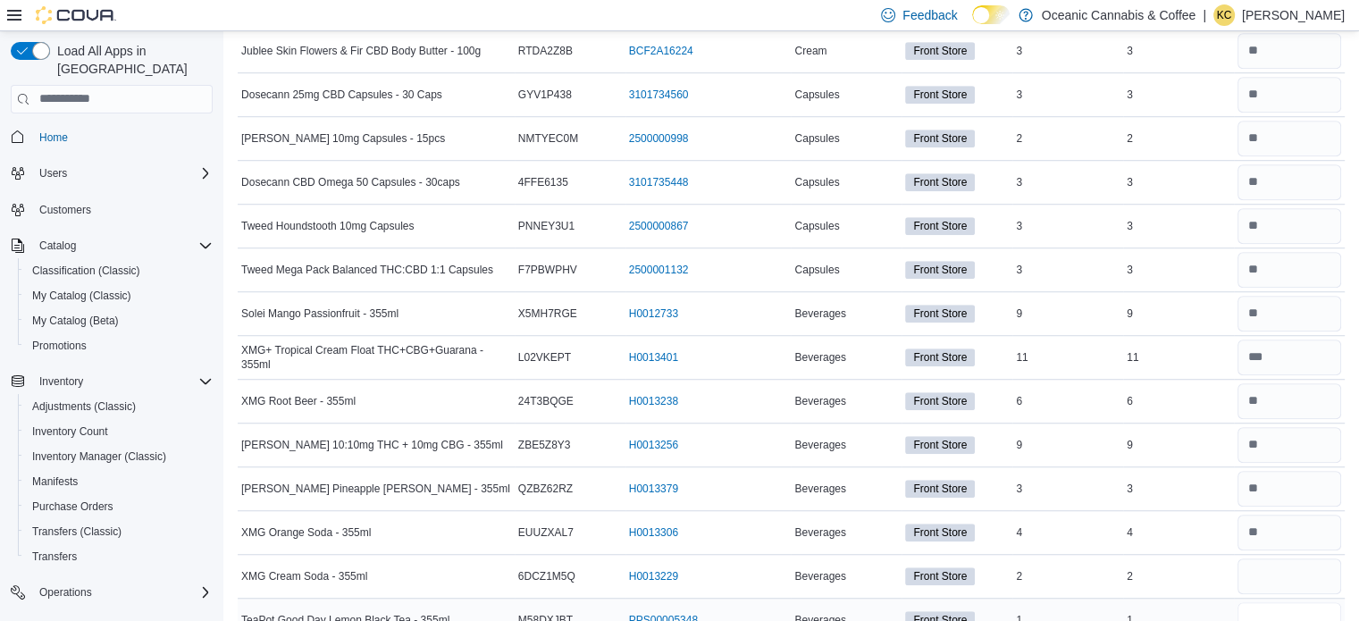
click at [1318, 602] on input "number" at bounding box center [1289, 620] width 104 height 36
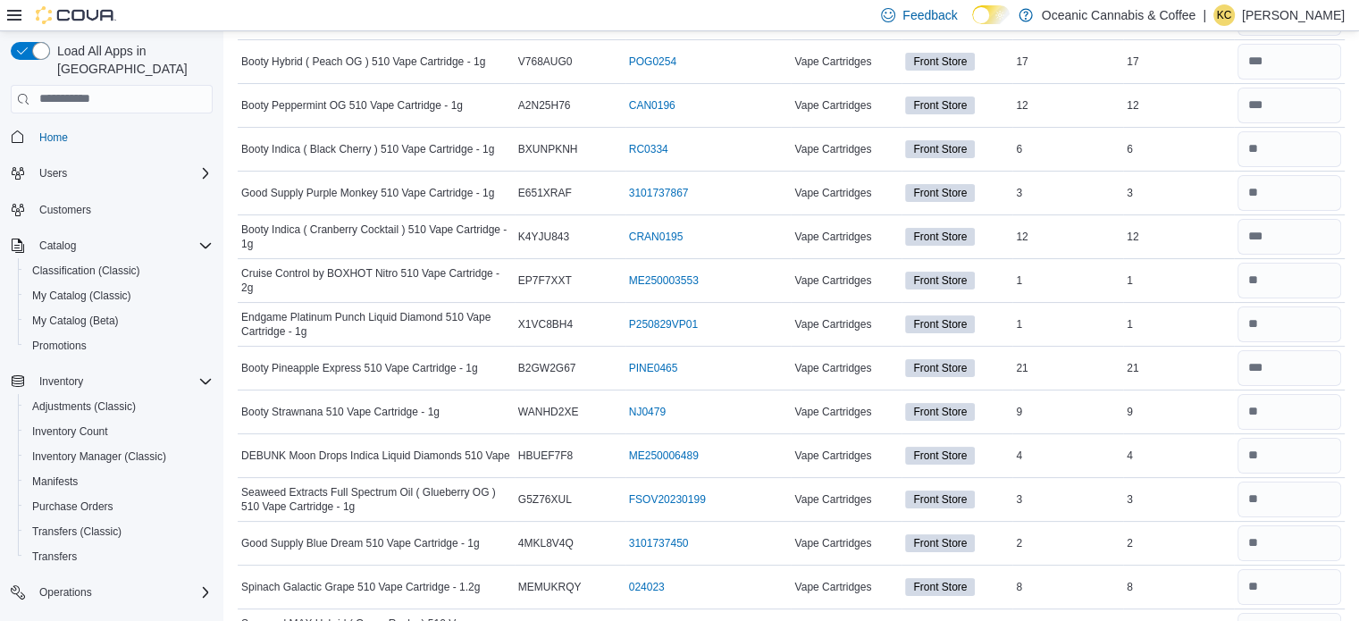
scroll to position [0, 0]
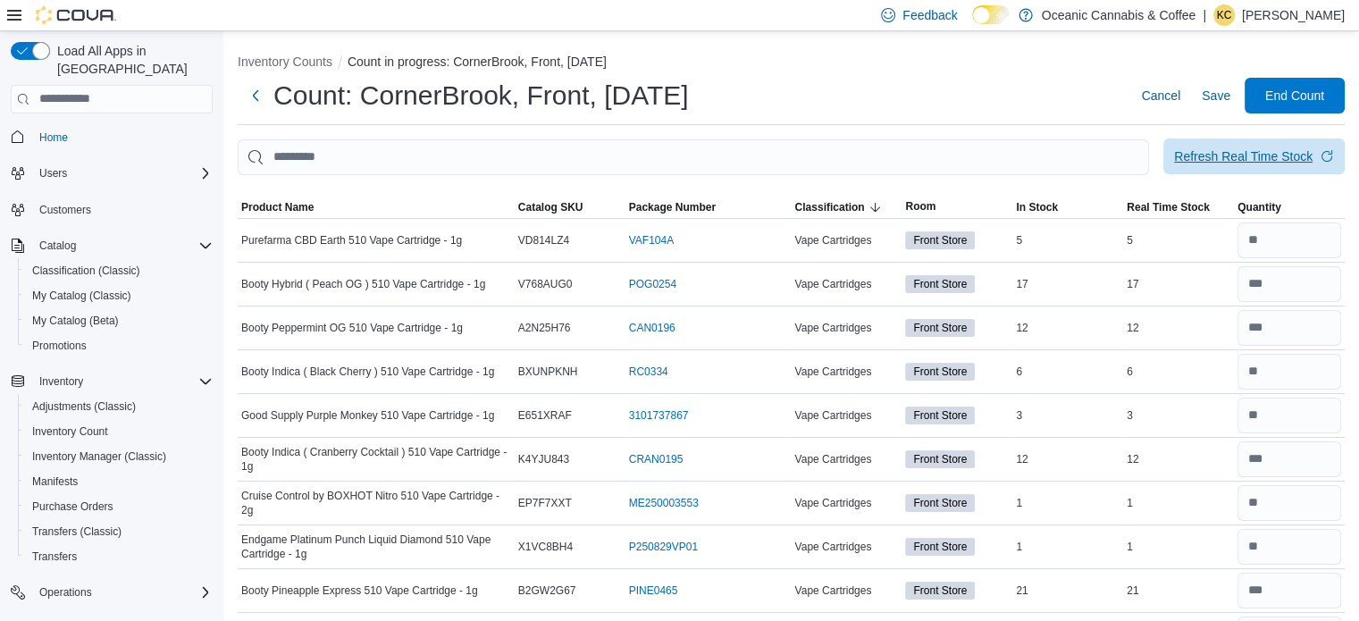
click at [1249, 153] on div "Refresh Real Time Stock" at bounding box center [1243, 156] width 138 height 18
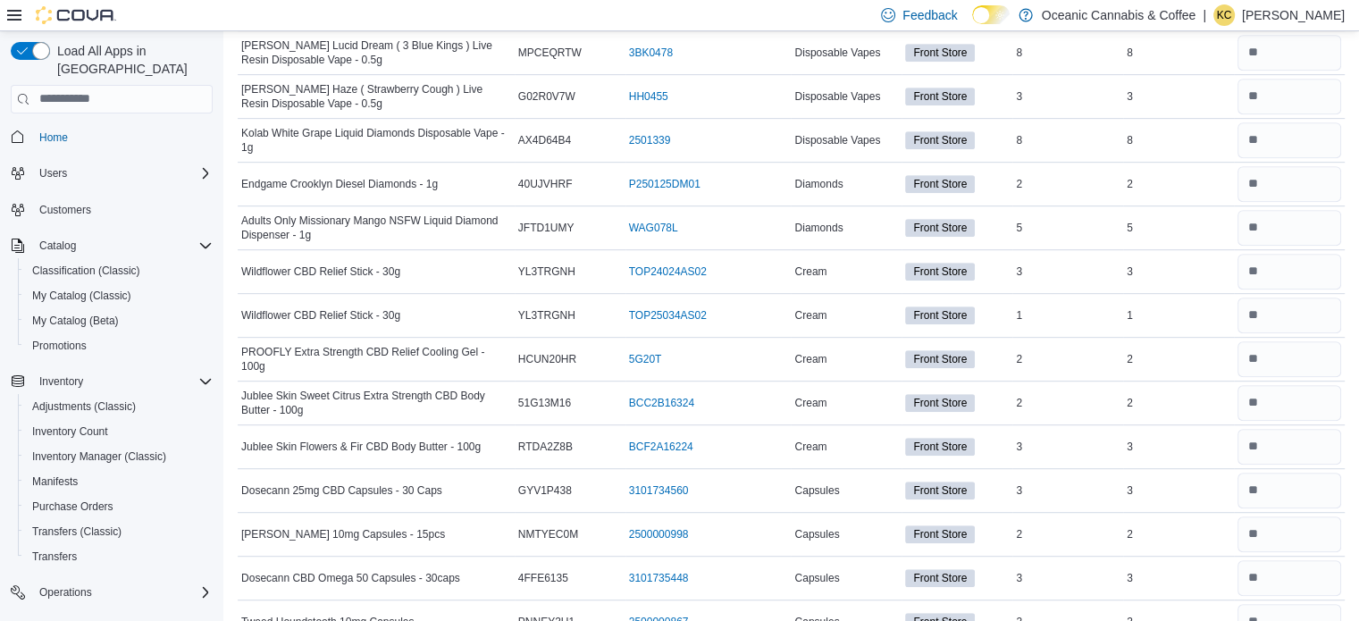
scroll to position [8025, 0]
